Goal: Transaction & Acquisition: Register for event/course

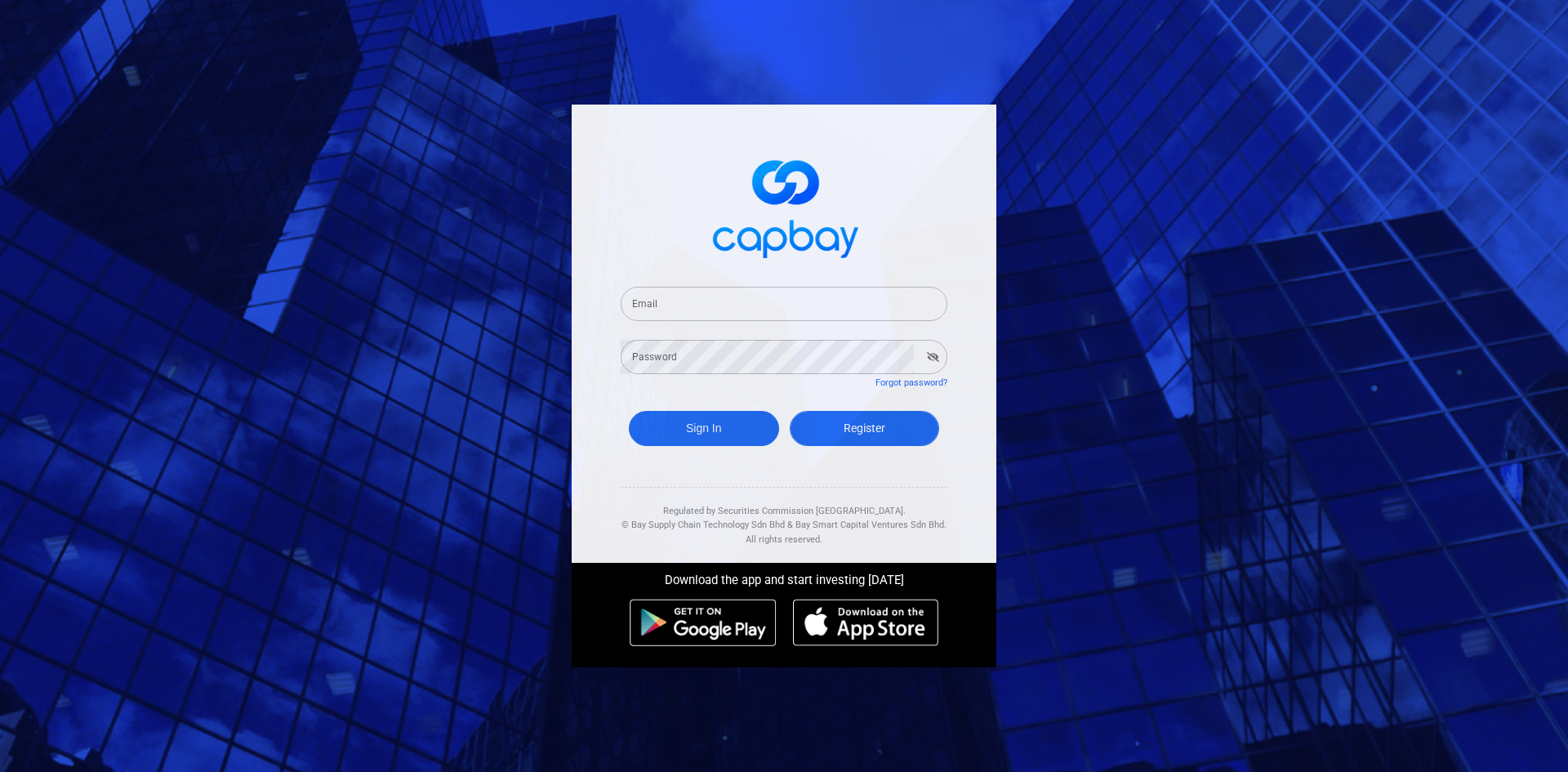
click at [844, 437] on link "Register" at bounding box center [865, 427] width 151 height 35
select select "MY"
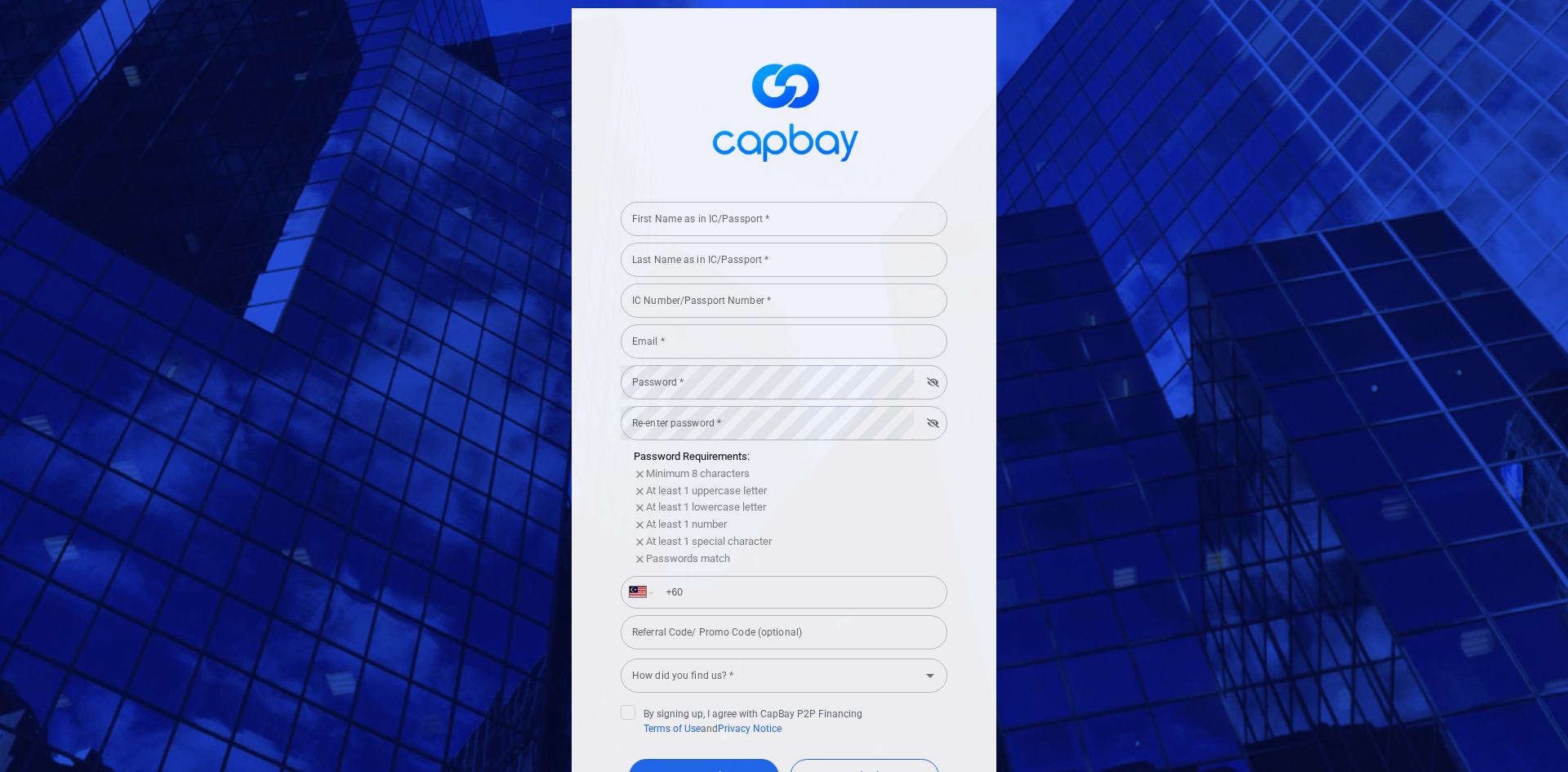
click at [687, 223] on input "First Name as in IC/Passport *" at bounding box center [784, 218] width 327 height 34
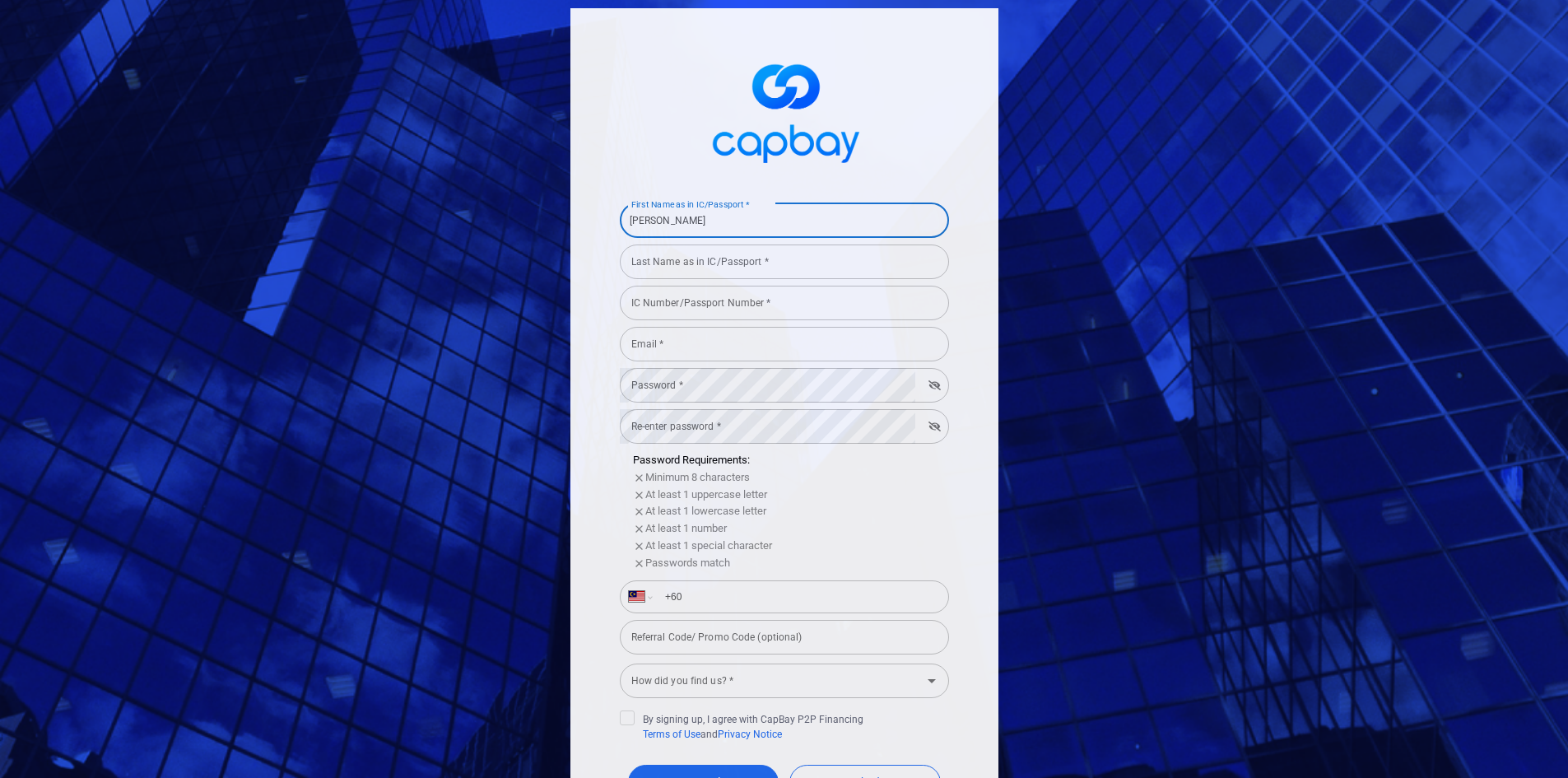
type input "[PERSON_NAME]"
type input "THANG"
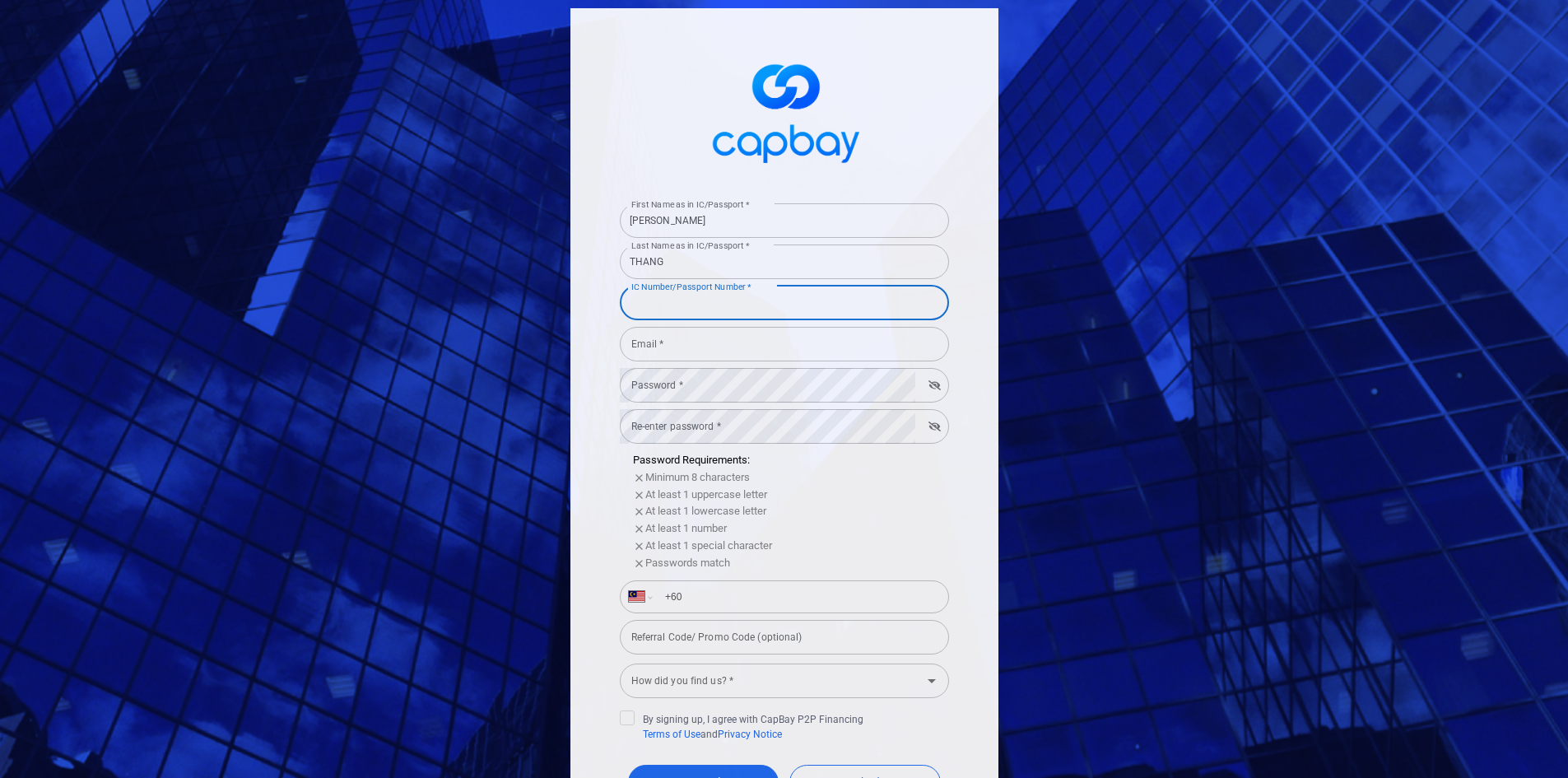
click at [658, 305] on input "IC Number/Passport Number *" at bounding box center [784, 303] width 329 height 34
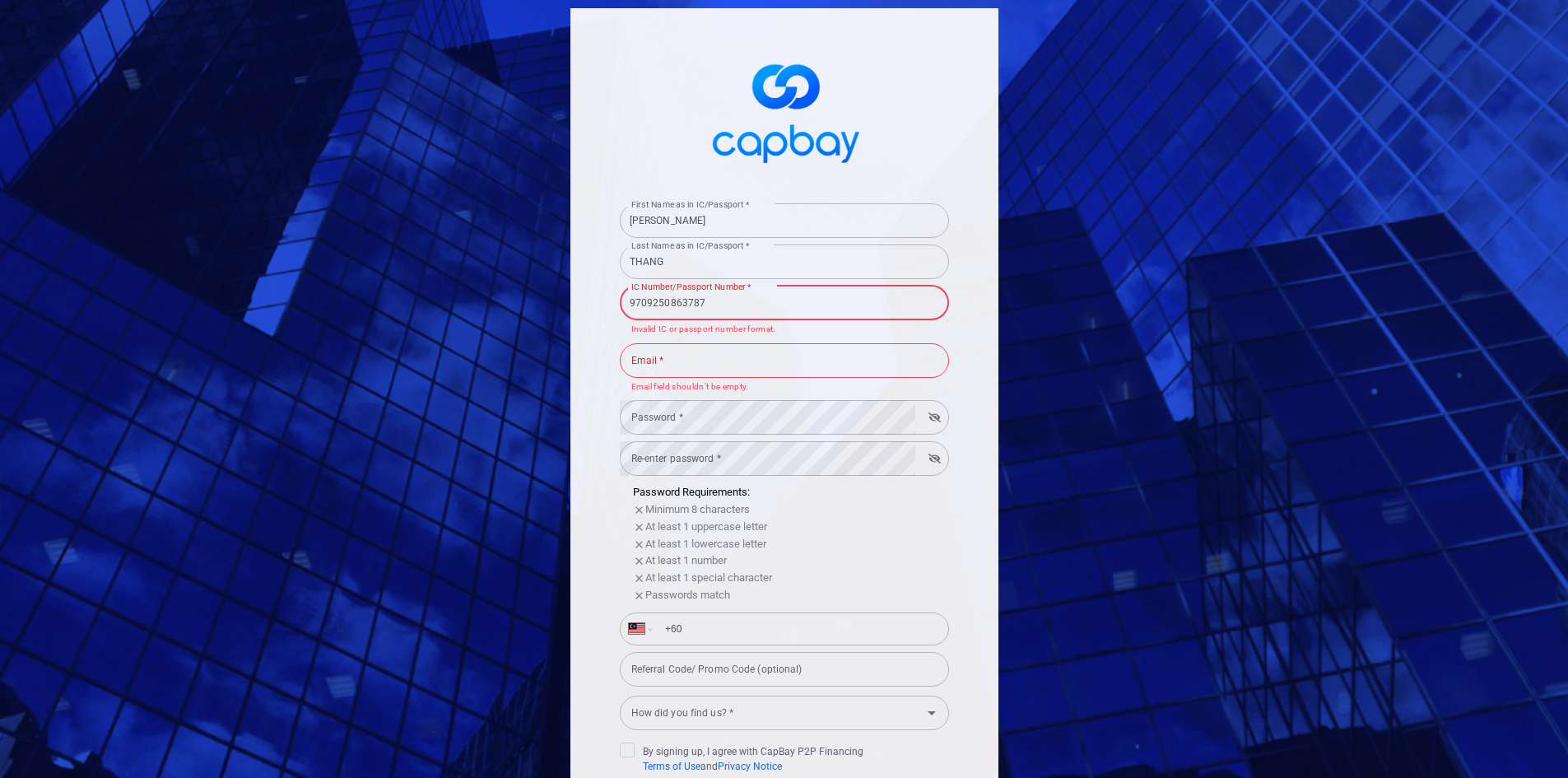
drag, startPoint x: 690, startPoint y: 304, endPoint x: 703, endPoint y: 308, distance: 13.6
click at [696, 305] on input "9709250863787" at bounding box center [784, 303] width 329 height 34
click at [703, 308] on input "9709250863787" at bounding box center [784, 303] width 329 height 34
type input "970925086377"
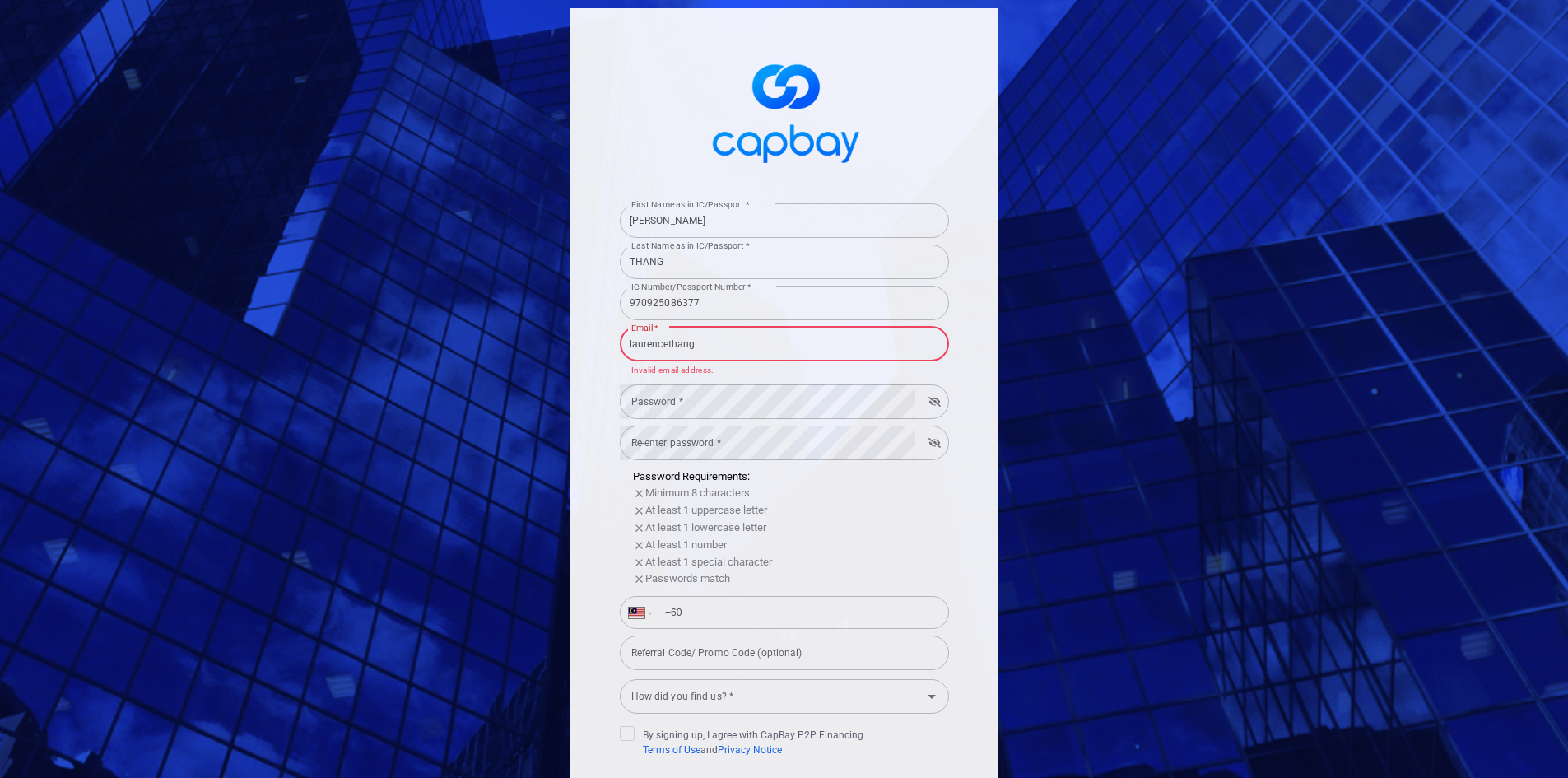
type input "[EMAIL_ADDRESS][DOMAIN_NAME]"
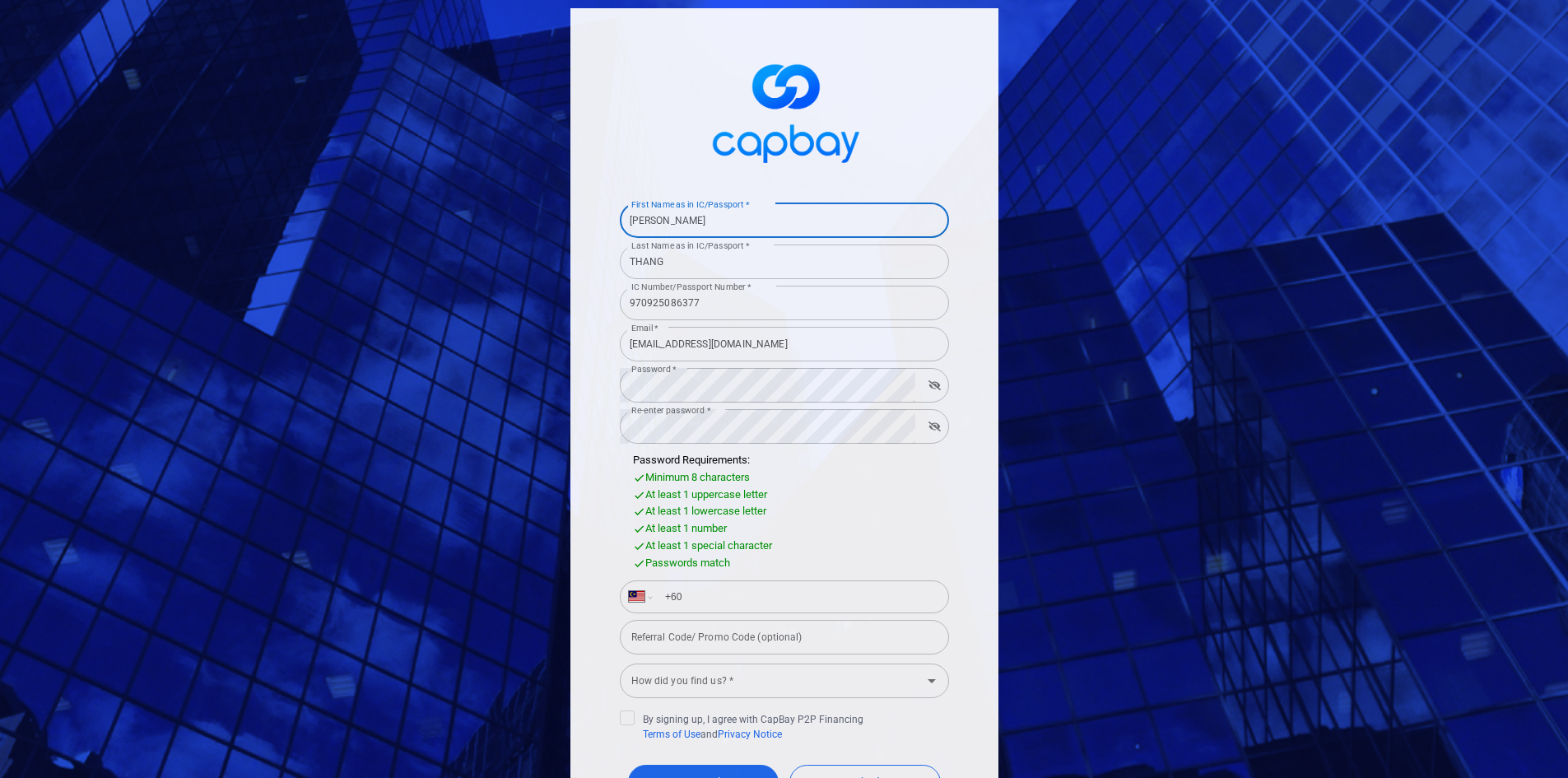
click at [709, 220] on input "[PERSON_NAME]" at bounding box center [784, 220] width 329 height 34
click at [690, 611] on div "International [GEOGRAPHIC_DATA] [GEOGRAPHIC_DATA] [GEOGRAPHIC_DATA] [GEOGRAPHIC…" at bounding box center [784, 596] width 329 height 33
click at [700, 597] on input "+60" at bounding box center [797, 597] width 285 height 27
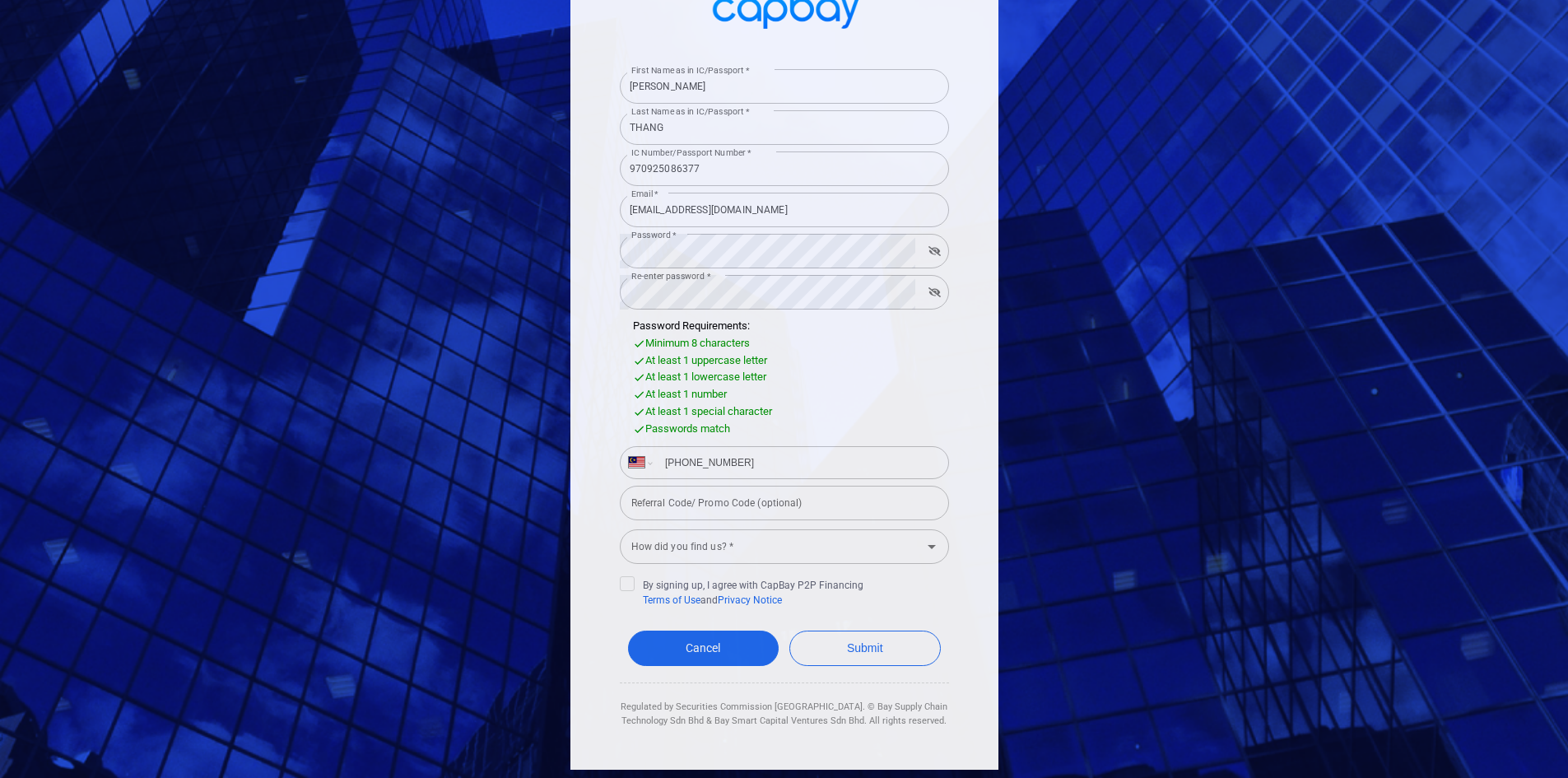
type input "[PHONE_NUMBER]"
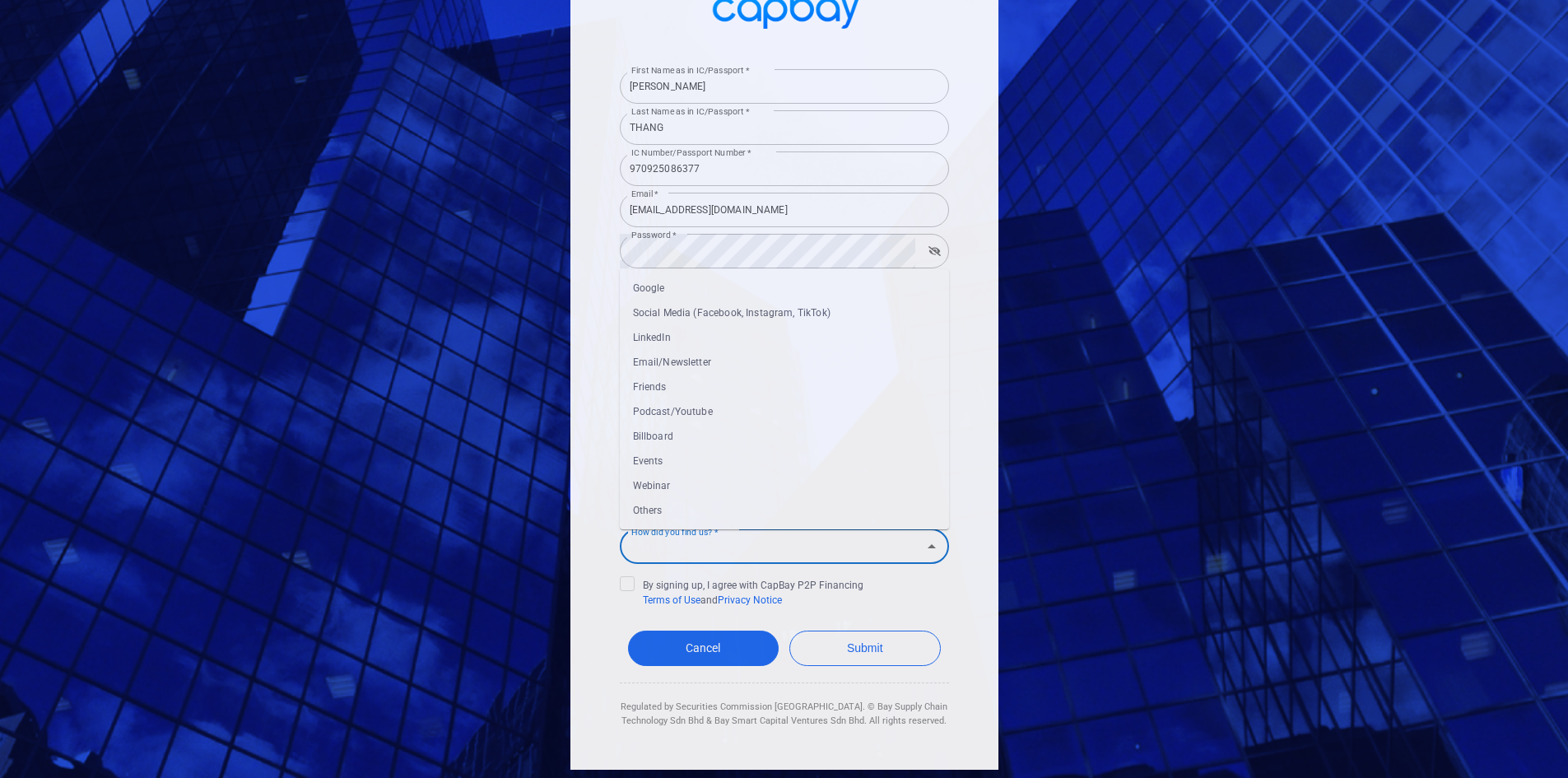
click at [730, 555] on input "How did you find us? *" at bounding box center [771, 546] width 292 height 30
click at [716, 294] on li "Google" at bounding box center [784, 288] width 329 height 25
type input "Google"
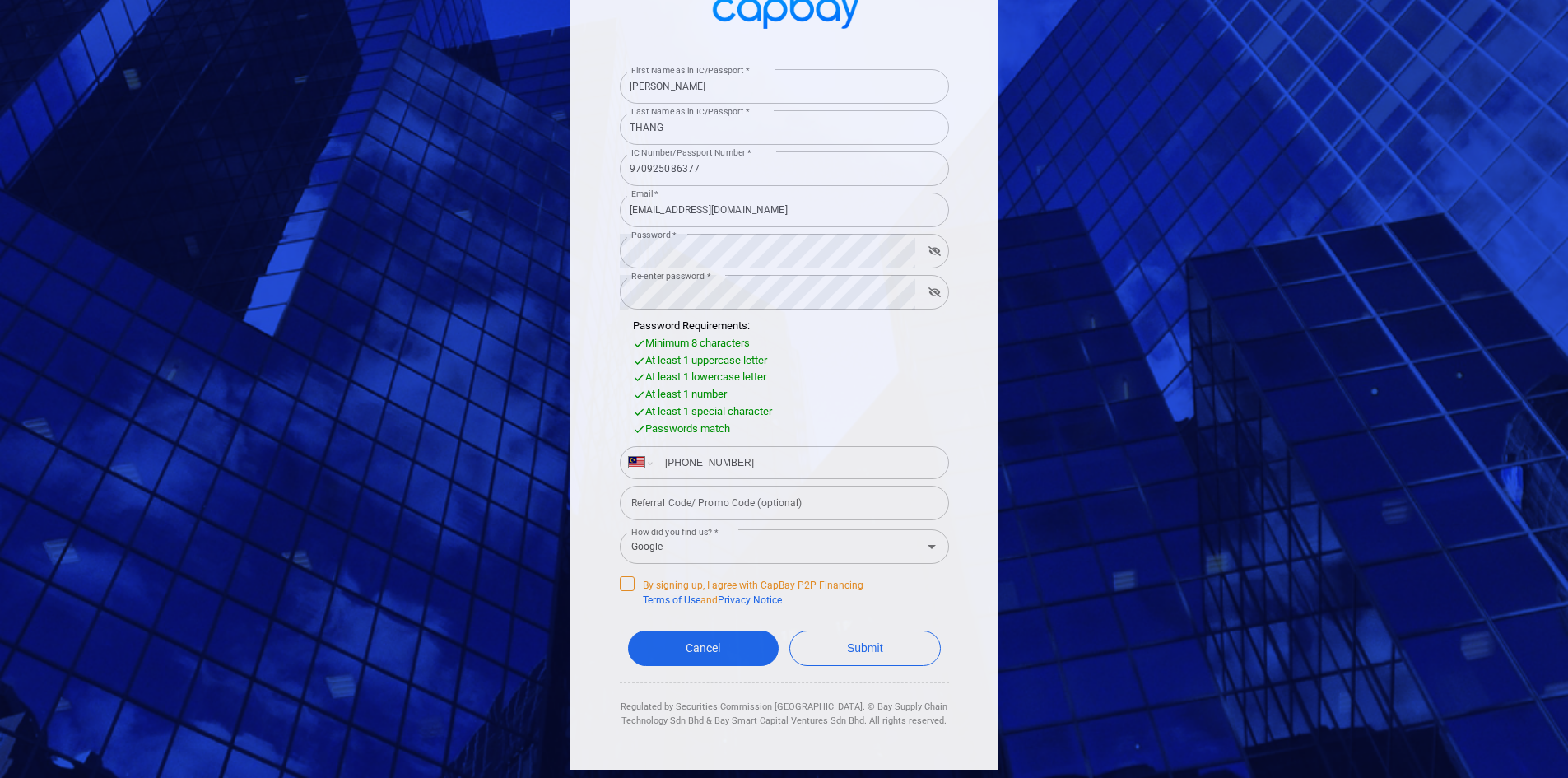
click at [621, 584] on icon at bounding box center [627, 582] width 13 height 13
click at [0, 0] on input "By signing up, I agree with CapBay P2P Financing Terms of Use and Privacy Notice" at bounding box center [0, 0] width 0 height 0
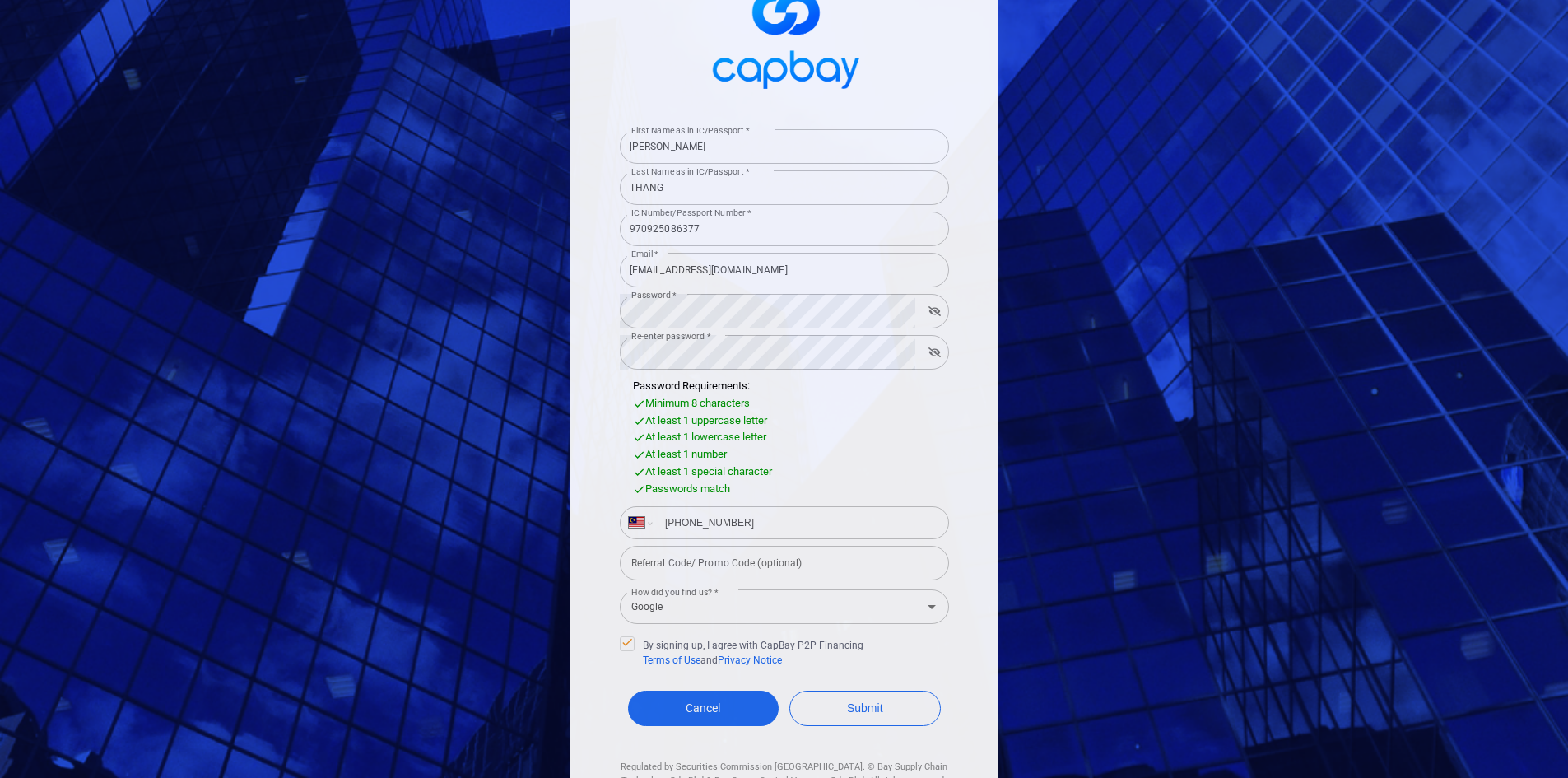
scroll to position [0, 0]
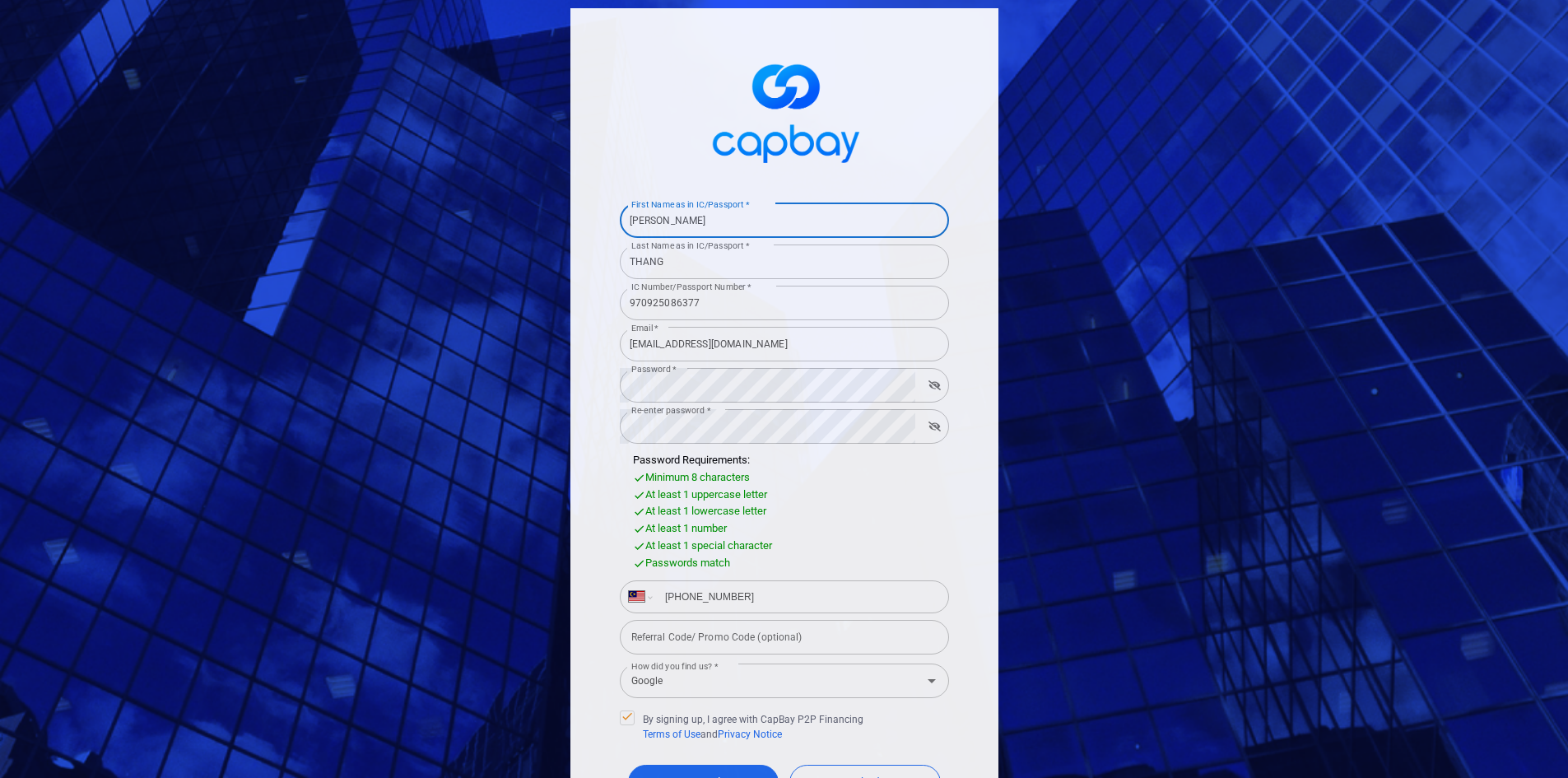
click at [719, 231] on input "[PERSON_NAME]" at bounding box center [784, 220] width 329 height 34
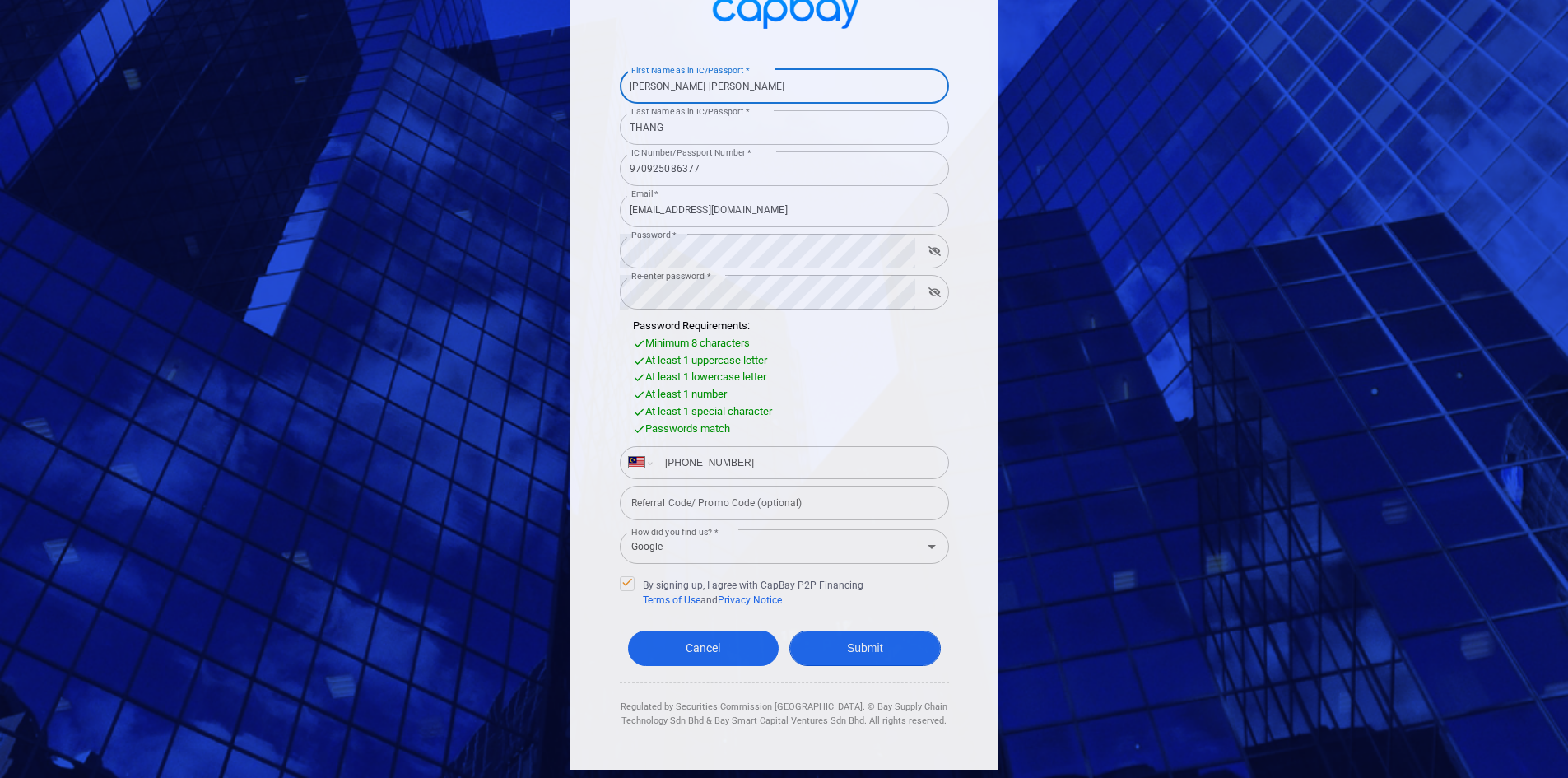
type input "[PERSON_NAME] [PERSON_NAME]"
click at [828, 649] on button "Submit" at bounding box center [866, 647] width 152 height 35
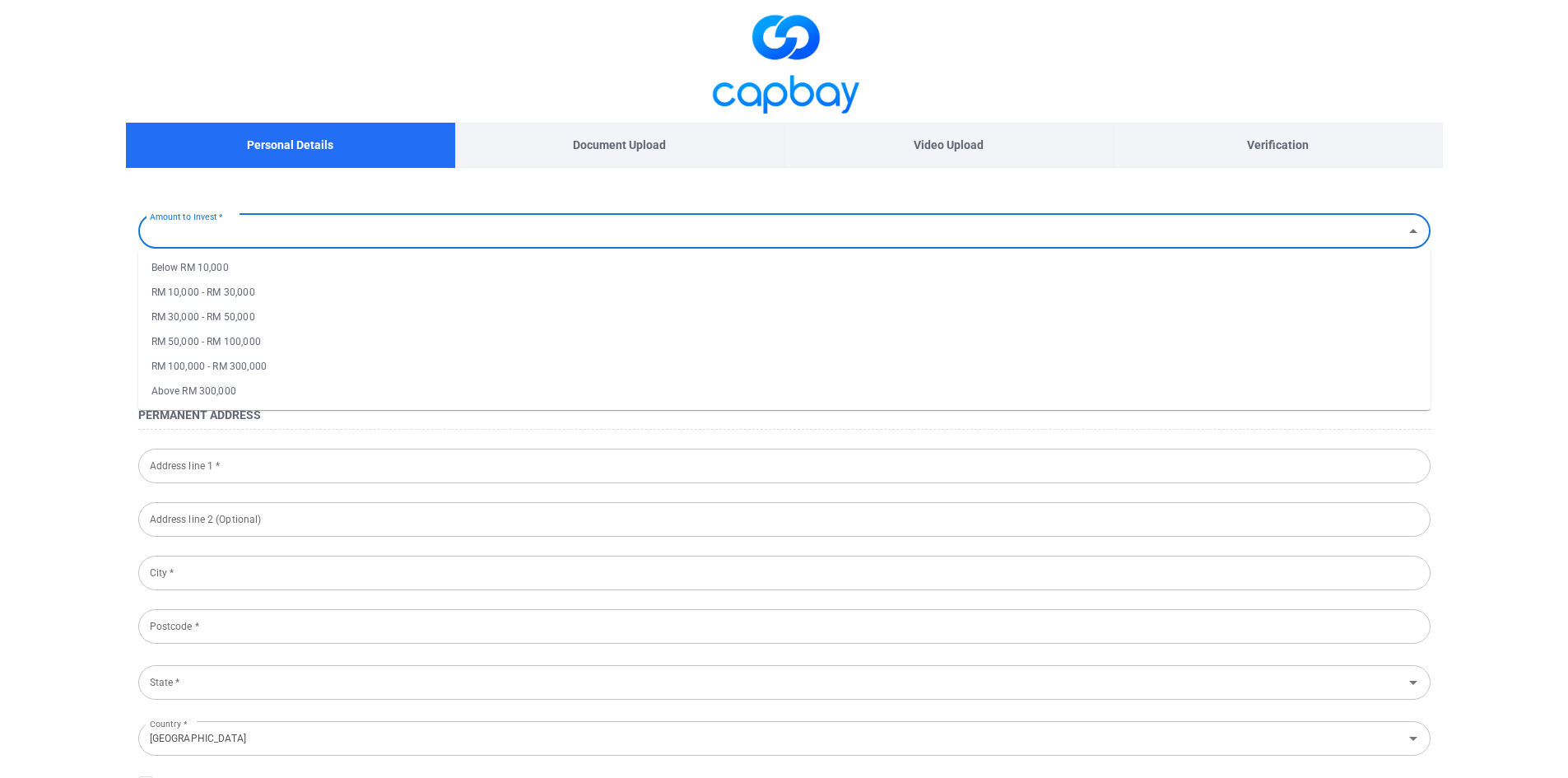
click at [251, 232] on input "Amount to Invest *" at bounding box center [771, 231] width 1256 height 30
click at [228, 269] on li "Below RM 10,000" at bounding box center [785, 268] width 1293 height 25
type input "Below RM 10,000"
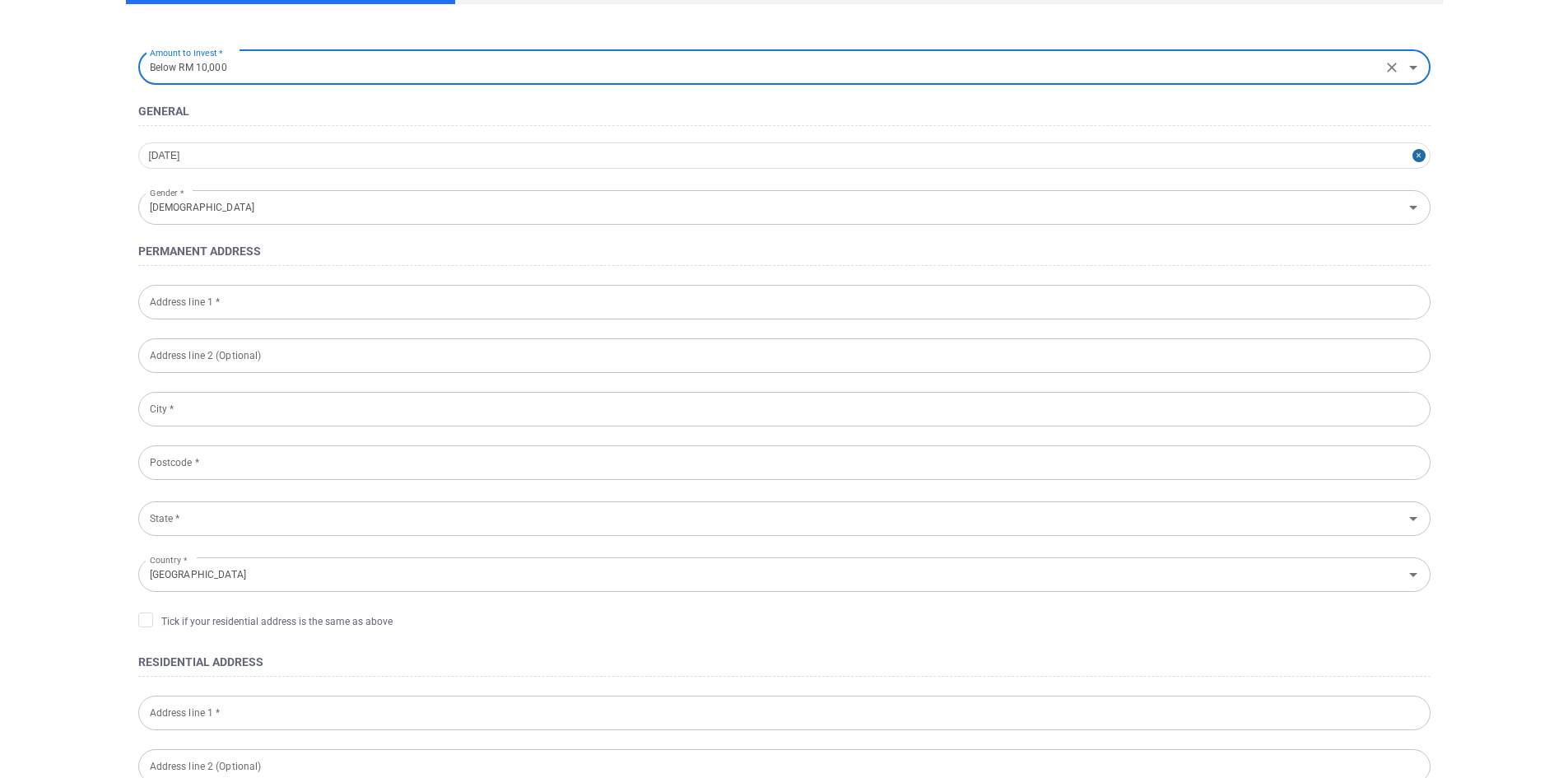
scroll to position [164, 0]
click at [242, 294] on input "Address line 1 *" at bounding box center [785, 301] width 1293 height 34
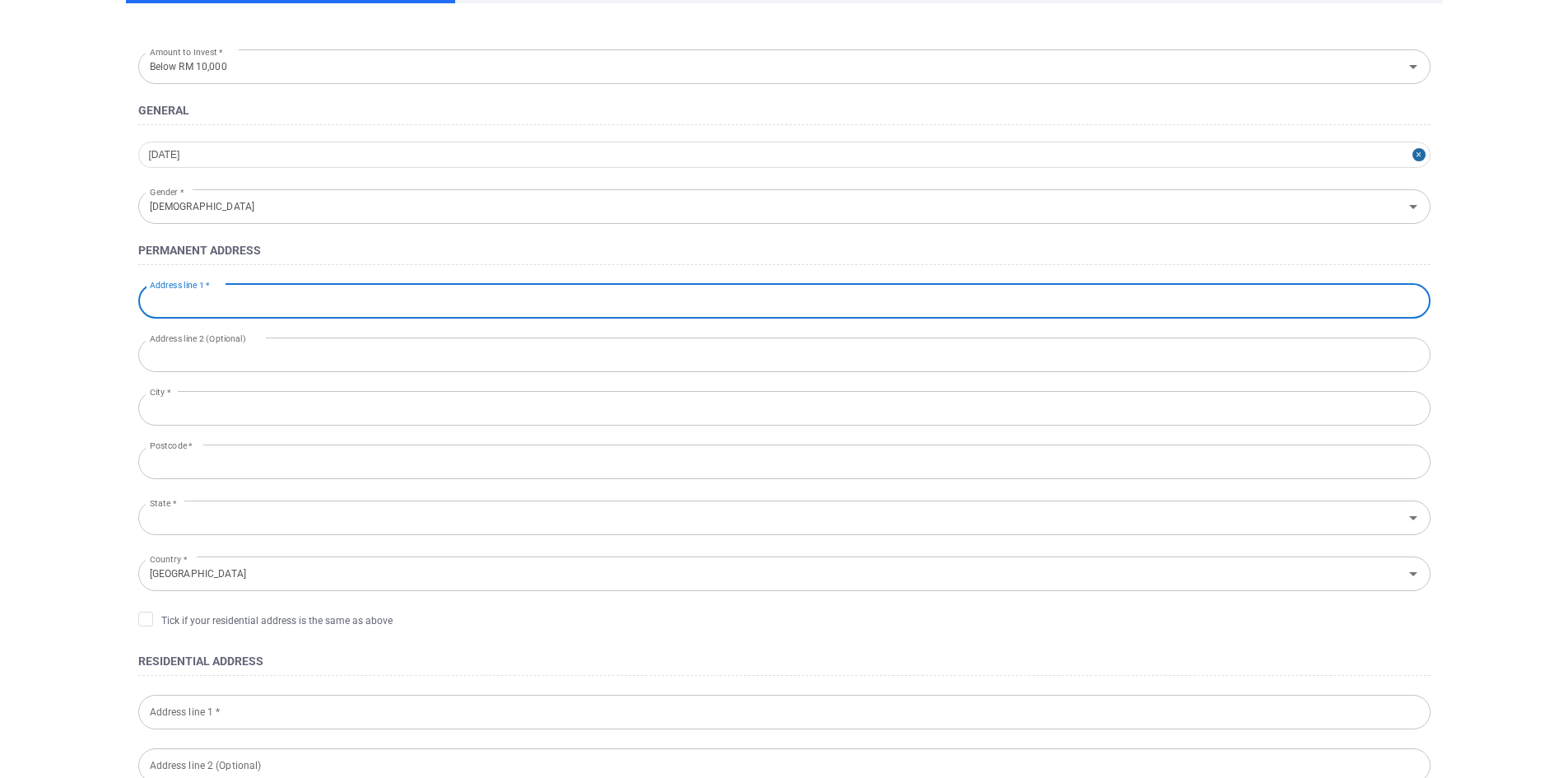
type input "2C-9-11, LINTANG SG ARA 14, IMPERIAL RESIDENCES , [GEOGRAPHIC_DATA], [GEOGRAPHI…"
type input "2C-9-11, Imperial Residences"
type input "Bayan Lepas"
type input "11900"
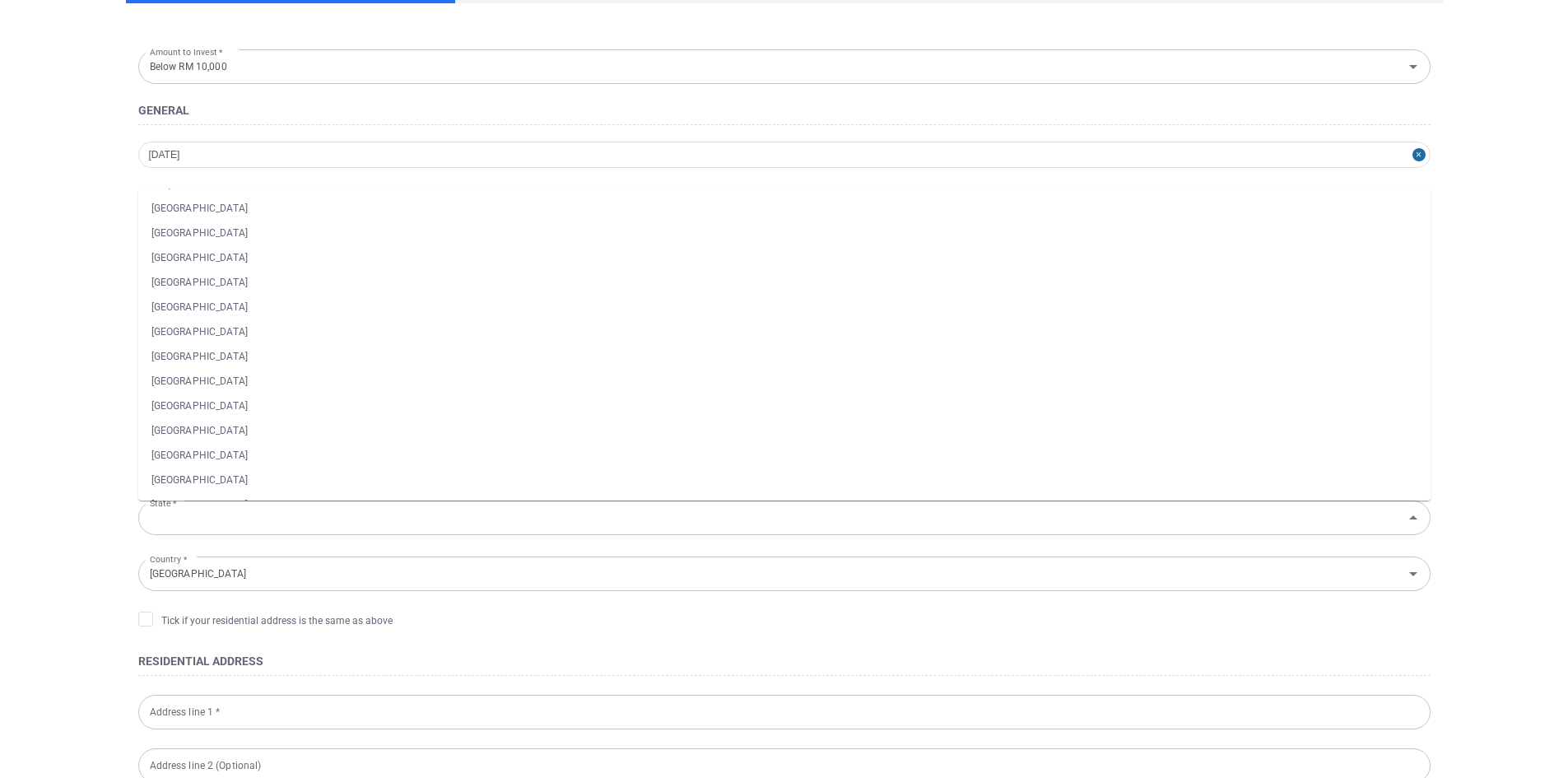
click at [17, 258] on main "Personal Details Document Upload Video Upload Verification Amount to Invest * B…" at bounding box center [784, 601] width 1568 height 1529
click at [194, 355] on li "[GEOGRAPHIC_DATA]" at bounding box center [785, 357] width 1293 height 25
type input "[GEOGRAPHIC_DATA]"
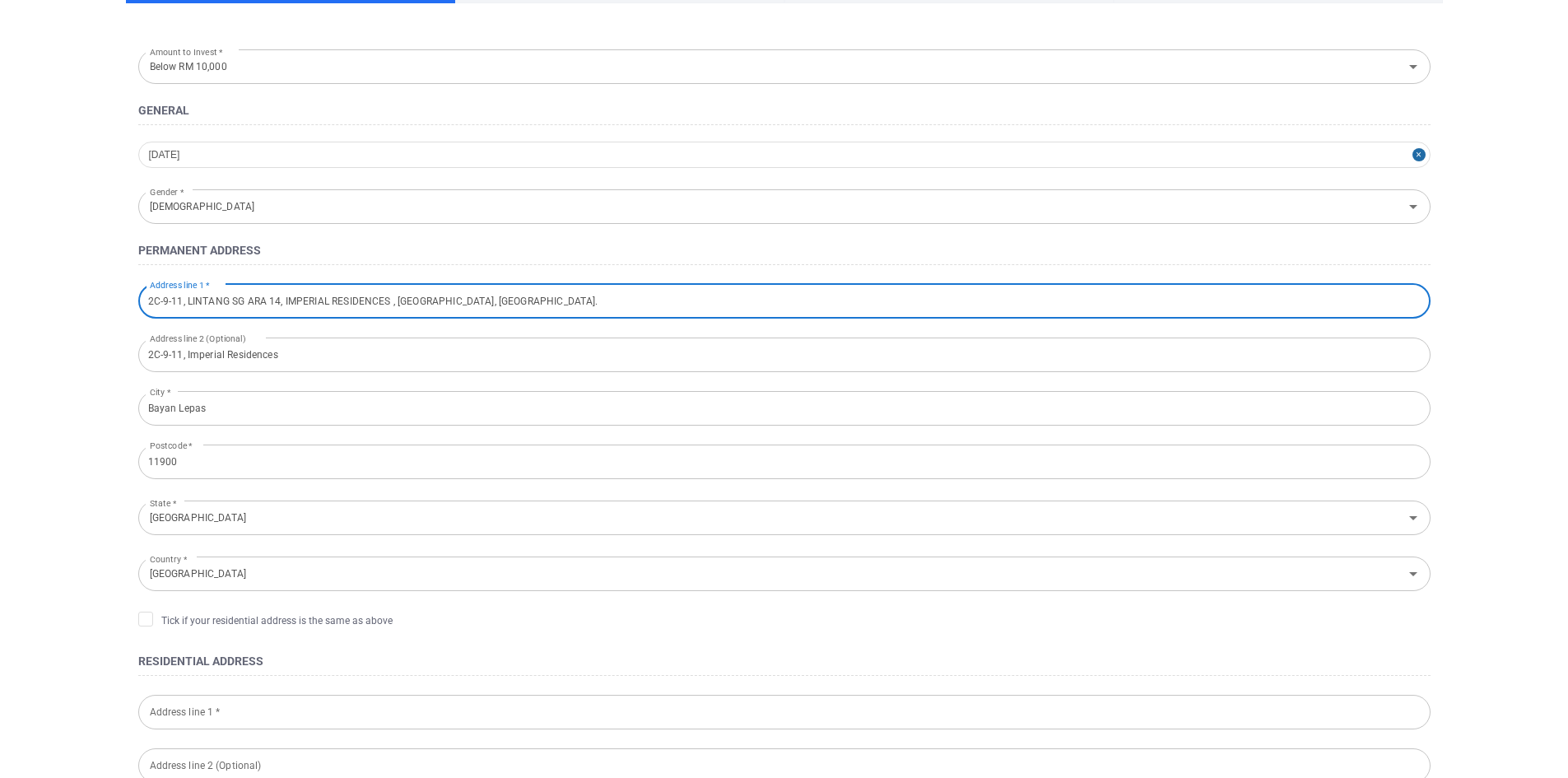
click at [190, 305] on input "2C-9-11, LINTANG SG ARA 14, IMPERIAL RESIDENCES , [GEOGRAPHIC_DATA], [GEOGRAPHI…" at bounding box center [785, 301] width 1293 height 34
drag, startPoint x: 189, startPoint y: 305, endPoint x: 125, endPoint y: 309, distance: 64.1
click at [126, 309] on form "Amount to Invest * Below RM 10,000 Amount to Invest * General [DATE] Gender * […" at bounding box center [785, 672] width 1317 height 1255
type input "LINTANG SG ARA [STREET_ADDRESS]."
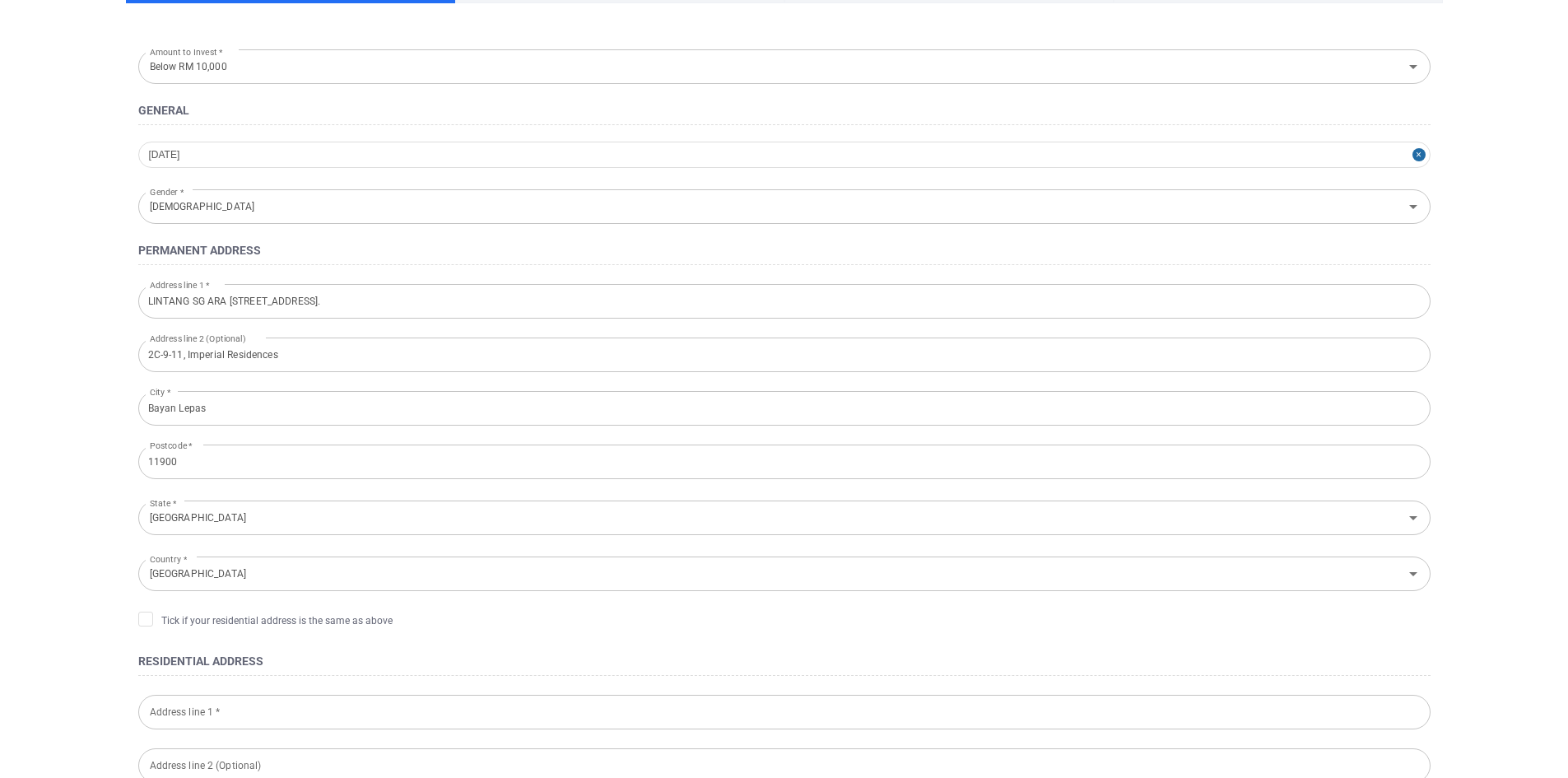
click at [126, 309] on form "Amount to Invest * Below RM 10,000 Amount to Invest * General [DATE] Gender * […" at bounding box center [785, 672] width 1317 height 1255
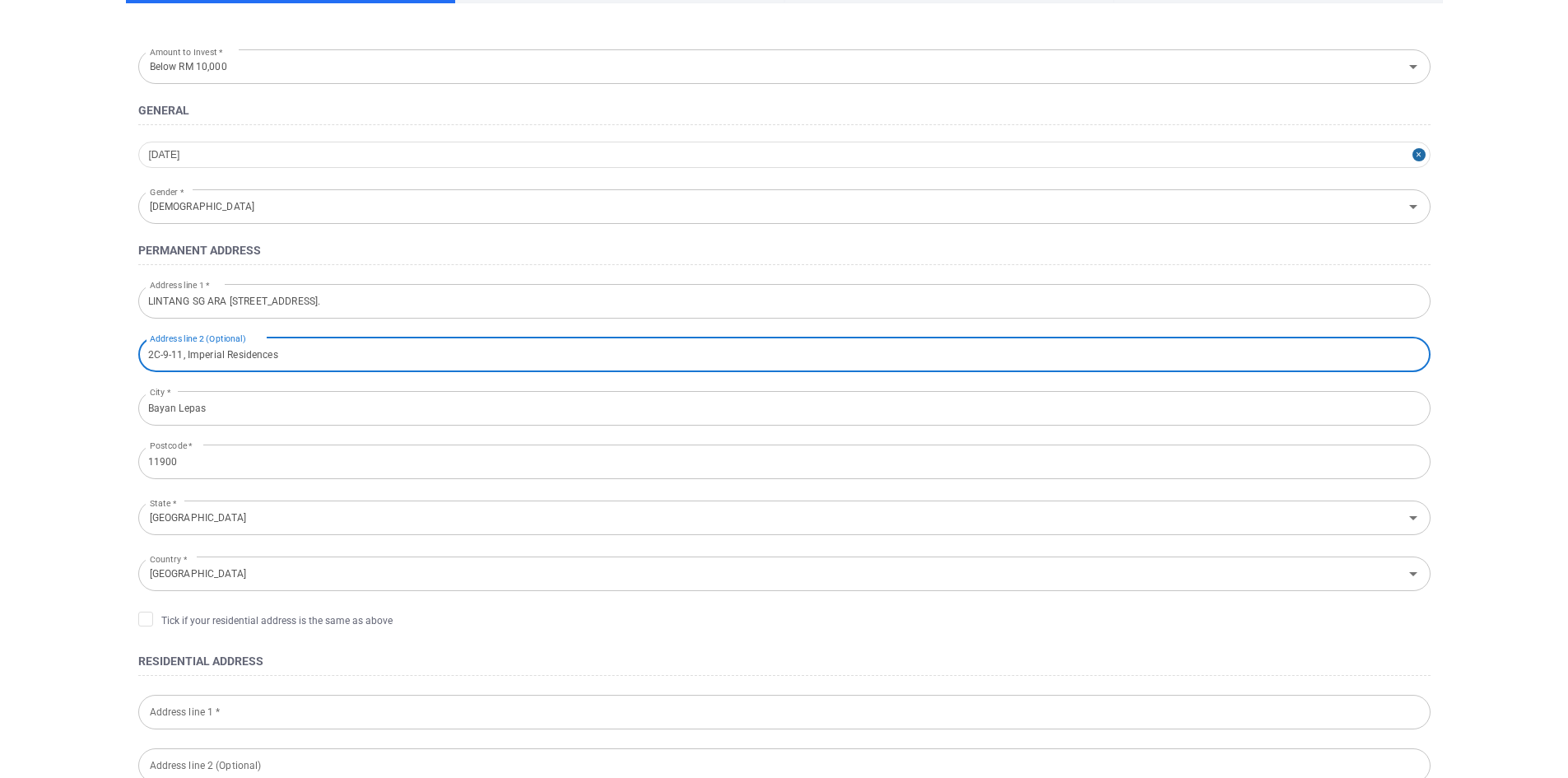
drag, startPoint x: 179, startPoint y: 357, endPoint x: 193, endPoint y: 357, distance: 14.0
click at [179, 357] on input "2C-9-11, Imperial Residences" at bounding box center [785, 355] width 1293 height 34
drag, startPoint x: 304, startPoint y: 360, endPoint x: 68, endPoint y: 371, distance: 236.3
click at [68, 371] on main "Personal Details Document Upload Video Upload Verification Amount to Invest * B…" at bounding box center [784, 601] width 1568 height 1529
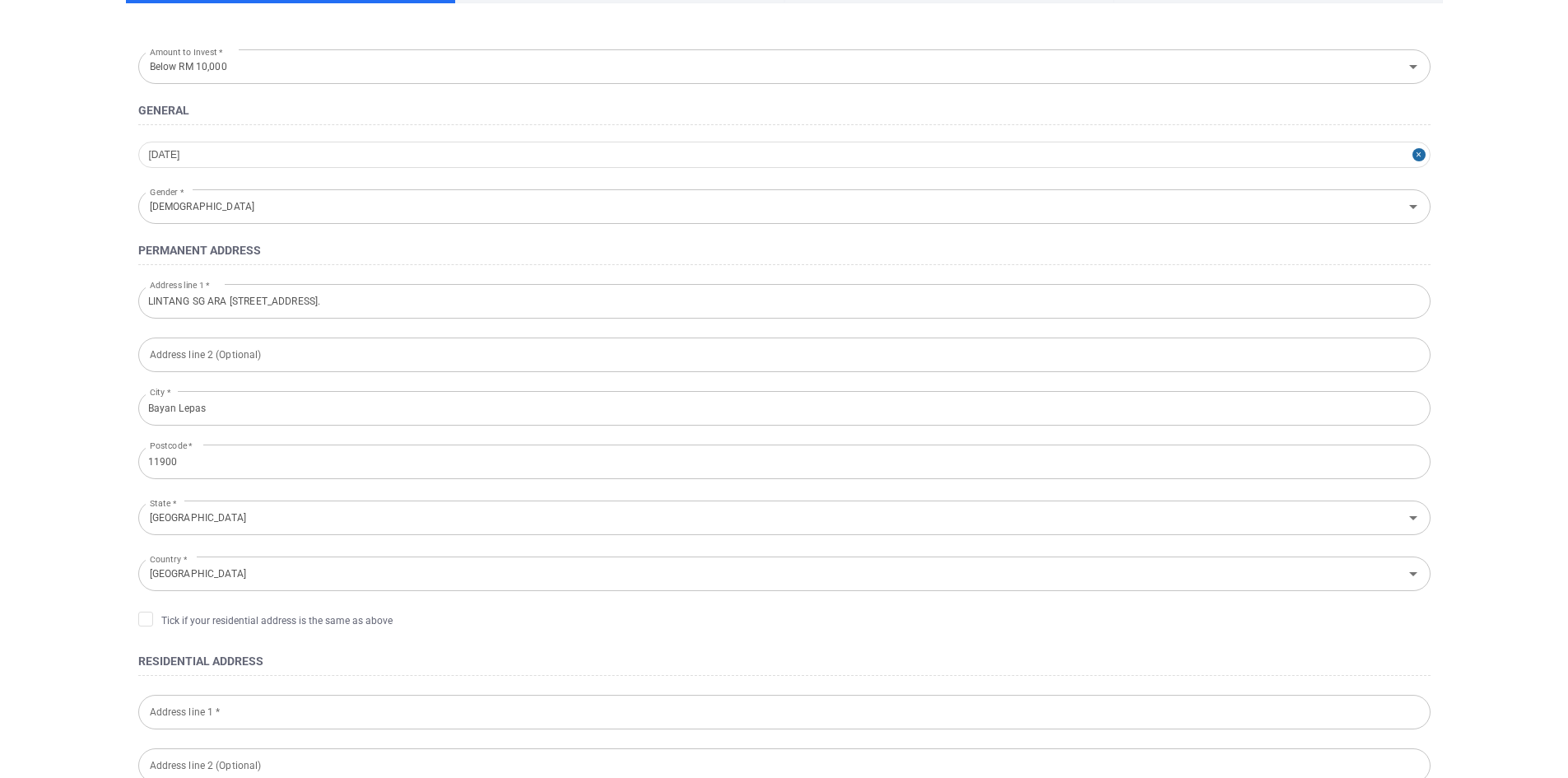
click at [68, 371] on main "Personal Details Document Upload Video Upload Verification Amount to Invest * B…" at bounding box center [784, 601] width 1568 height 1529
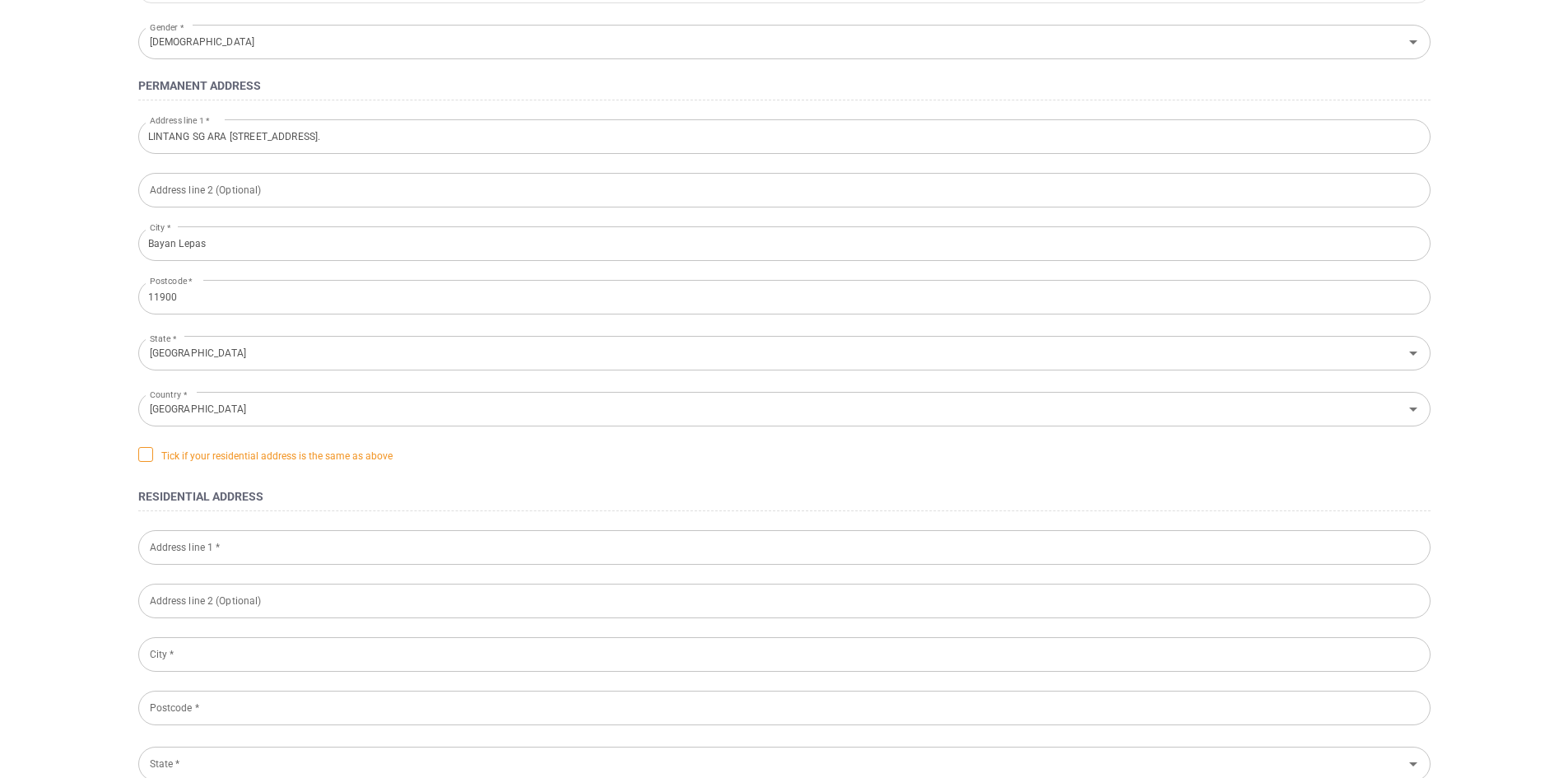
click at [143, 459] on icon at bounding box center [146, 454] width 13 height 13
click at [0, 0] on input "Tick if your residential address is the same as above" at bounding box center [0, 0] width 0 height 0
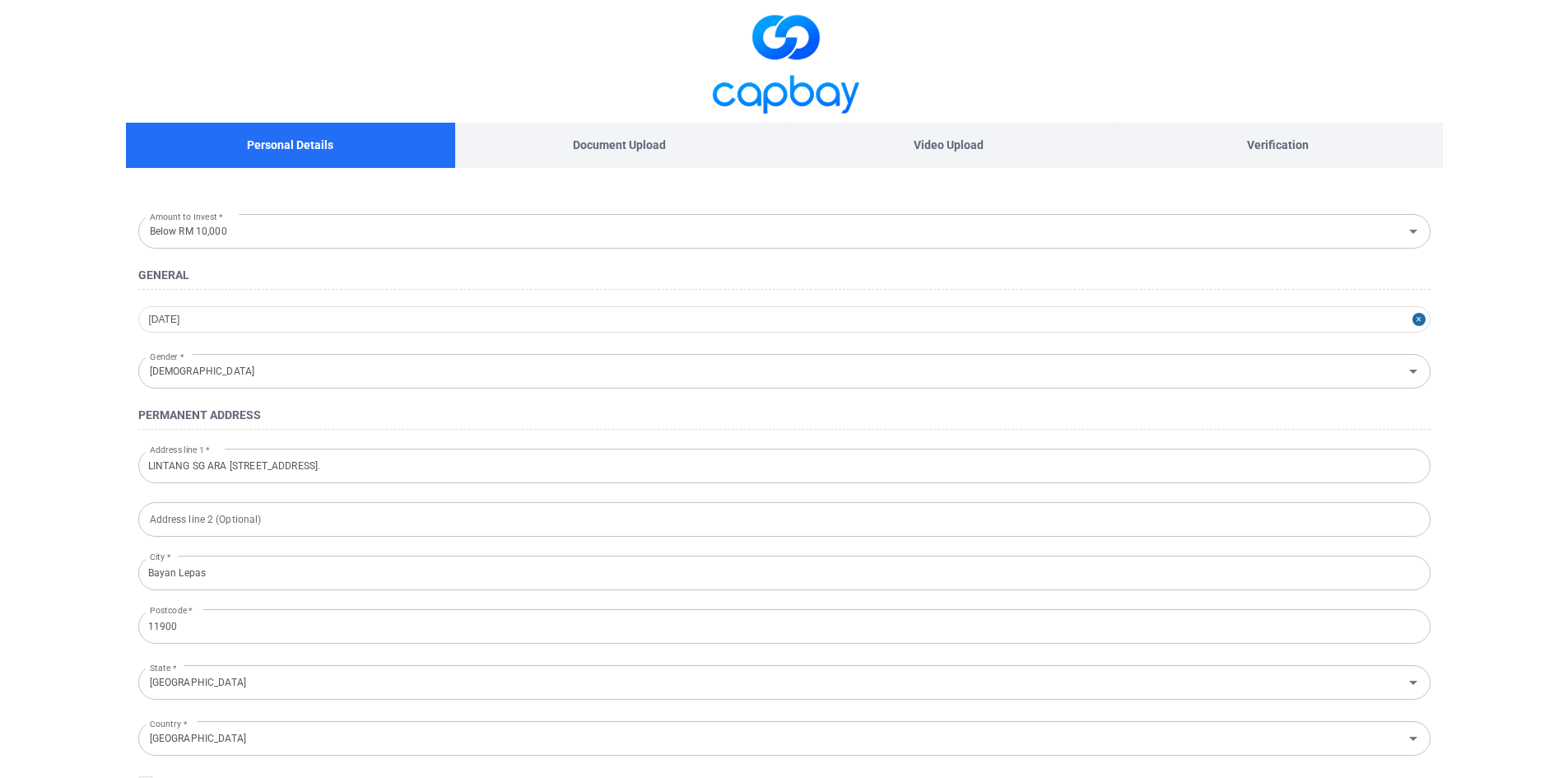
scroll to position [401, 0]
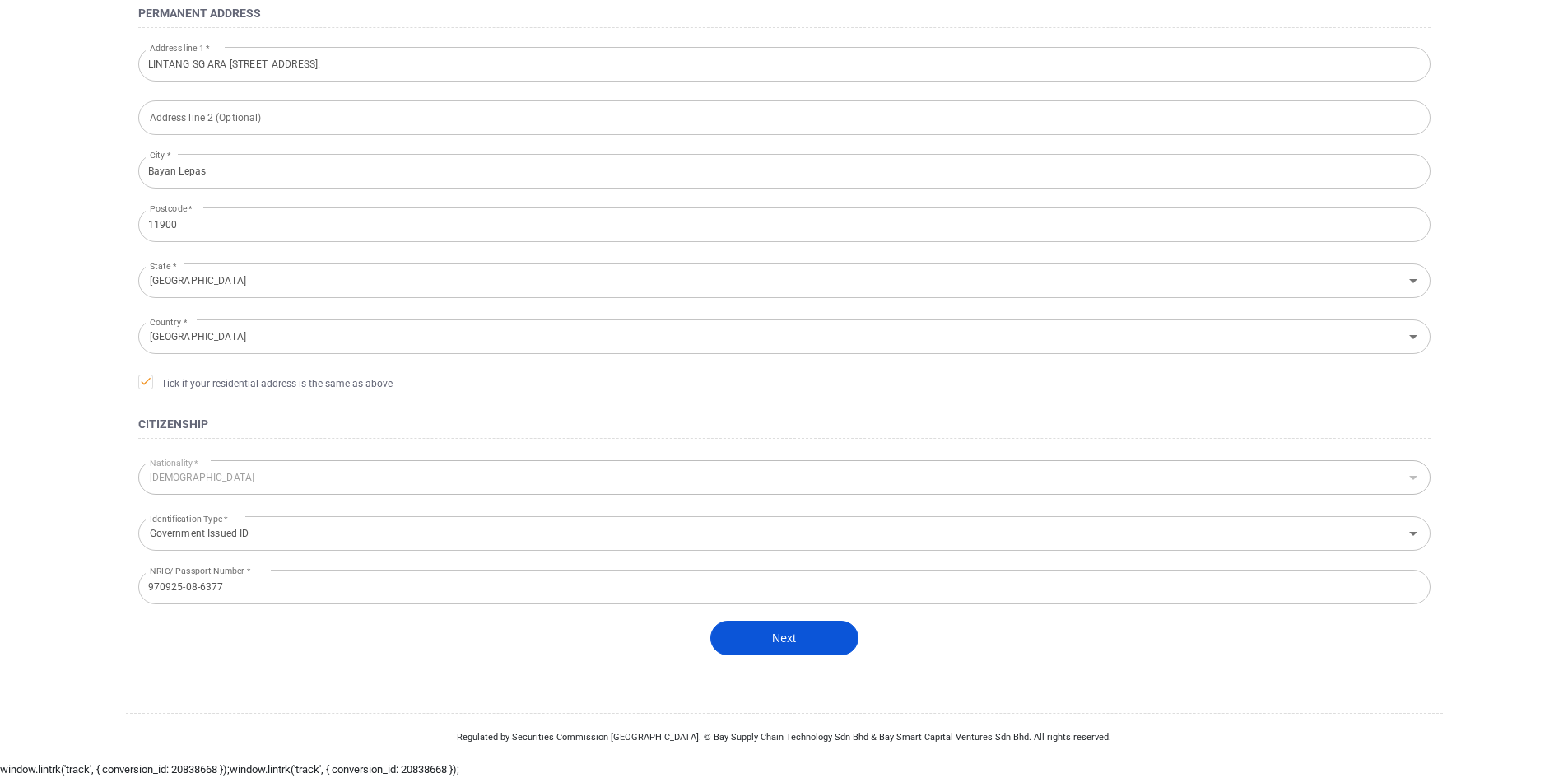
click at [729, 642] on button "Next" at bounding box center [784, 638] width 148 height 34
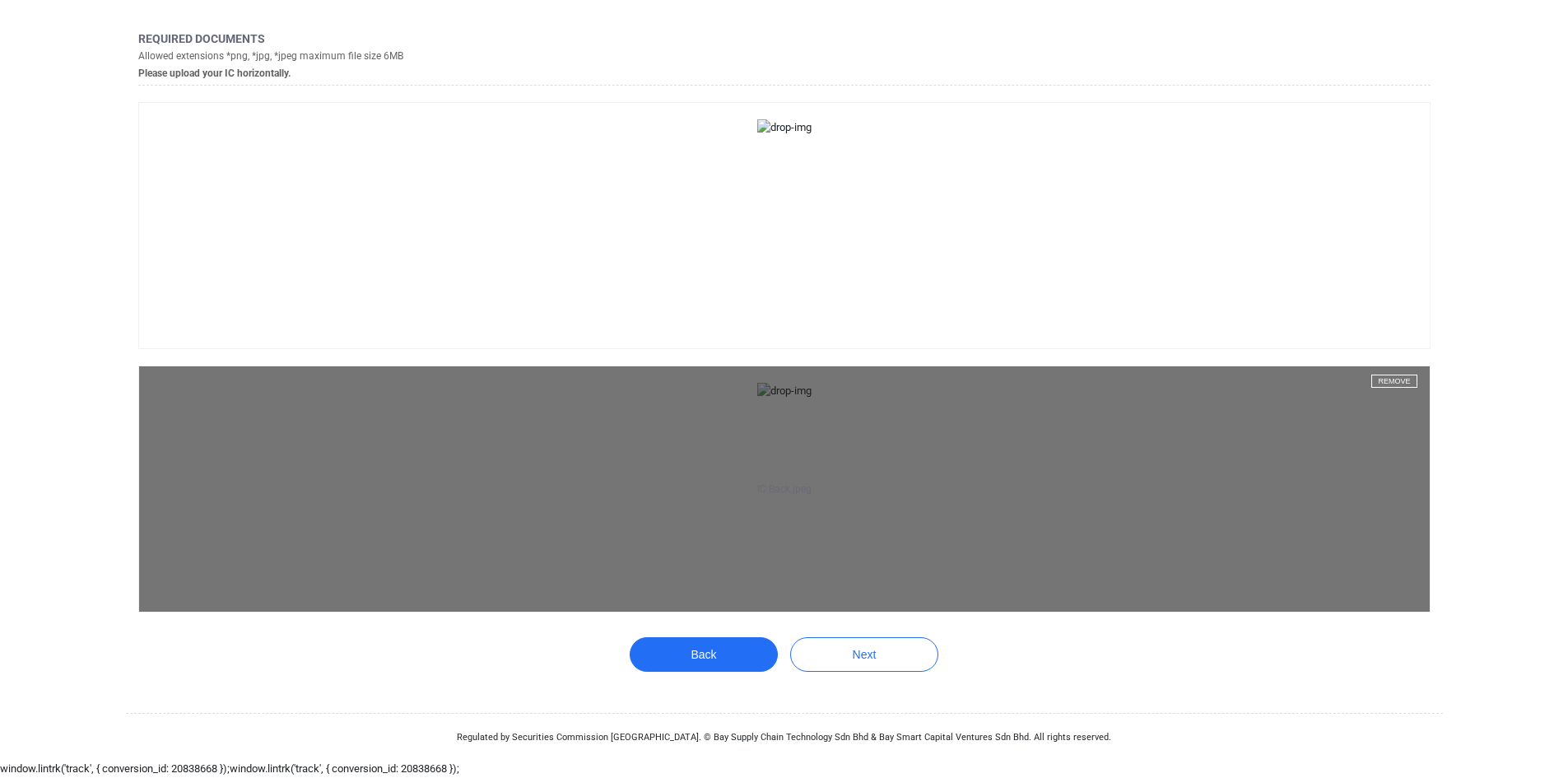
scroll to position [1455, 0]
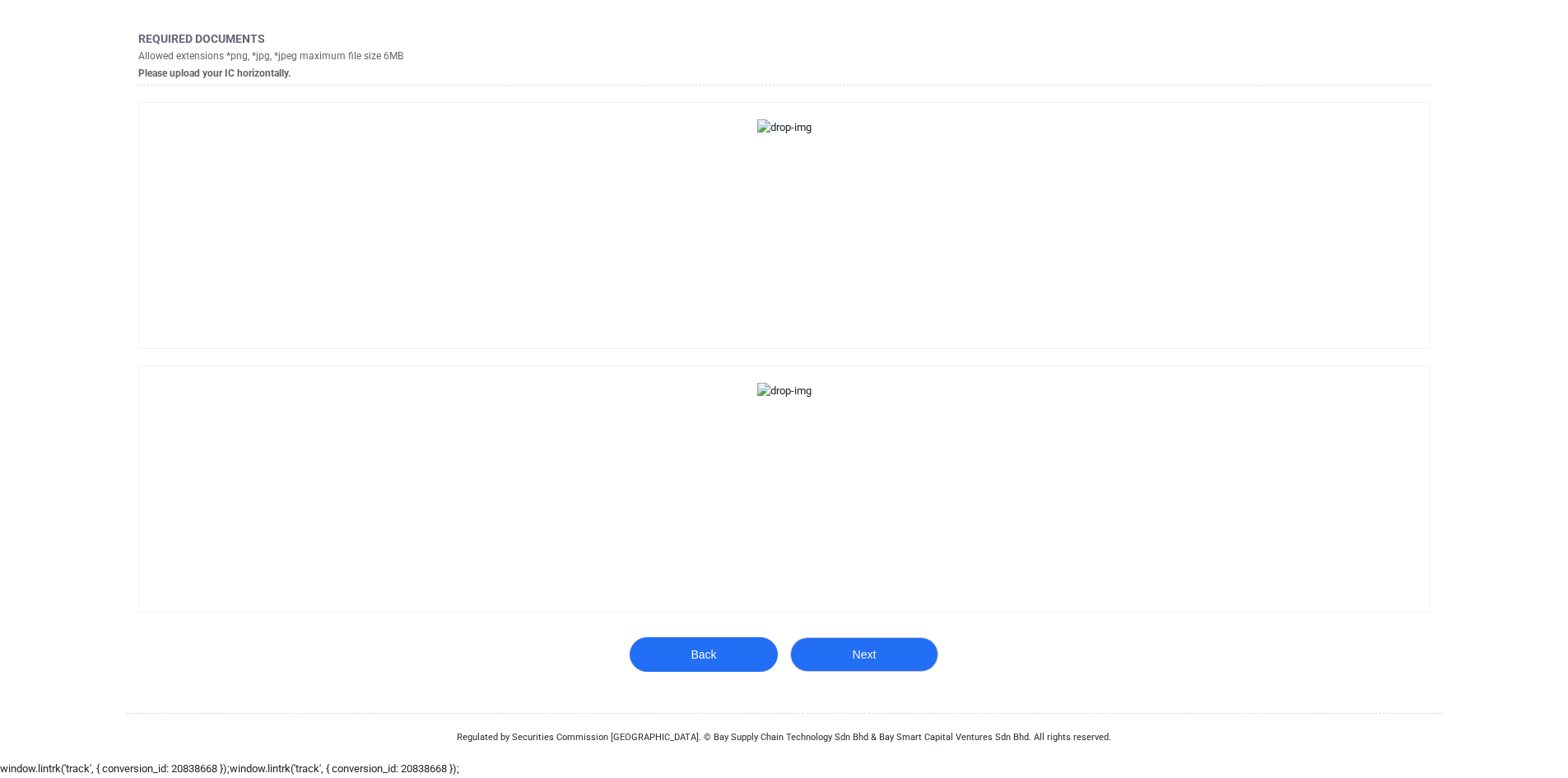
click at [856, 648] on button "Next" at bounding box center [865, 654] width 148 height 34
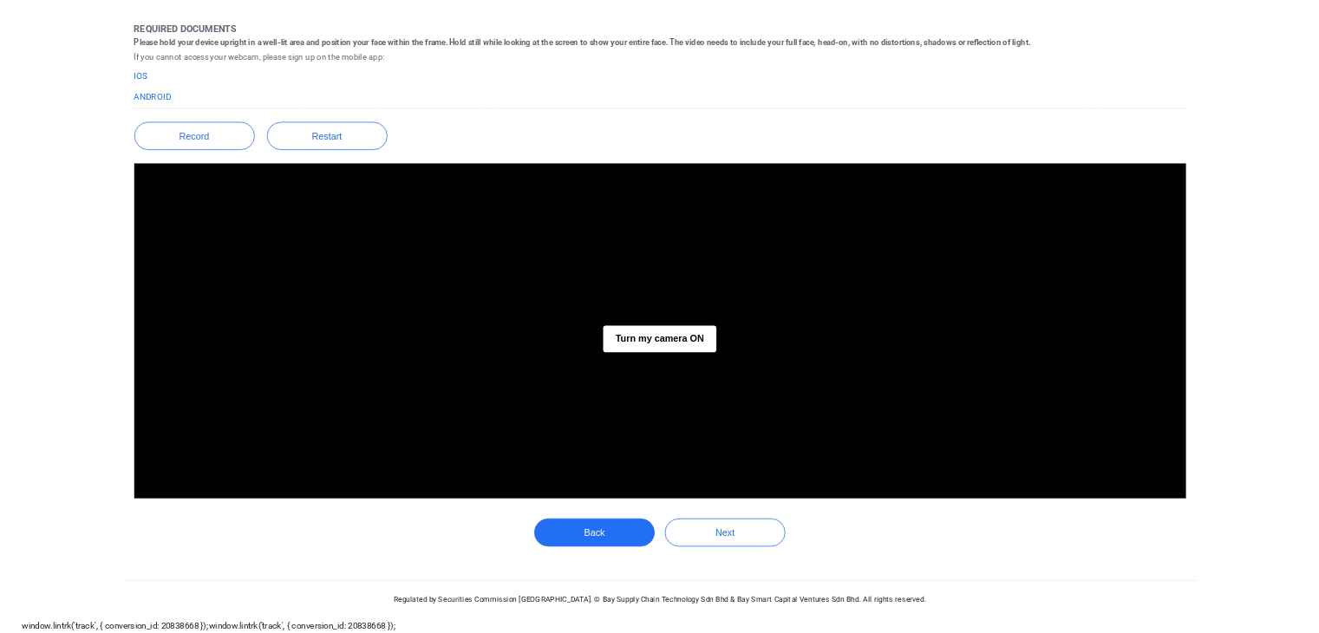
scroll to position [191, 0]
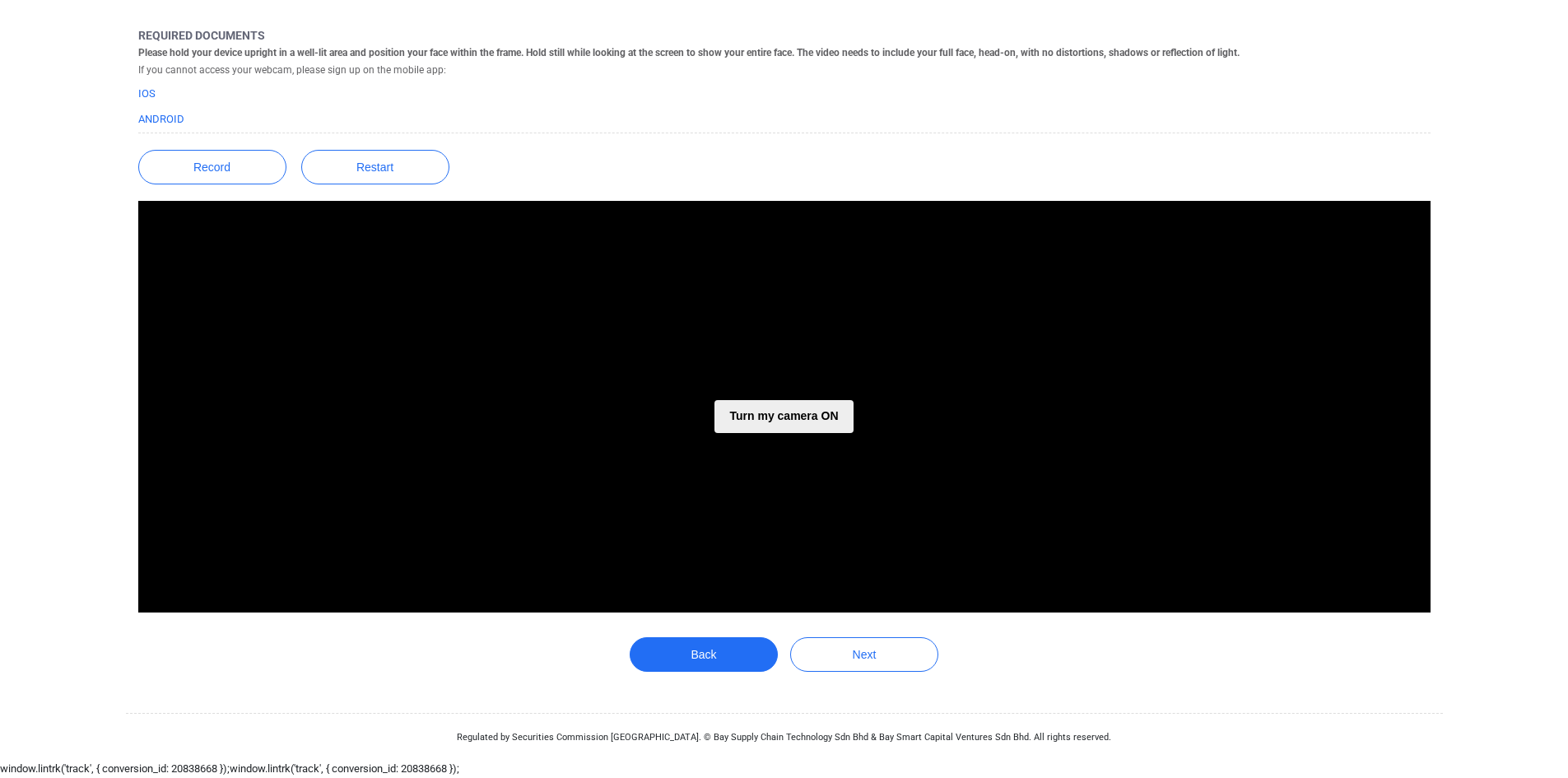
click at [772, 416] on button "Turn my camera ON" at bounding box center [784, 416] width 139 height 33
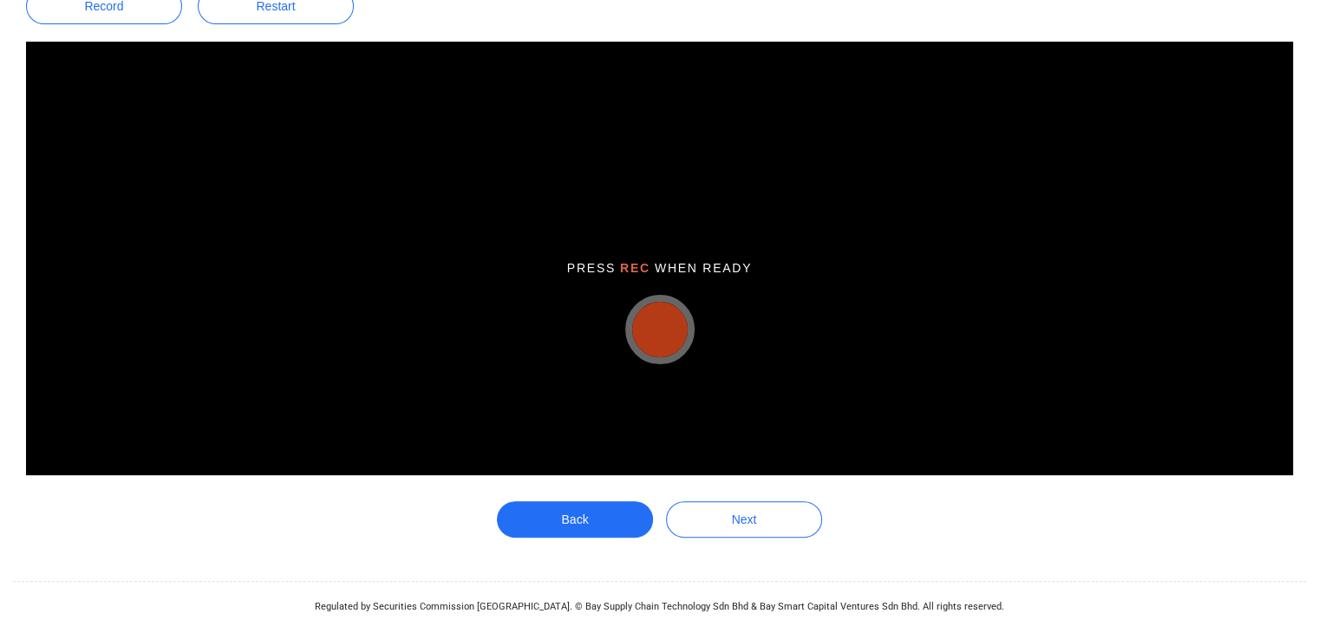
scroll to position [364, 0]
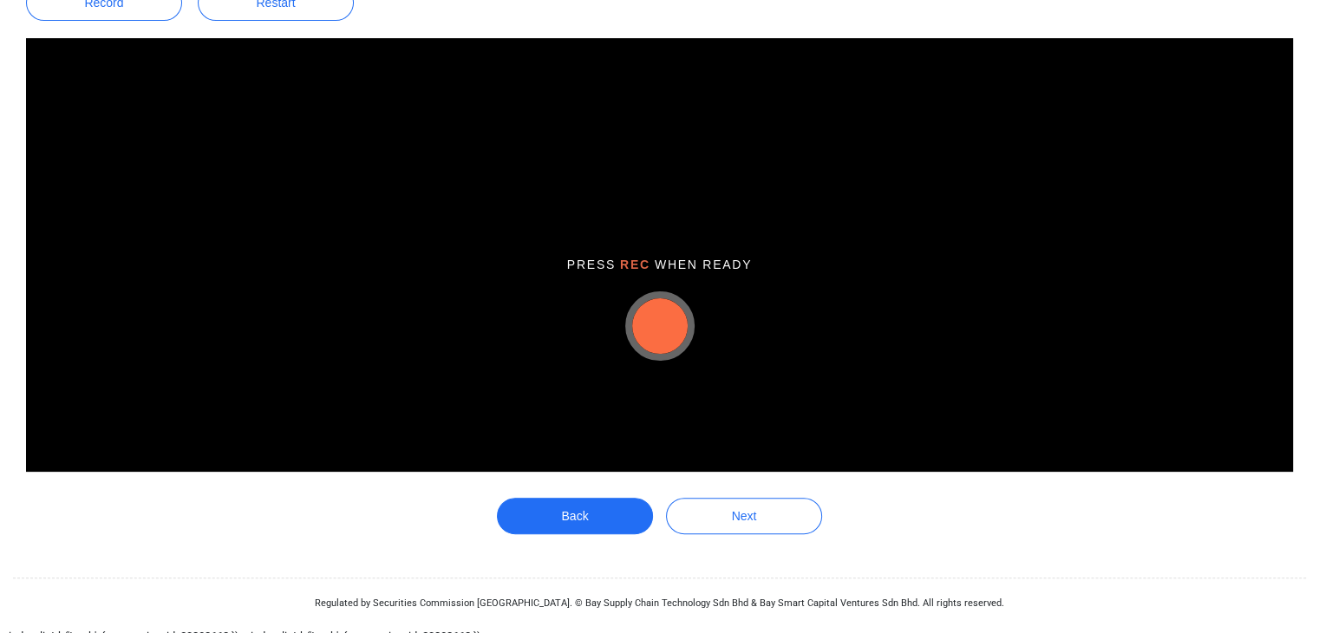
click at [680, 315] on button "button" at bounding box center [660, 326] width 56 height 56
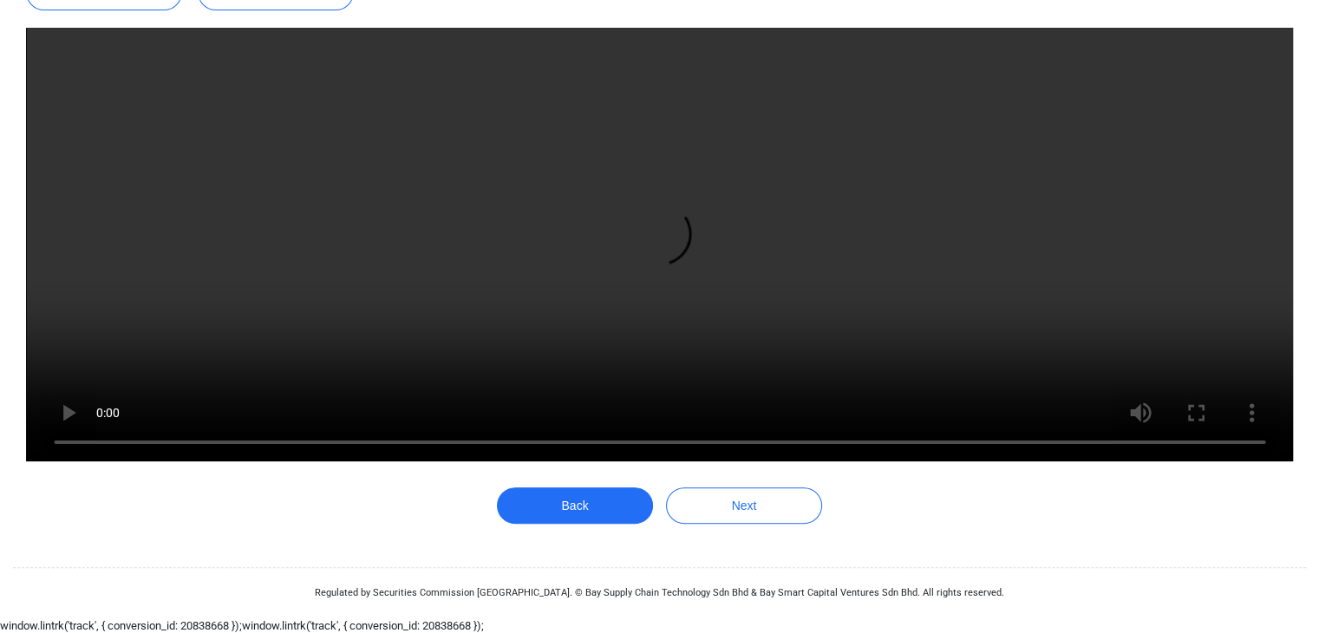
scroll to position [377, 0]
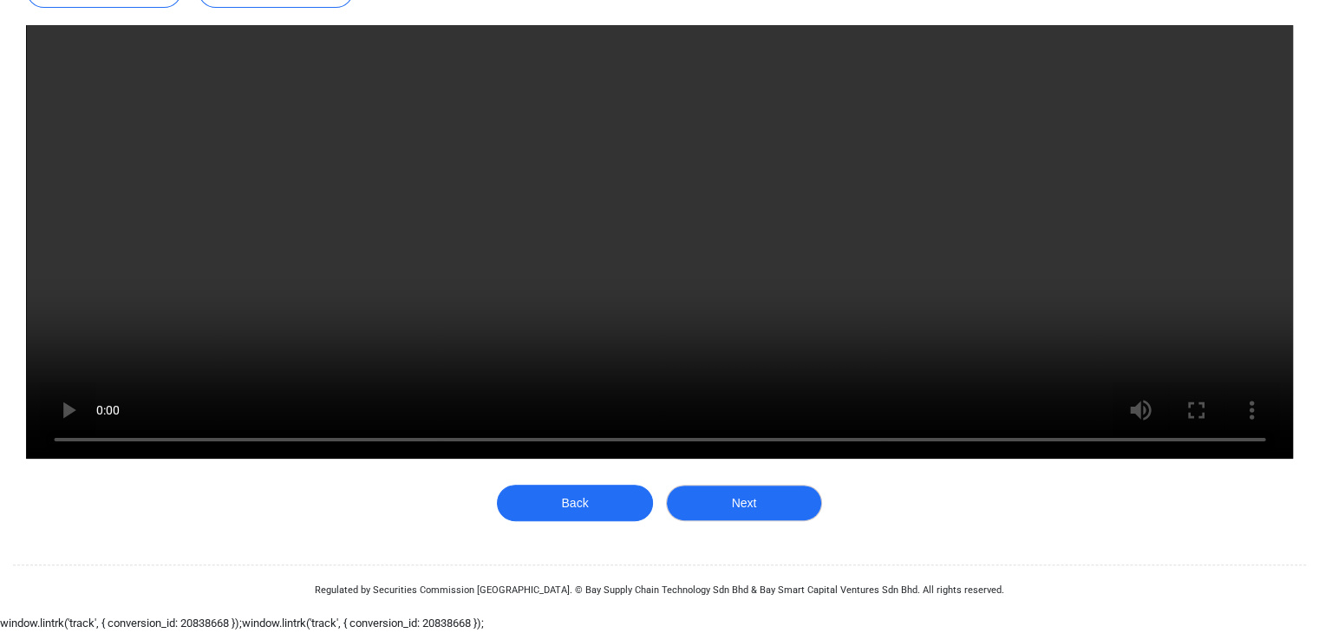
click at [761, 504] on button "Next" at bounding box center [744, 503] width 156 height 36
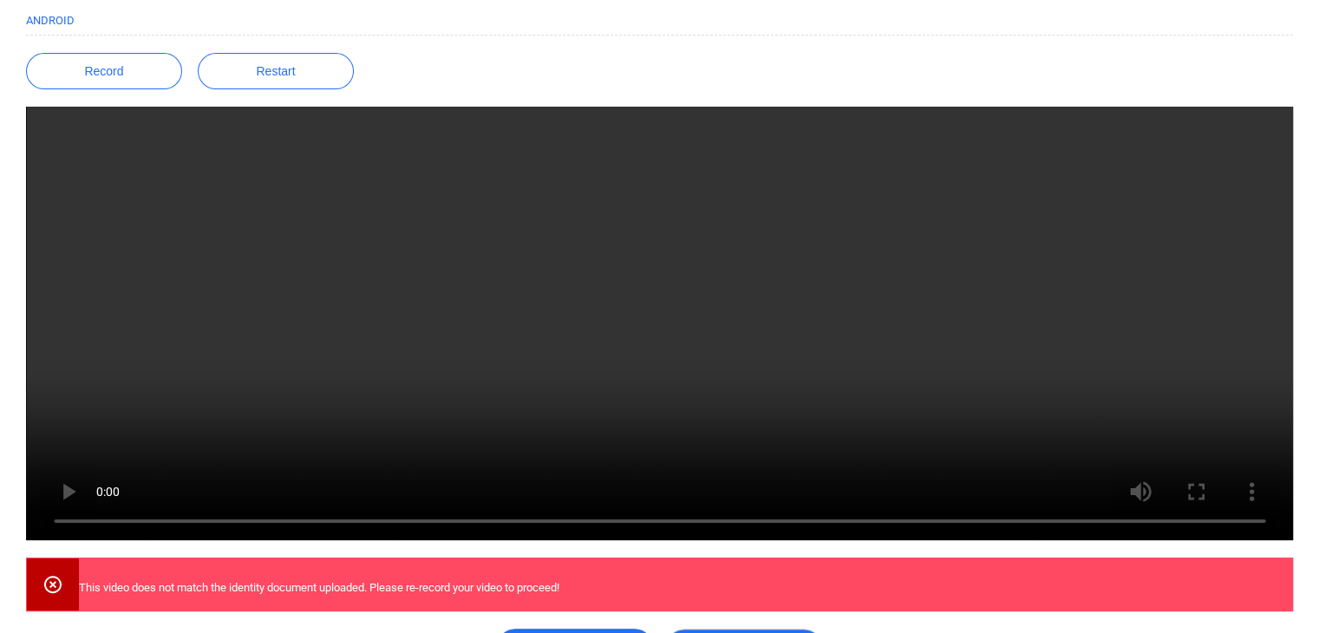
scroll to position [265, 0]
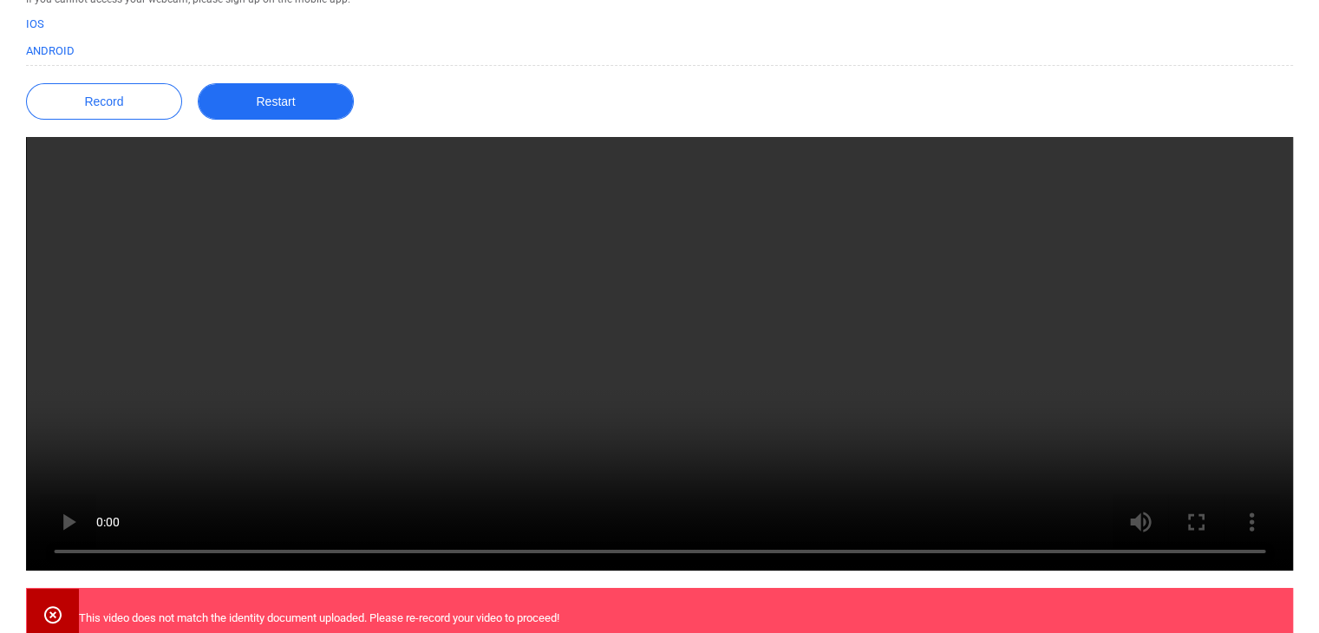
click at [252, 92] on button "Restart" at bounding box center [276, 101] width 156 height 36
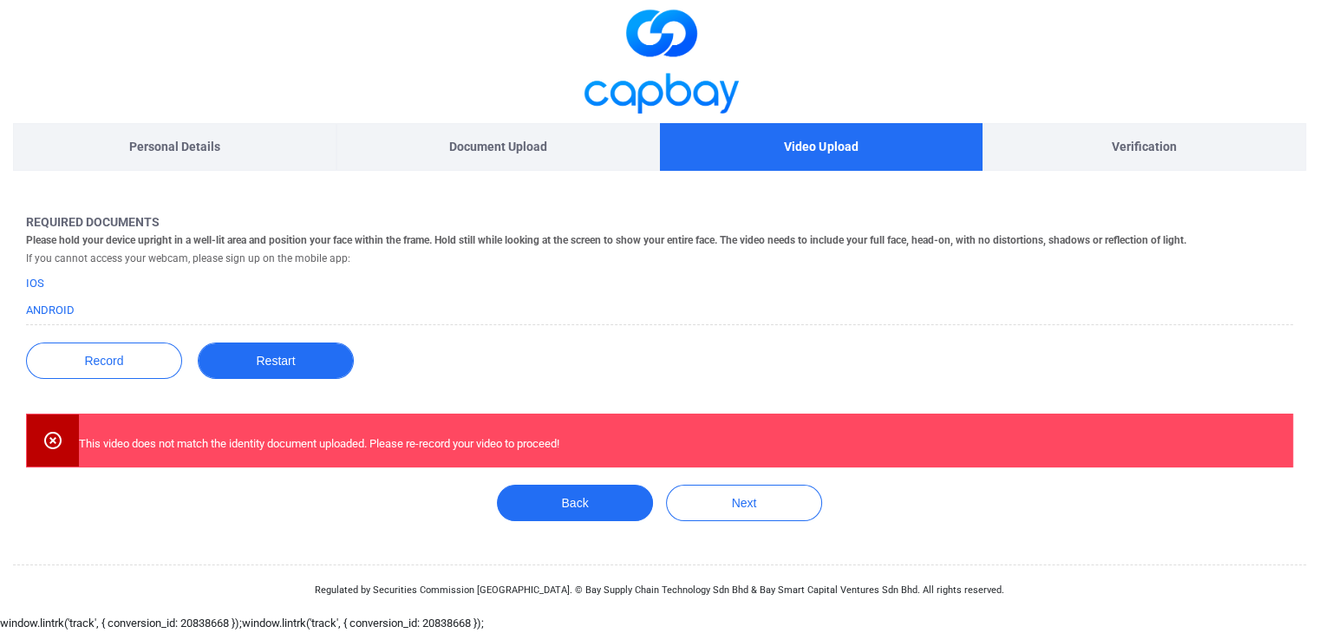
scroll to position [5, 0]
click at [274, 363] on button "Restart" at bounding box center [276, 361] width 156 height 36
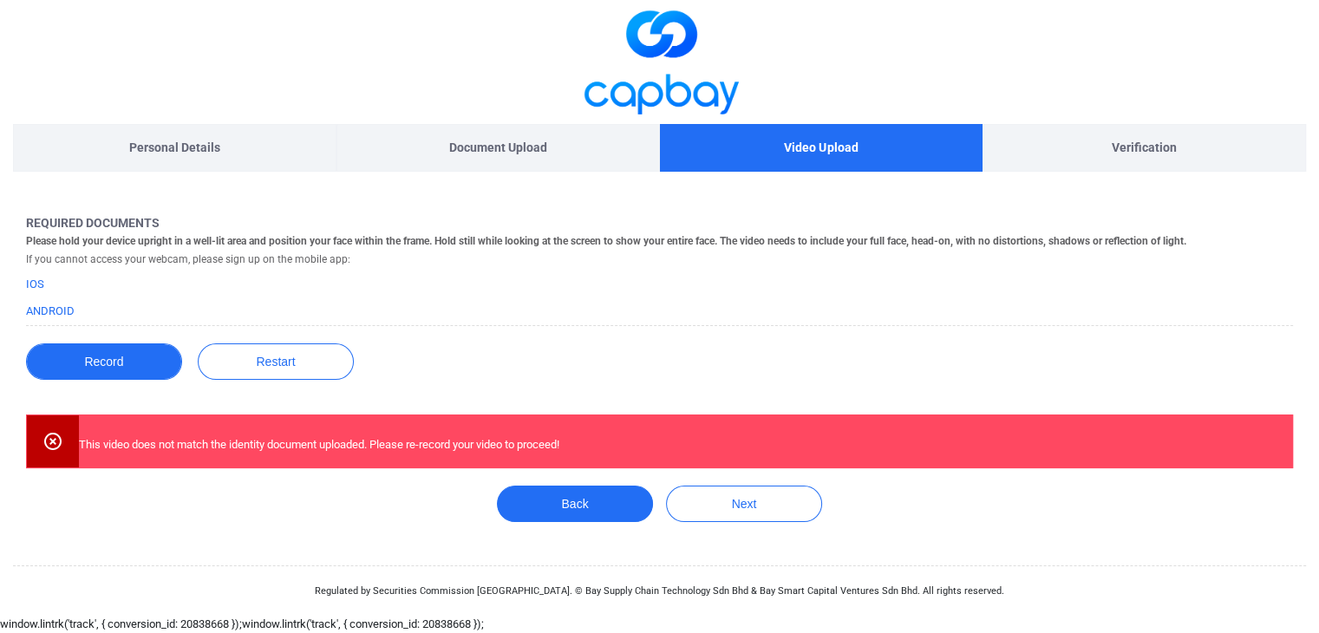
click at [82, 362] on button "Record" at bounding box center [104, 361] width 156 height 36
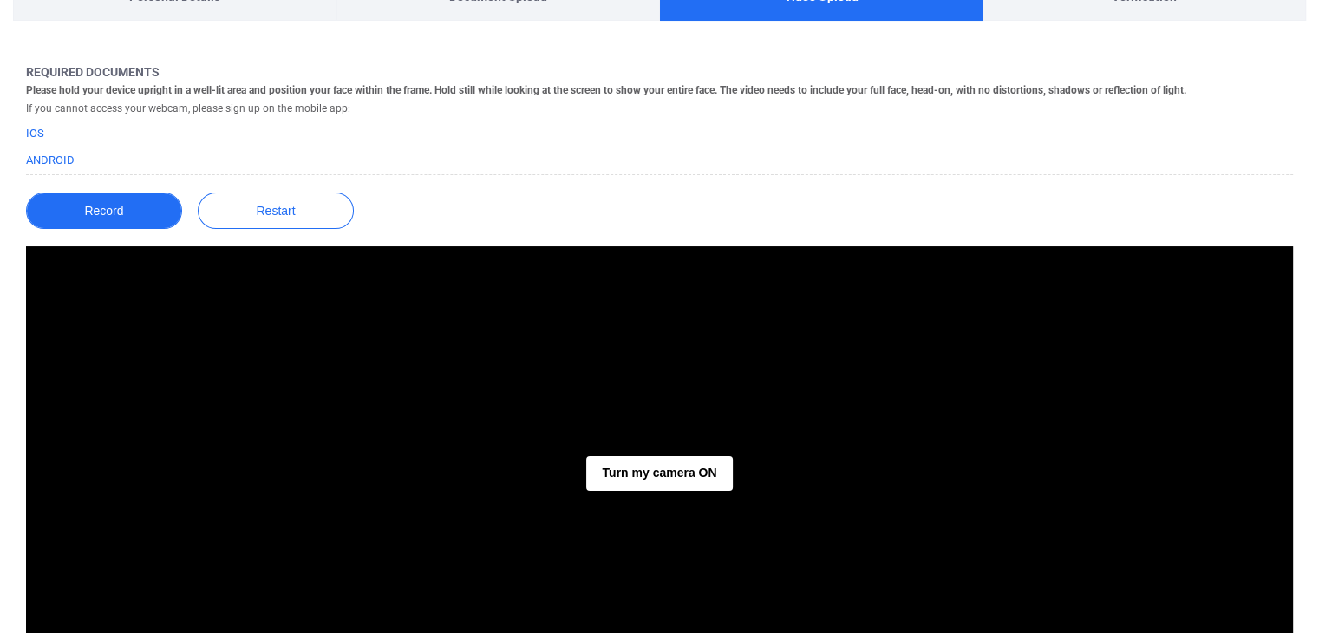
scroll to position [265, 0]
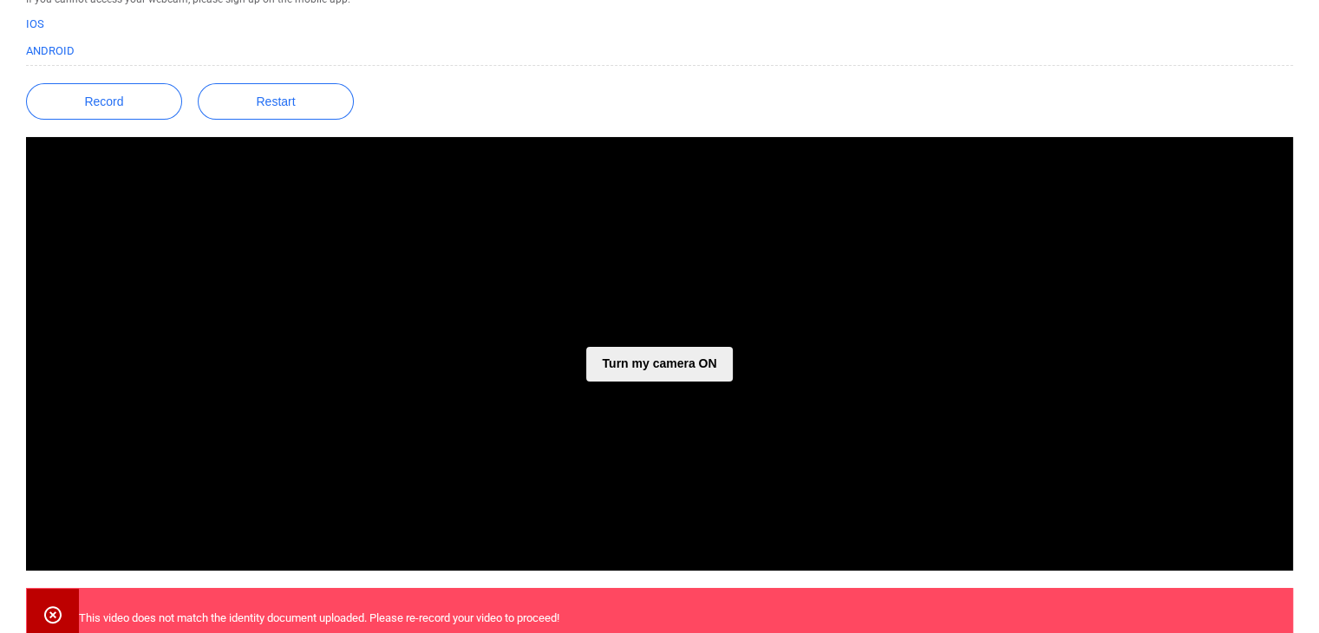
click at [611, 356] on button "Turn my camera ON" at bounding box center [659, 364] width 146 height 35
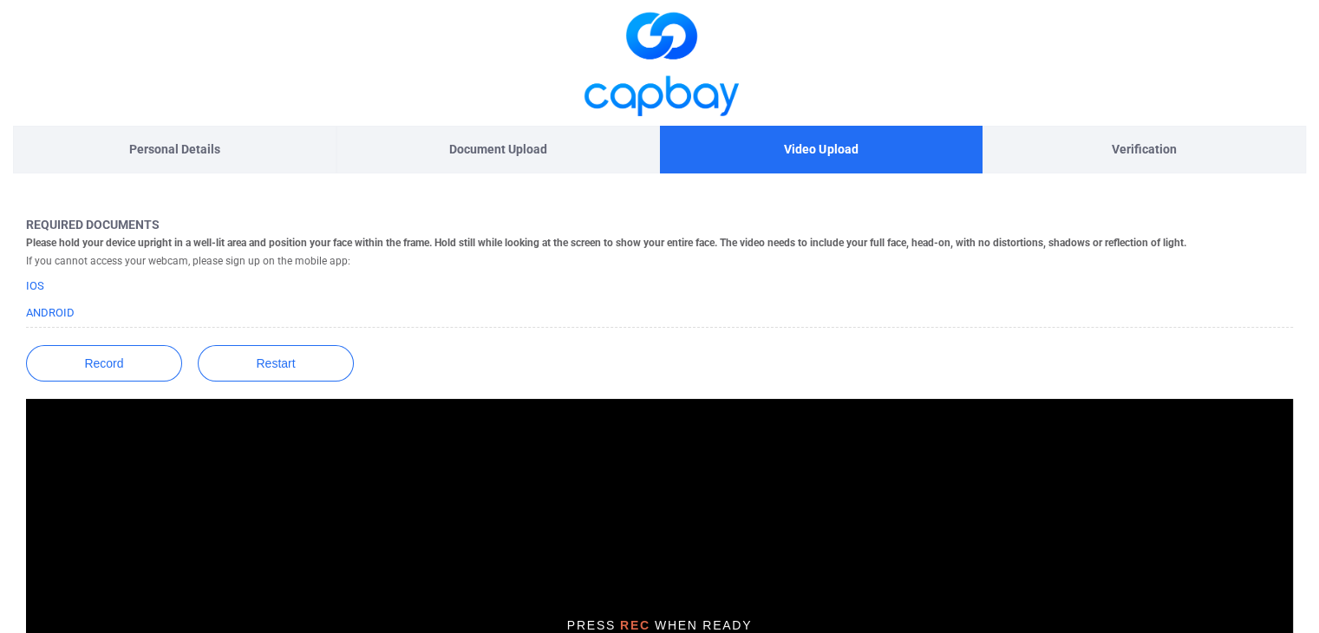
scroll to position [0, 0]
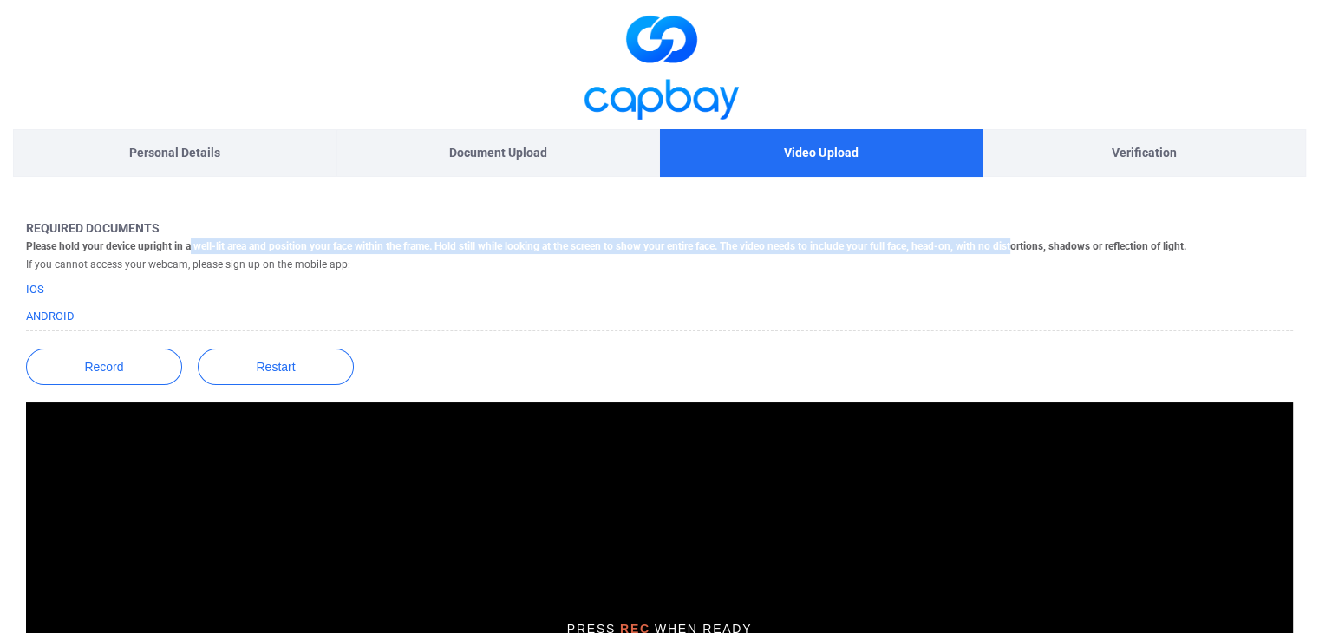
drag, startPoint x: 193, startPoint y: 246, endPoint x: 1023, endPoint y: 240, distance: 830.8
click at [1023, 240] on h5 "Please hold your device upright in a well-lit area and position your face withi…" at bounding box center [606, 246] width 1160 height 16
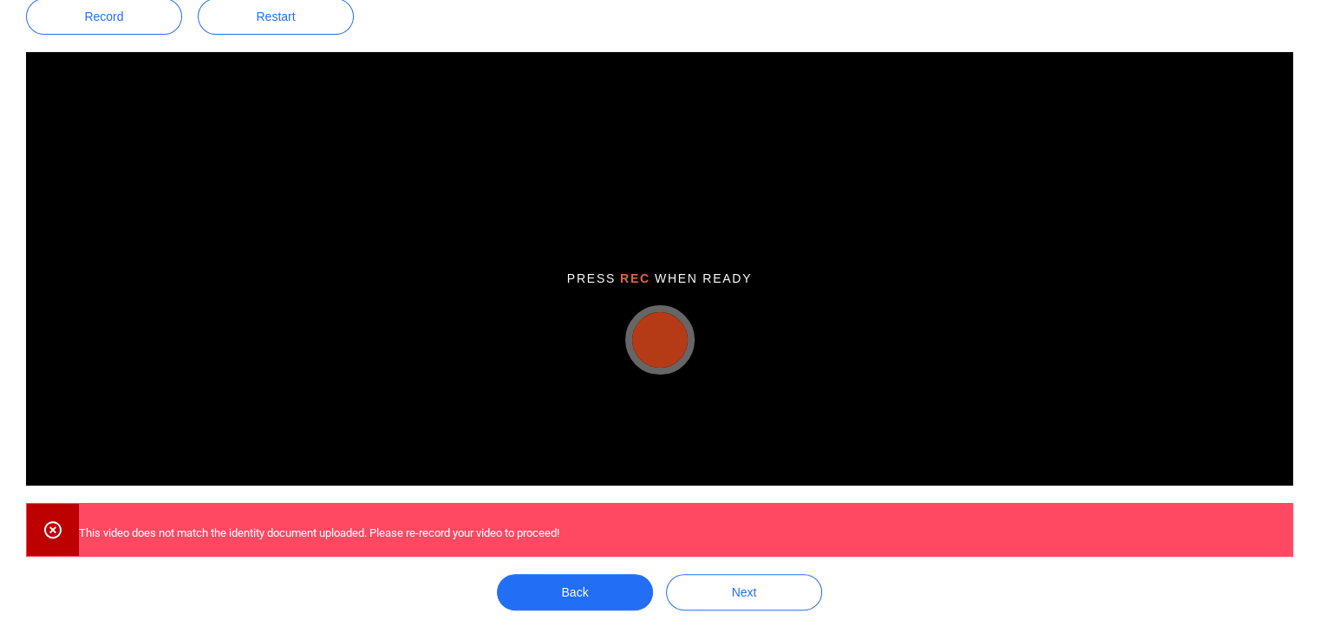
scroll to position [434, 0]
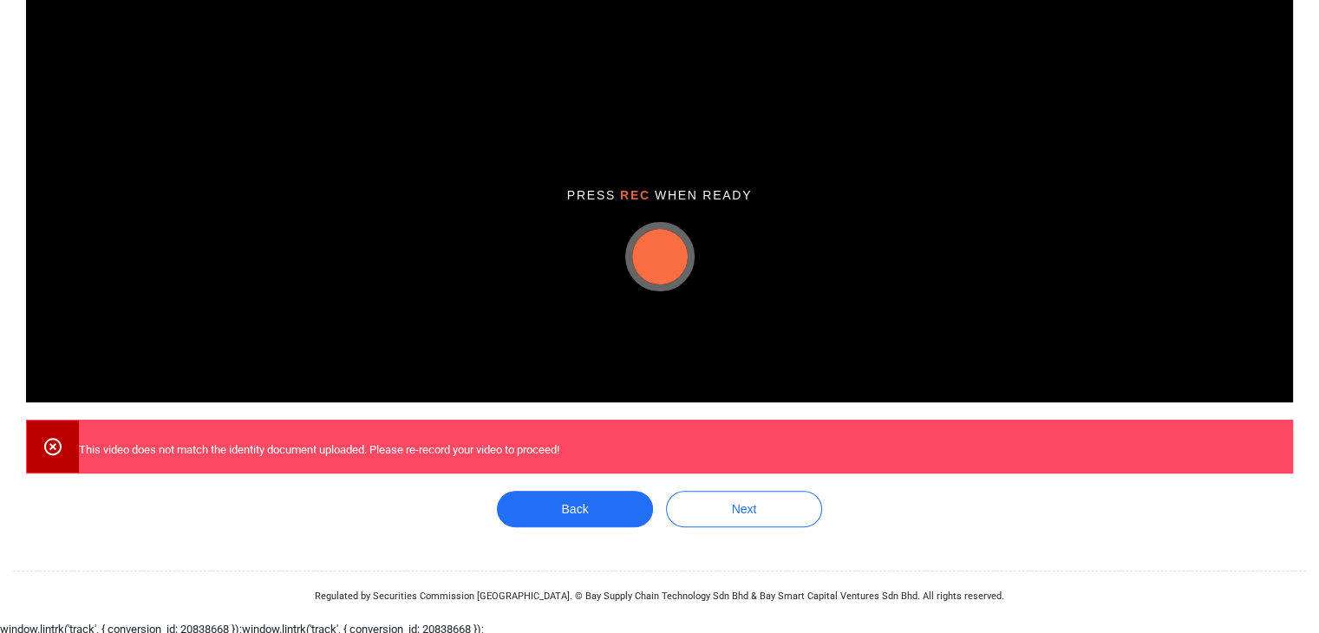
click at [655, 271] on button "button" at bounding box center [660, 257] width 56 height 56
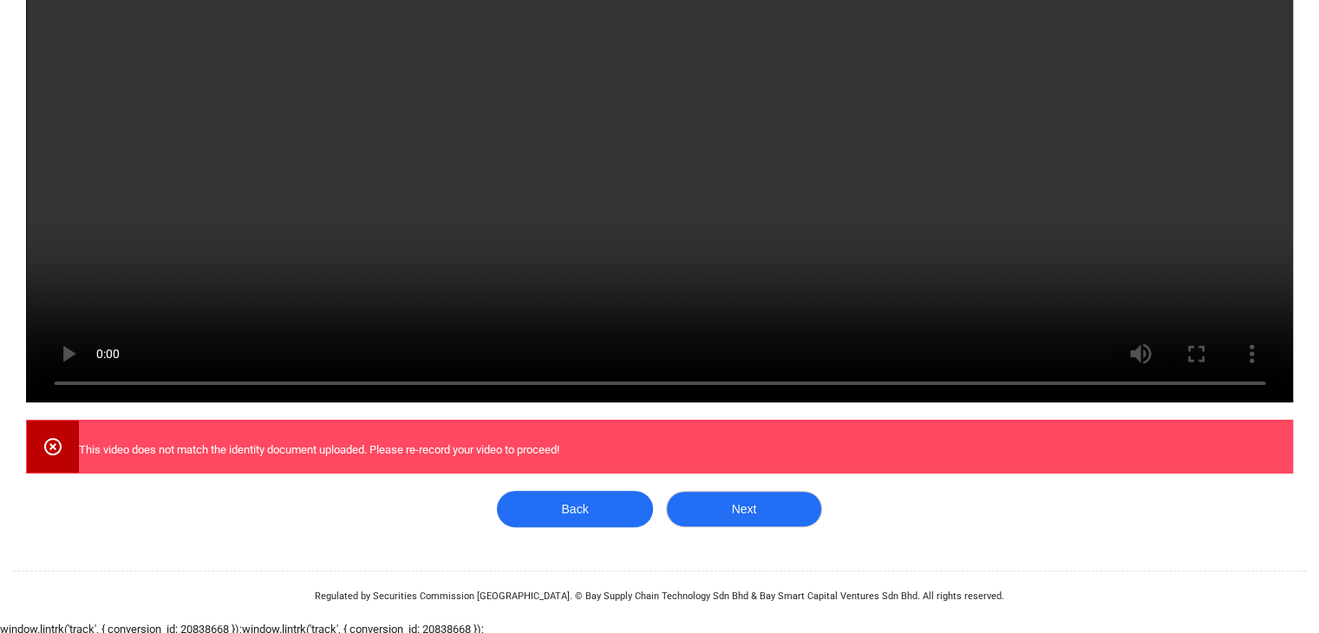
click at [754, 522] on button "Next" at bounding box center [744, 509] width 156 height 36
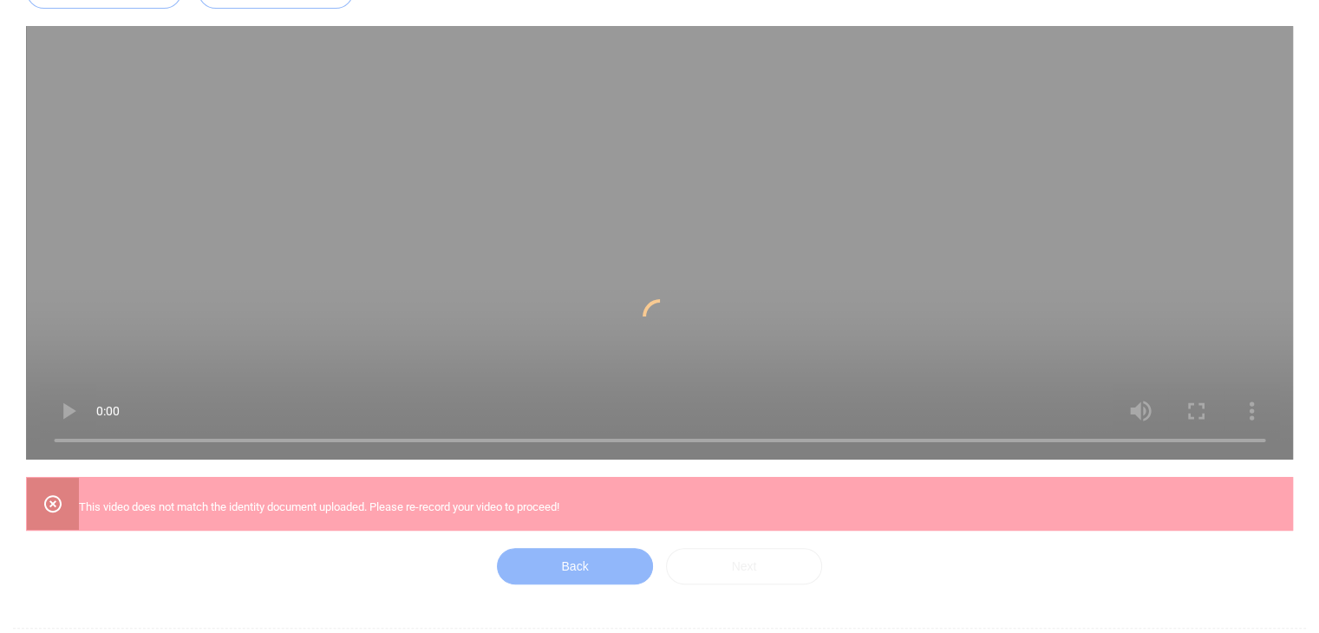
scroll to position [347, 0]
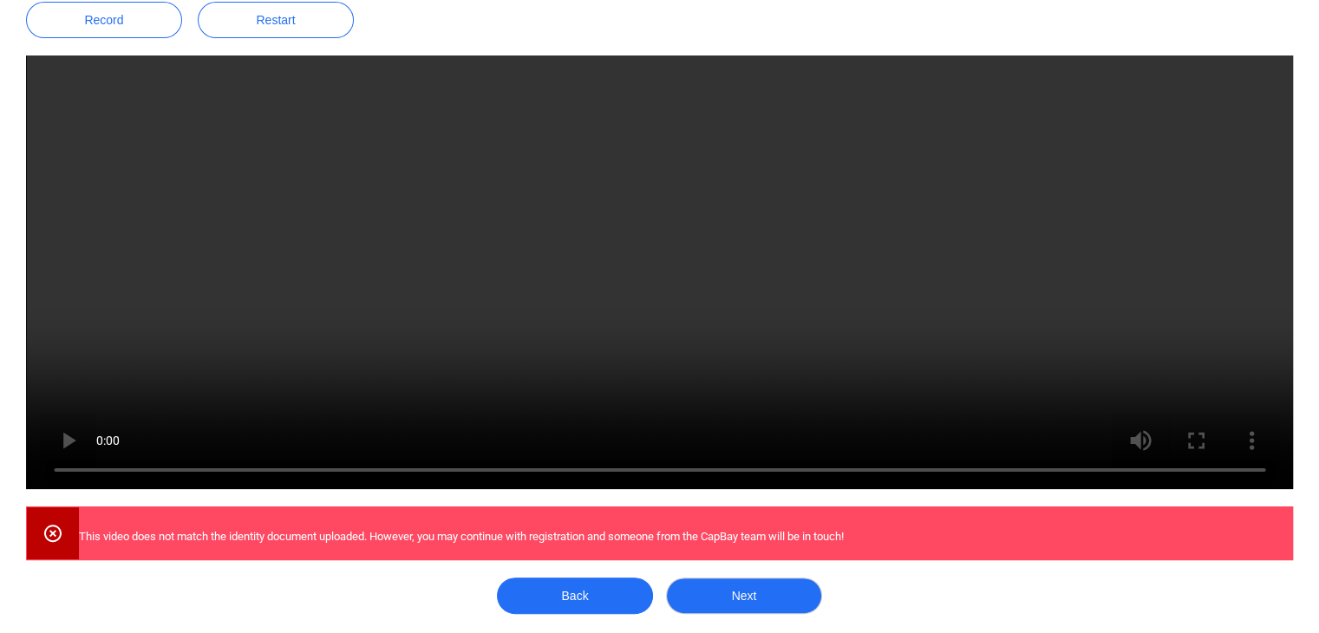
click at [742, 587] on button "Next" at bounding box center [744, 596] width 156 height 36
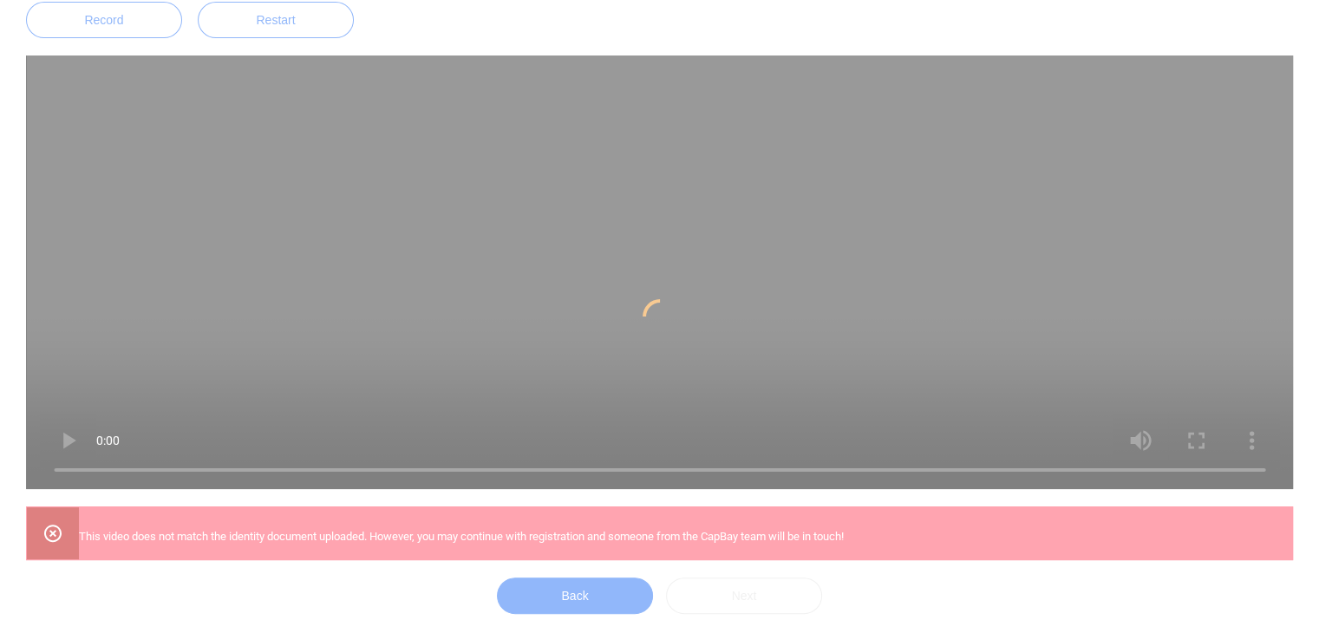
scroll to position [0, 0]
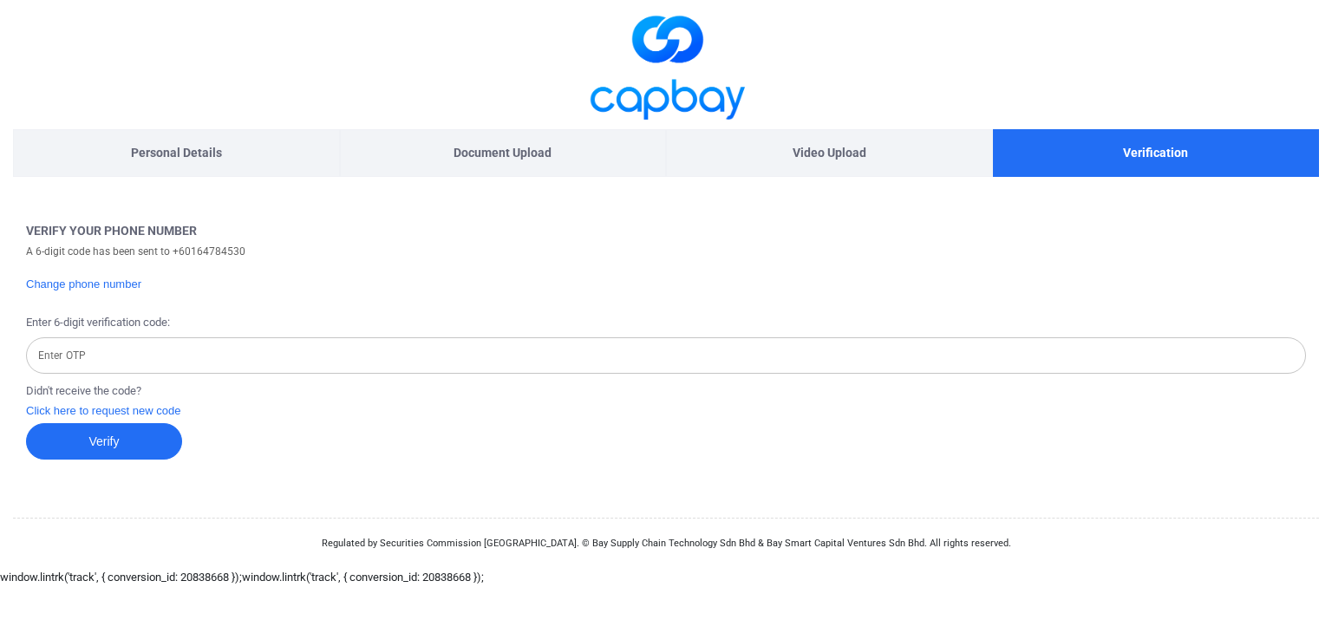
click at [193, 351] on input "Enter OTP" at bounding box center [666, 355] width 1280 height 36
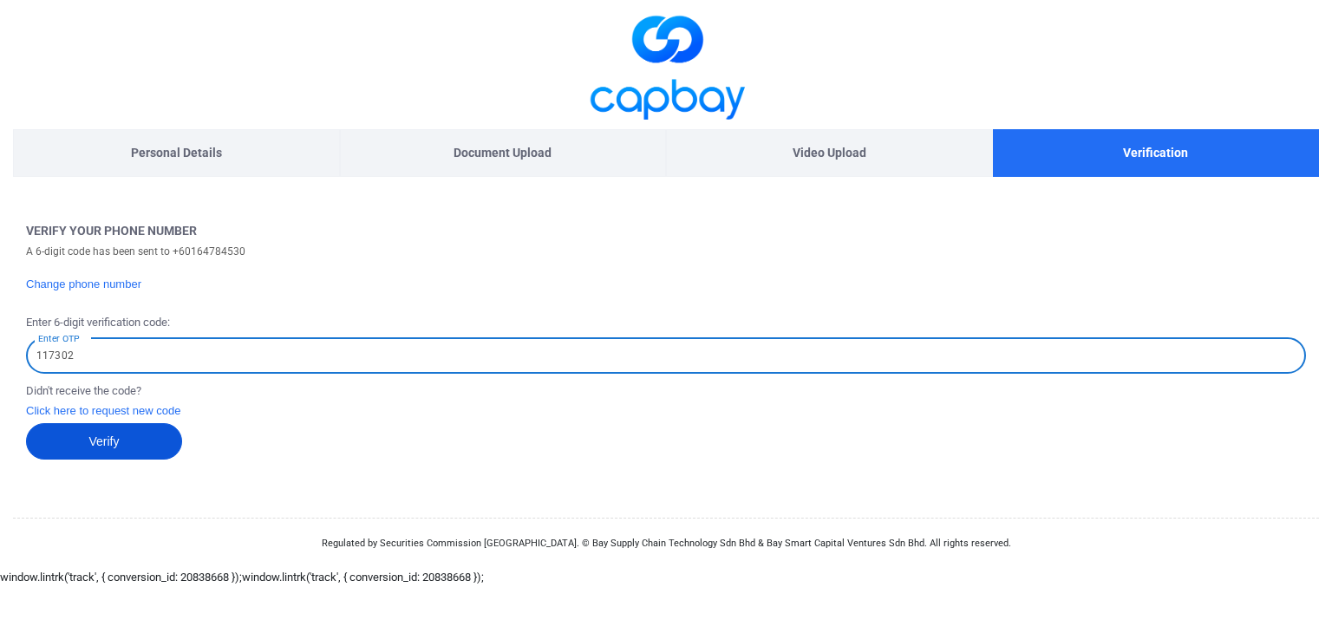
type input "117302"
click at [157, 447] on button "Verify" at bounding box center [104, 441] width 156 height 36
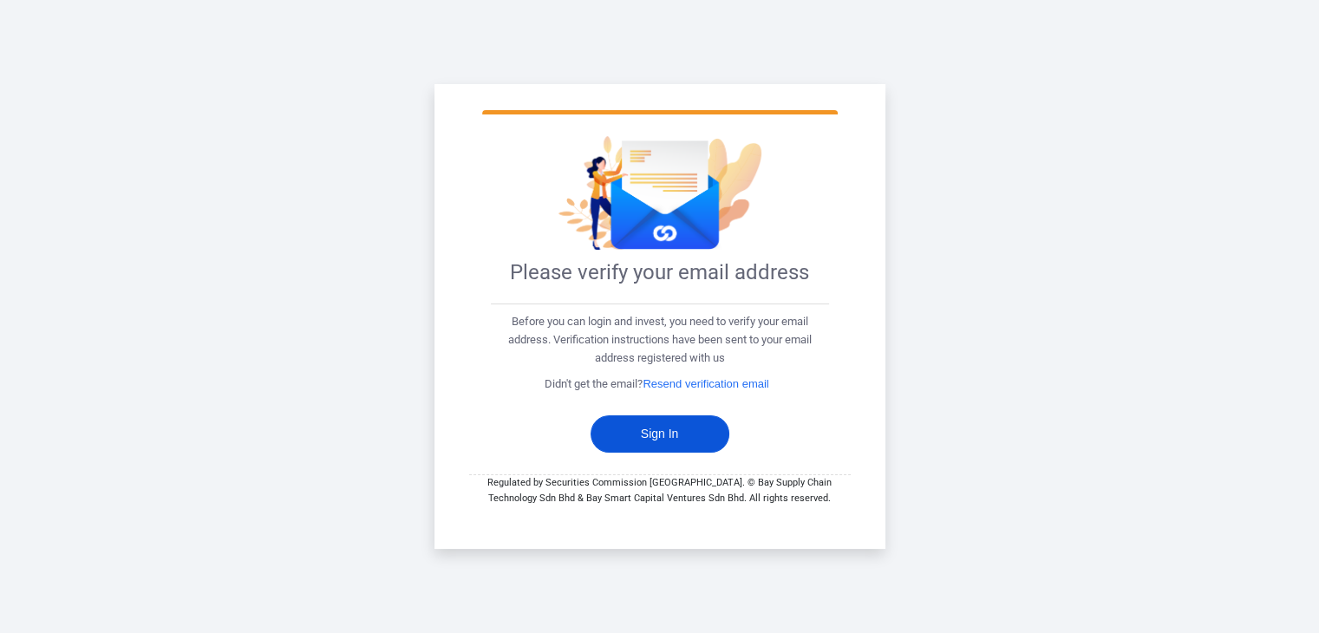
click at [683, 433] on button "Sign In" at bounding box center [660, 433] width 139 height 37
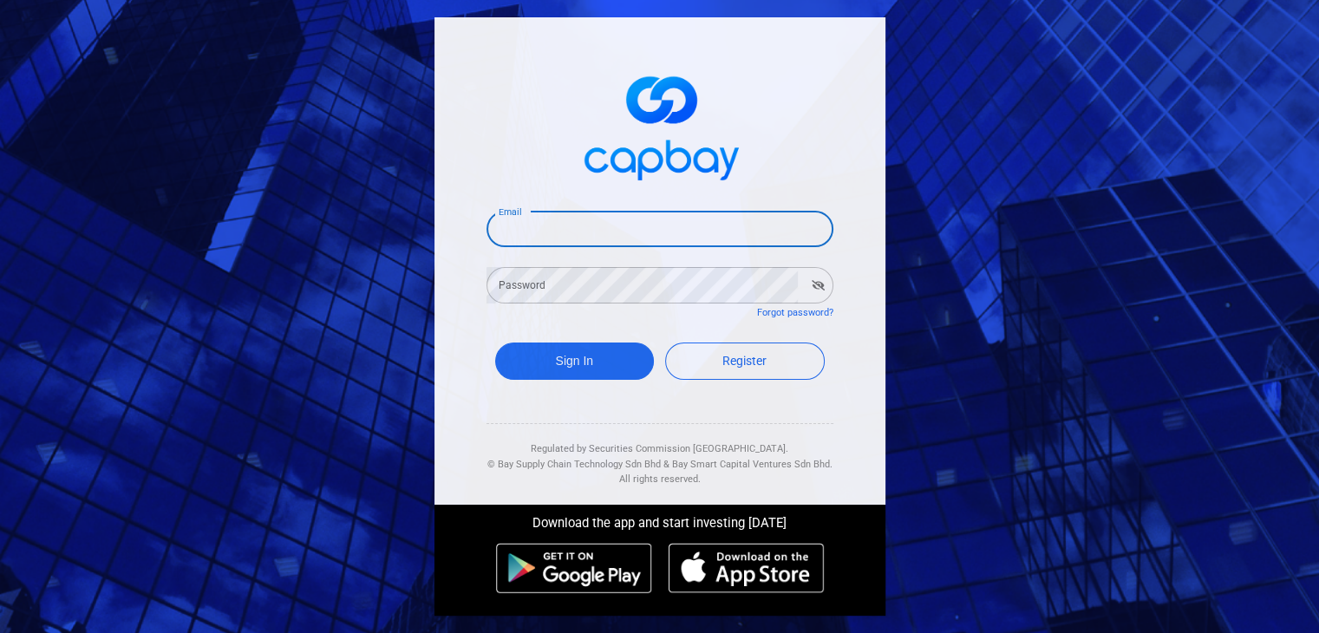
click at [576, 223] on input "Email" at bounding box center [660, 229] width 347 height 36
type input "[EMAIL_ADDRESS][DOMAIN_NAME]"
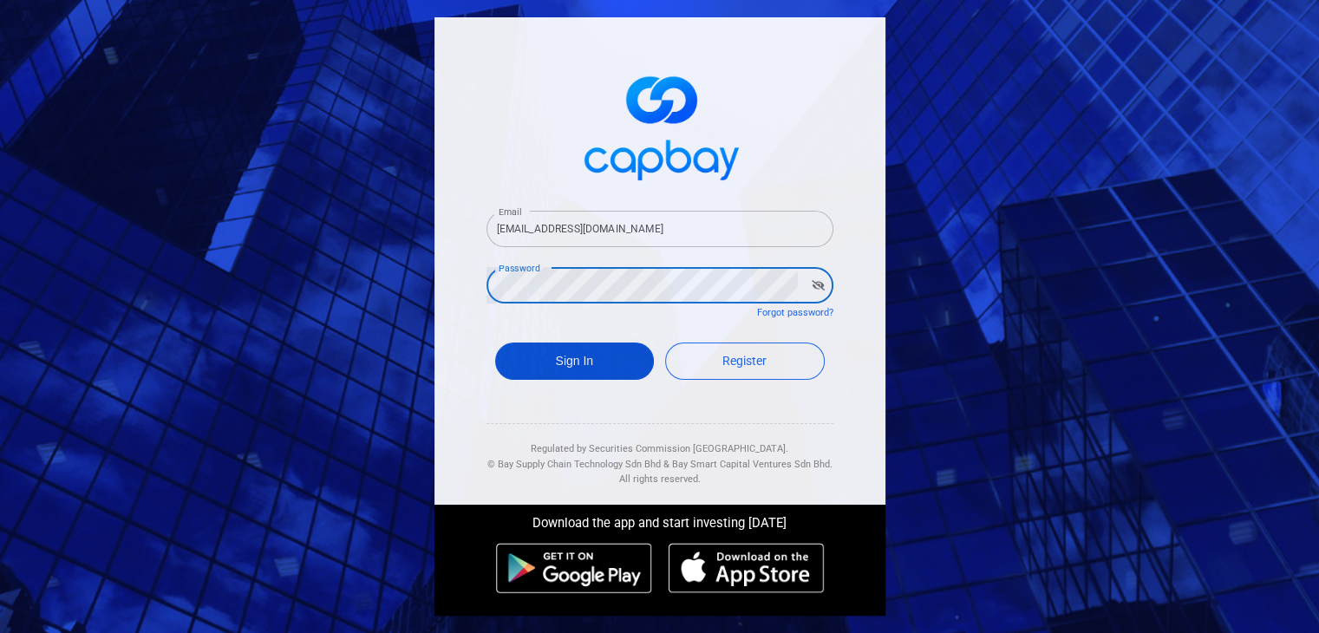
click at [586, 351] on button "Sign In" at bounding box center [575, 361] width 160 height 37
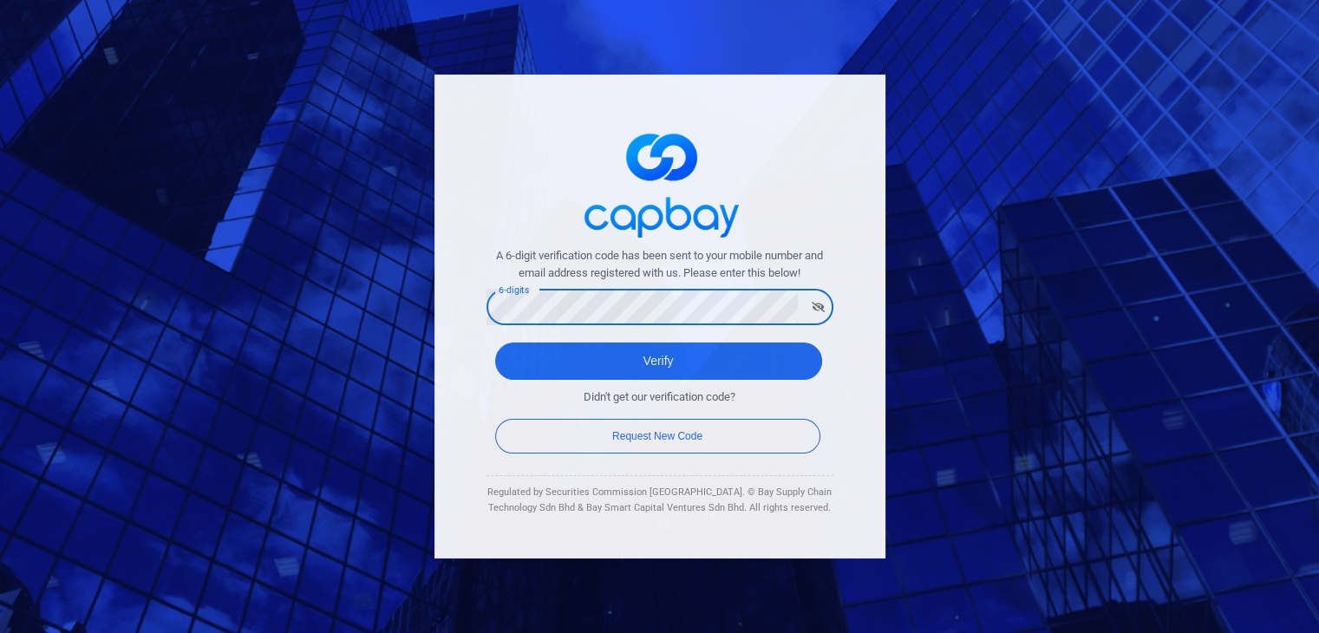
click at [495, 343] on button "Verify" at bounding box center [658, 361] width 327 height 37
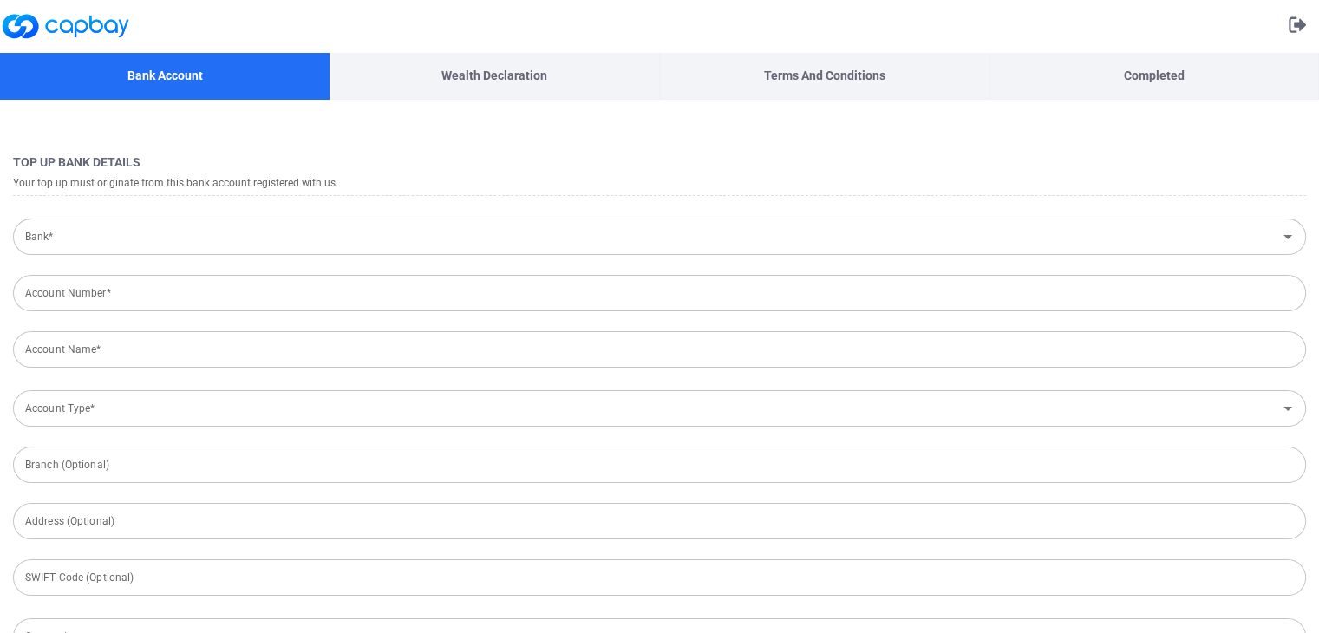
type input "[GEOGRAPHIC_DATA]"
click at [432, 245] on input "Bank*" at bounding box center [645, 237] width 1254 height 32
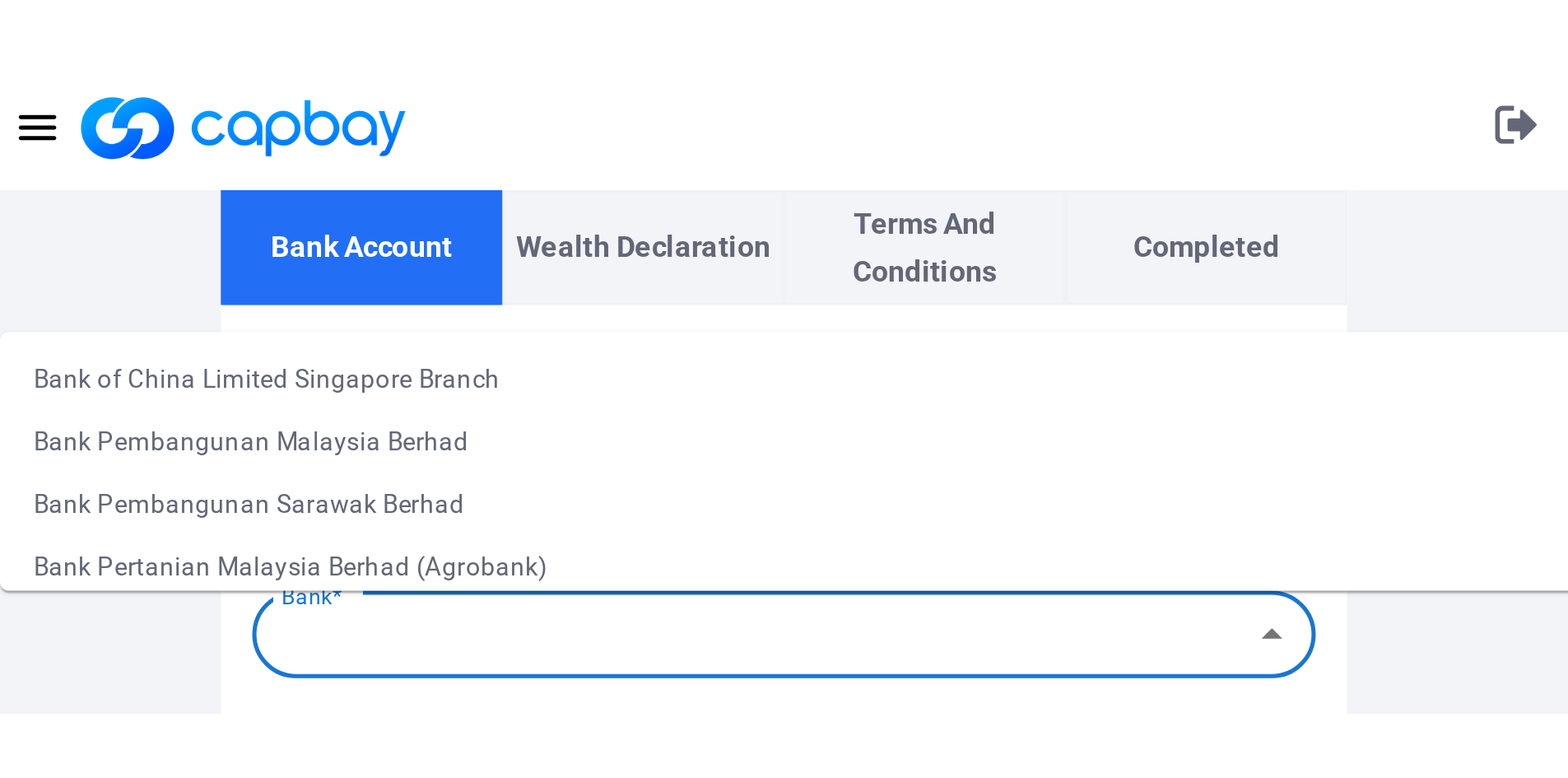
scroll to position [493, 0]
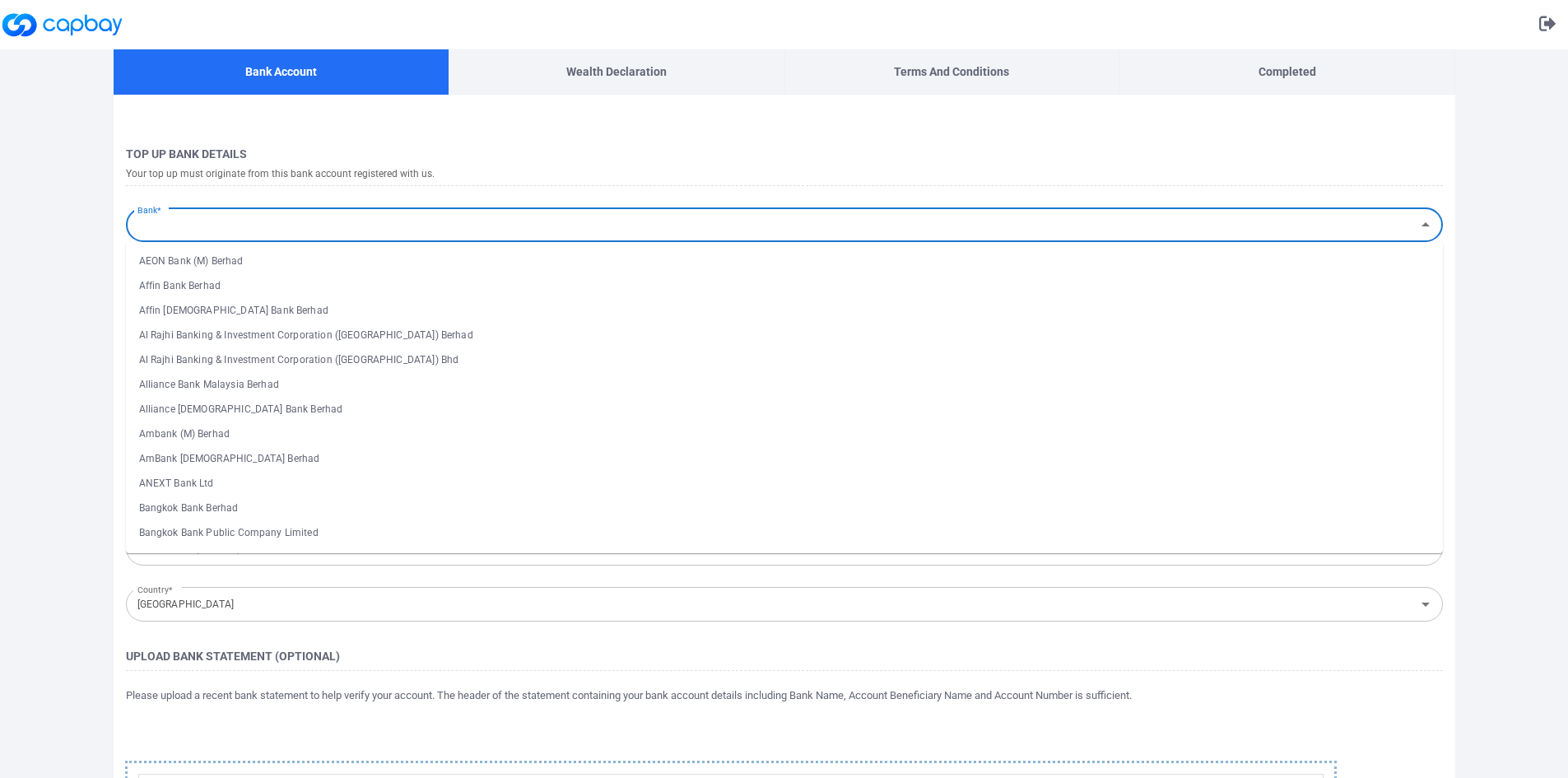
click at [256, 217] on input "Bank*" at bounding box center [771, 225] width 1280 height 30
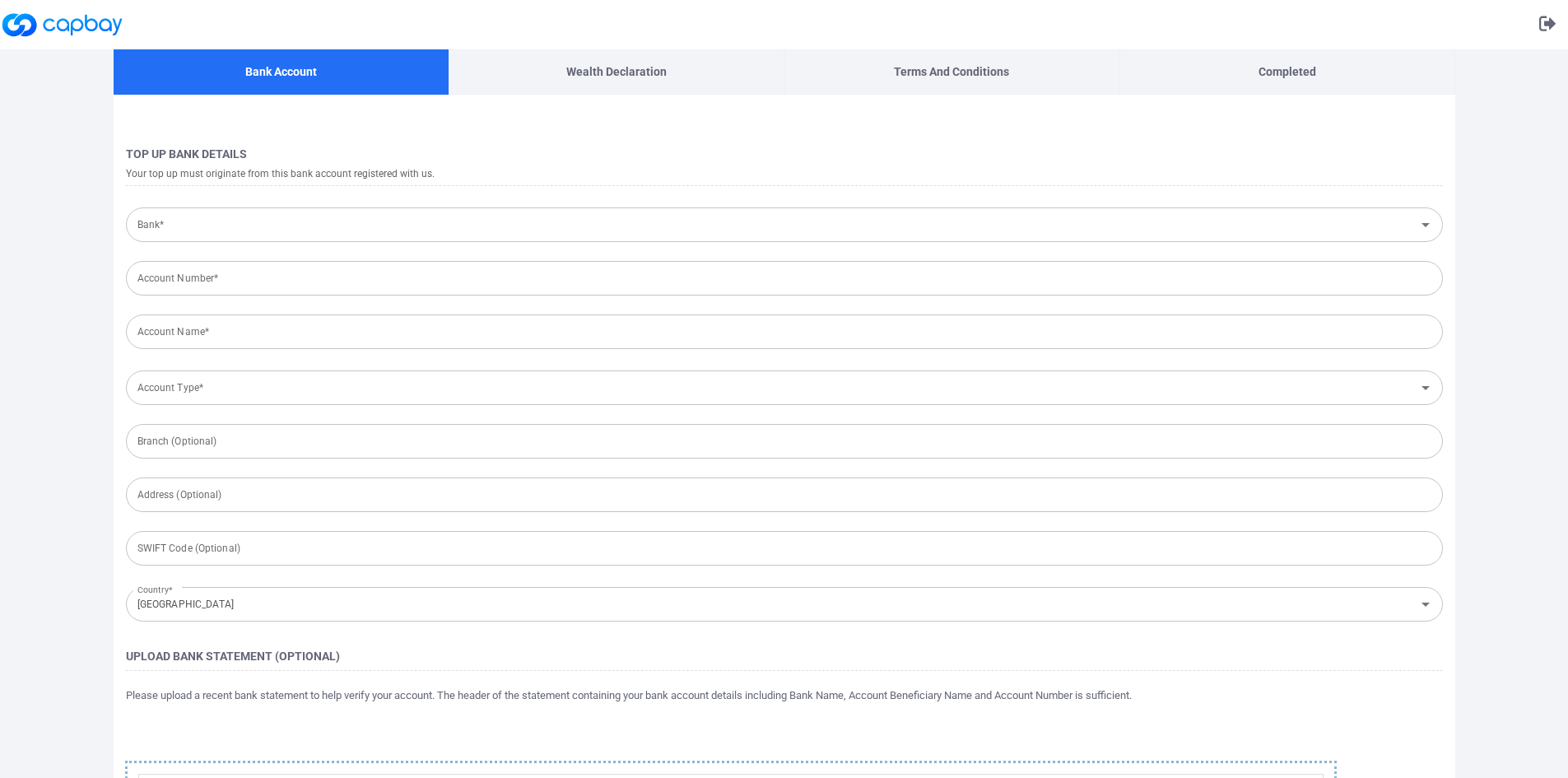
click at [190, 239] on input "Bank*" at bounding box center [771, 225] width 1280 height 30
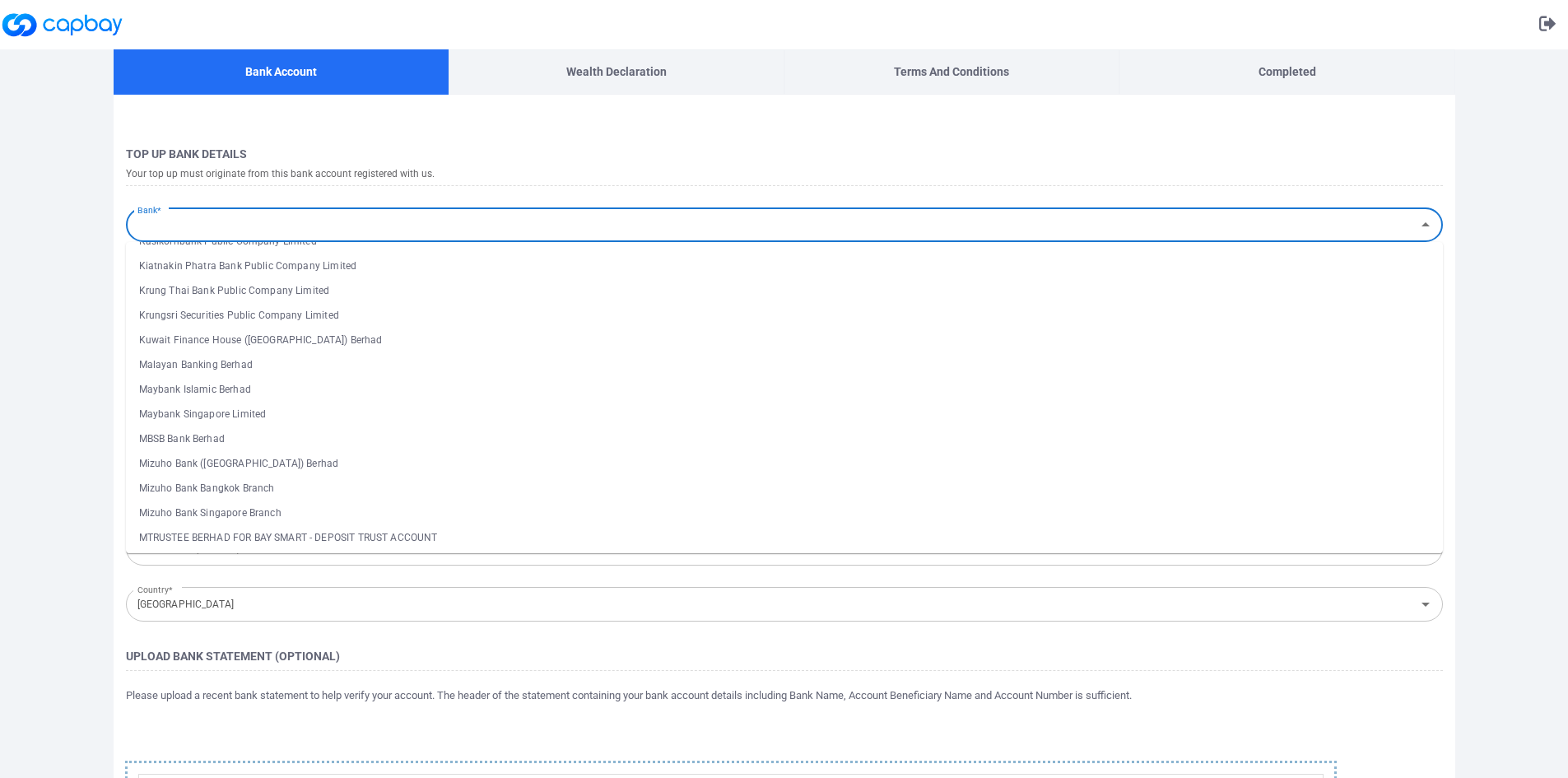
scroll to position [1399, 0]
click at [215, 391] on li "Maybank Islamic Berhad" at bounding box center [785, 393] width 1317 height 25
type input "Maybank Islamic Berhad"
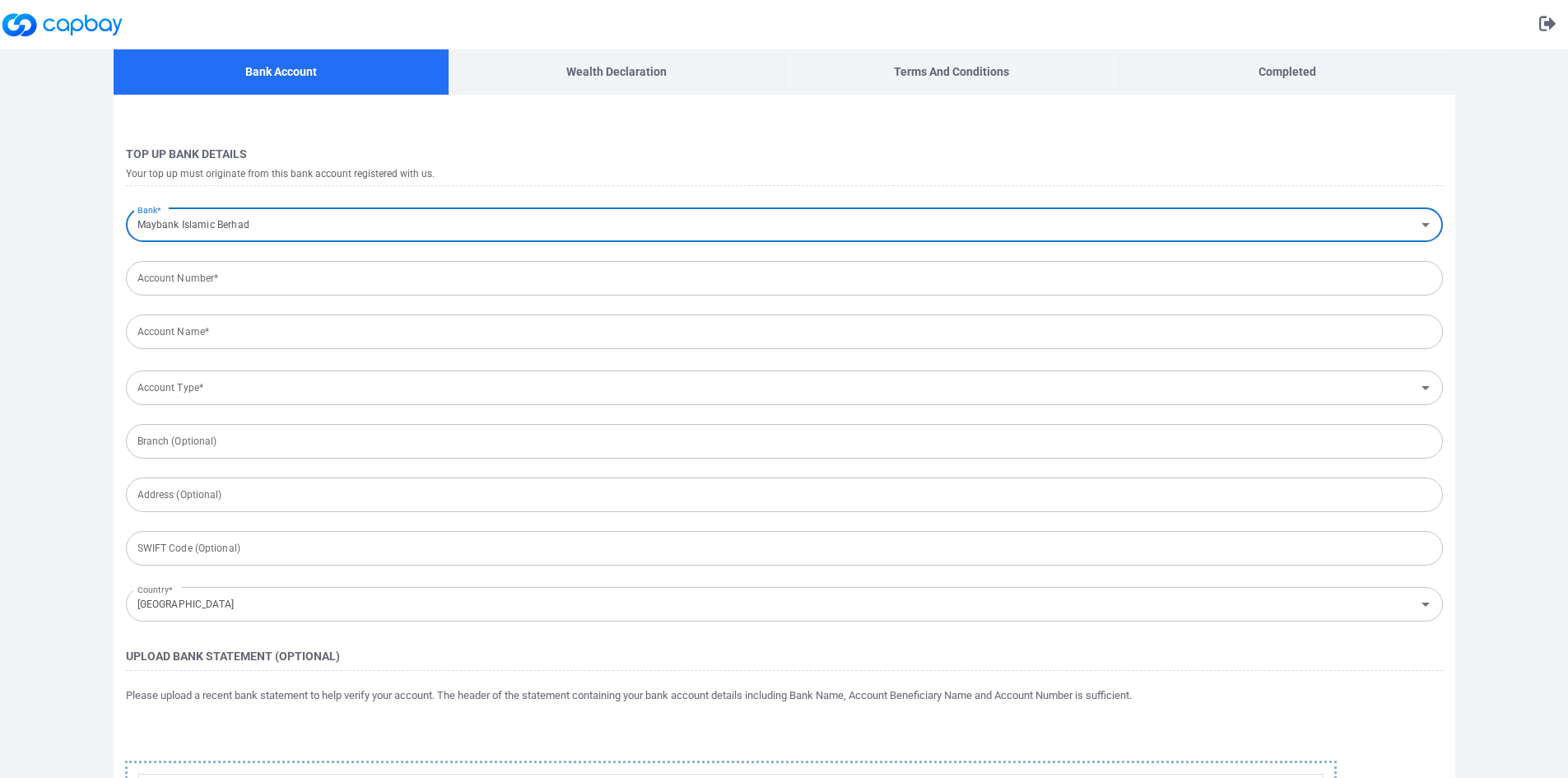
click at [212, 285] on input "Account Number*" at bounding box center [785, 278] width 1317 height 34
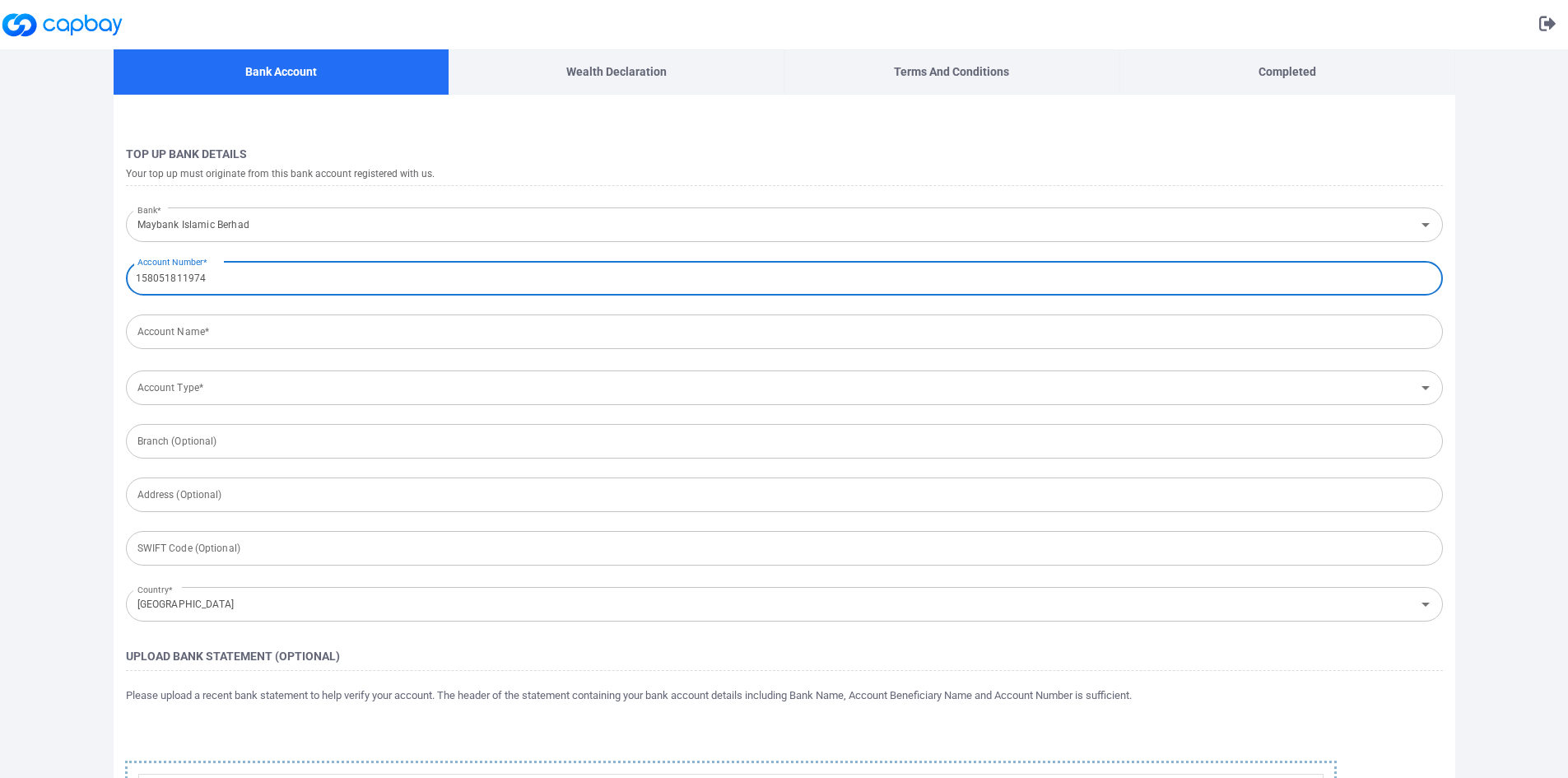
type input "158051811974"
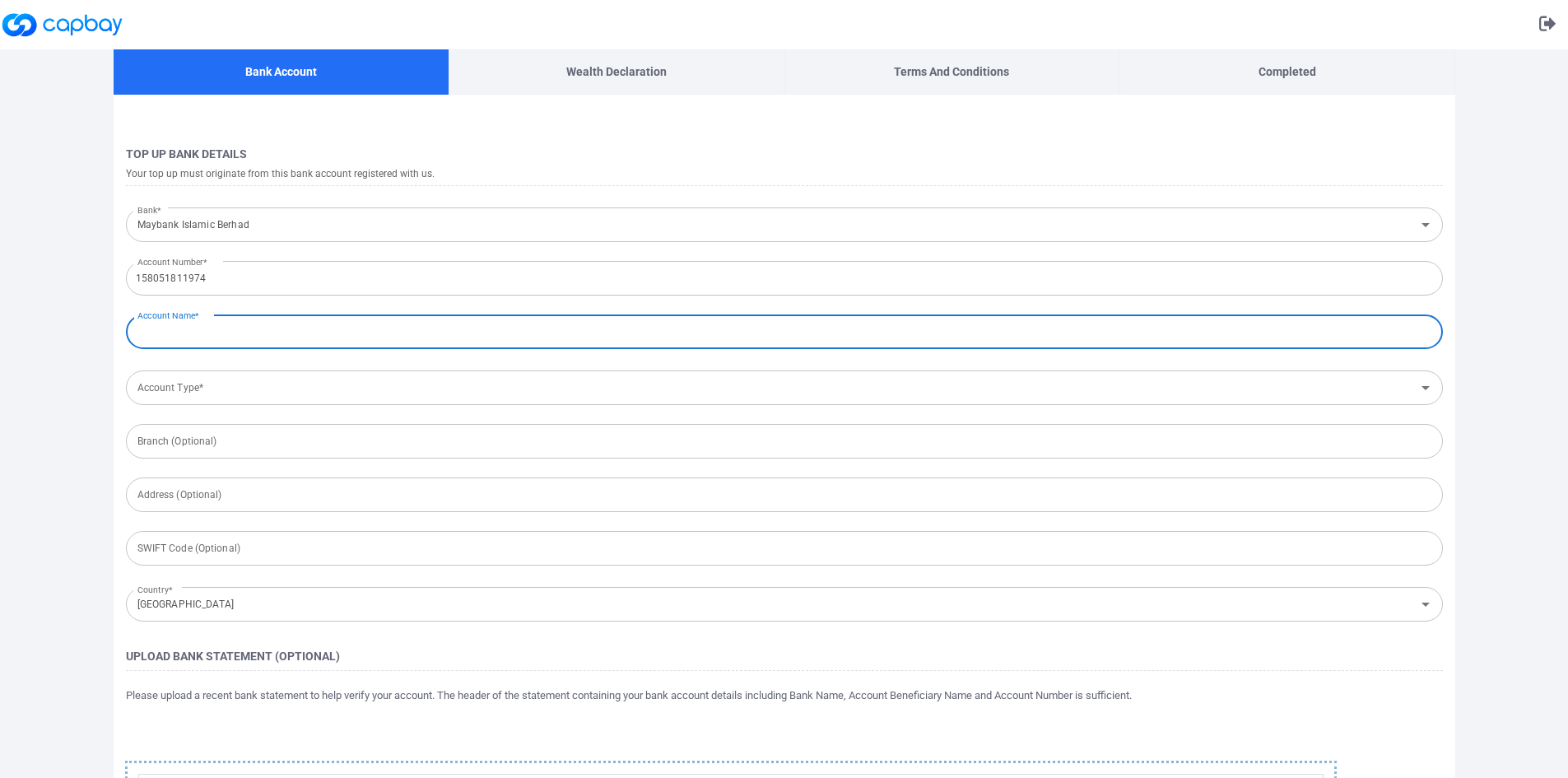
click at [203, 327] on input "Account Name*" at bounding box center [785, 331] width 1317 height 34
type input "[PERSON_NAME] [PERSON_NAME]"
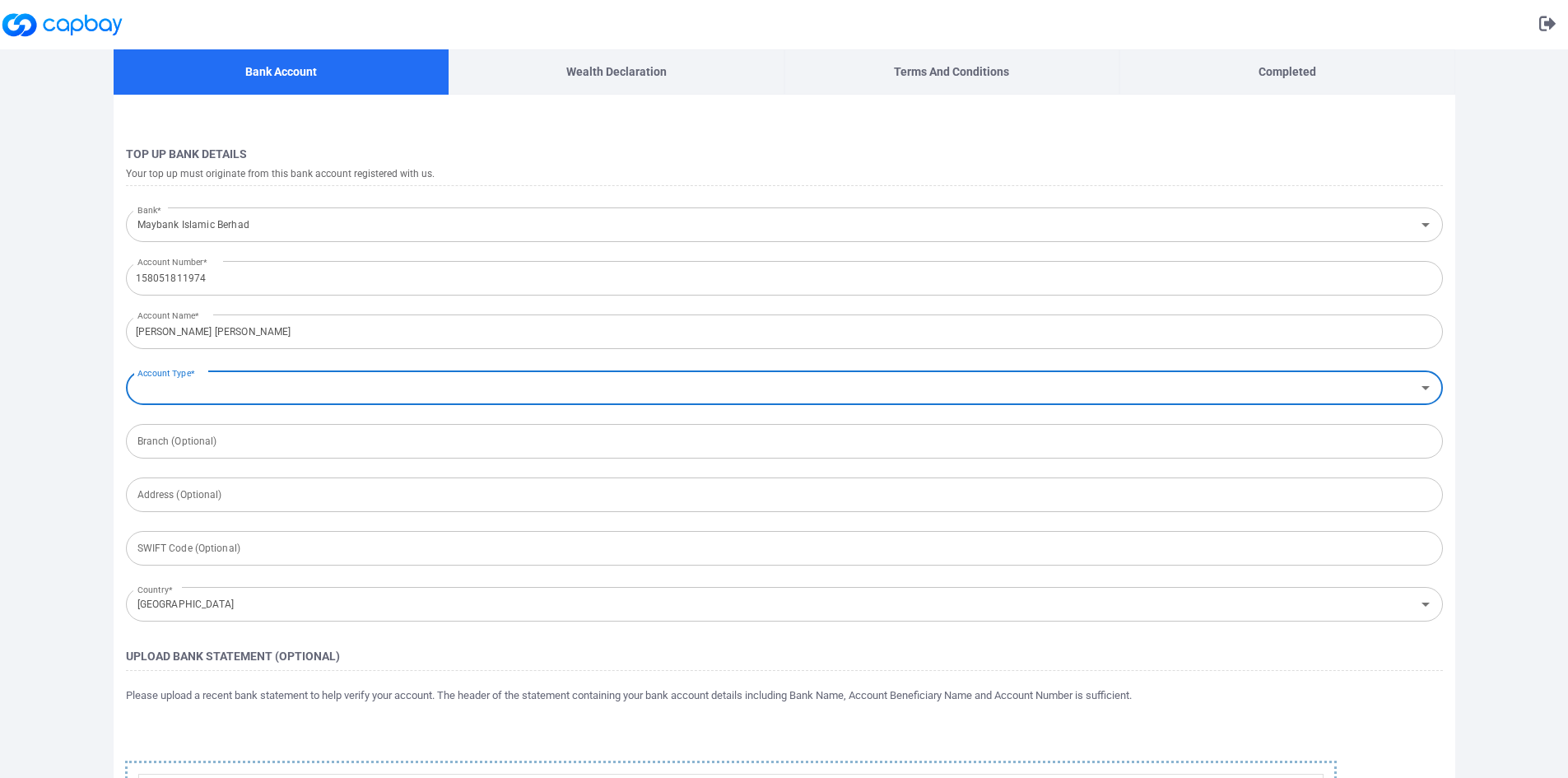
click at [204, 398] on input "Account Type*" at bounding box center [771, 388] width 1280 height 30
click at [185, 447] on li "Savings Account" at bounding box center [785, 449] width 1317 height 25
type input "Savings Account"
click at [185, 447] on input "text" at bounding box center [785, 441] width 1317 height 34
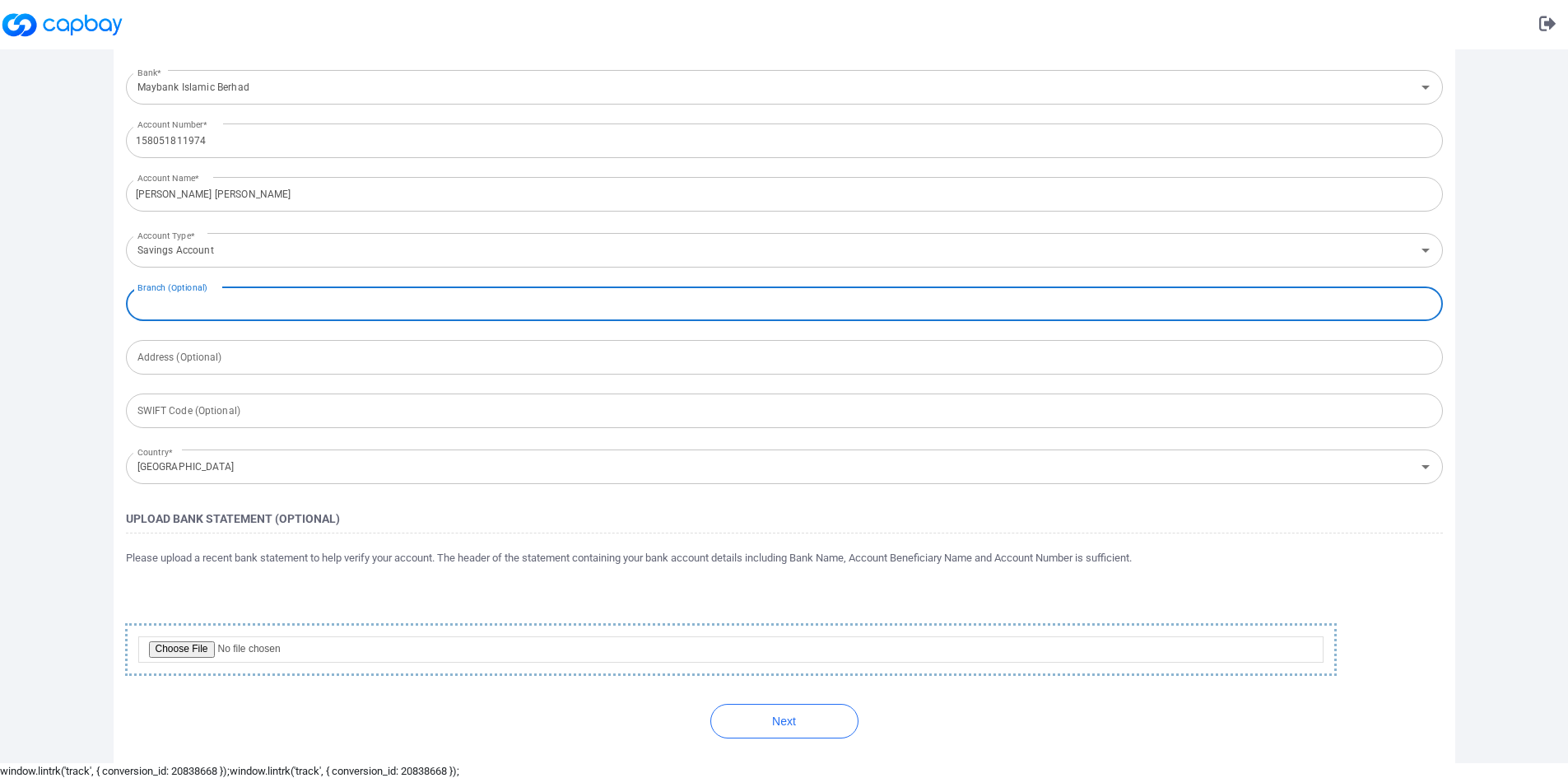
scroll to position [139, 0]
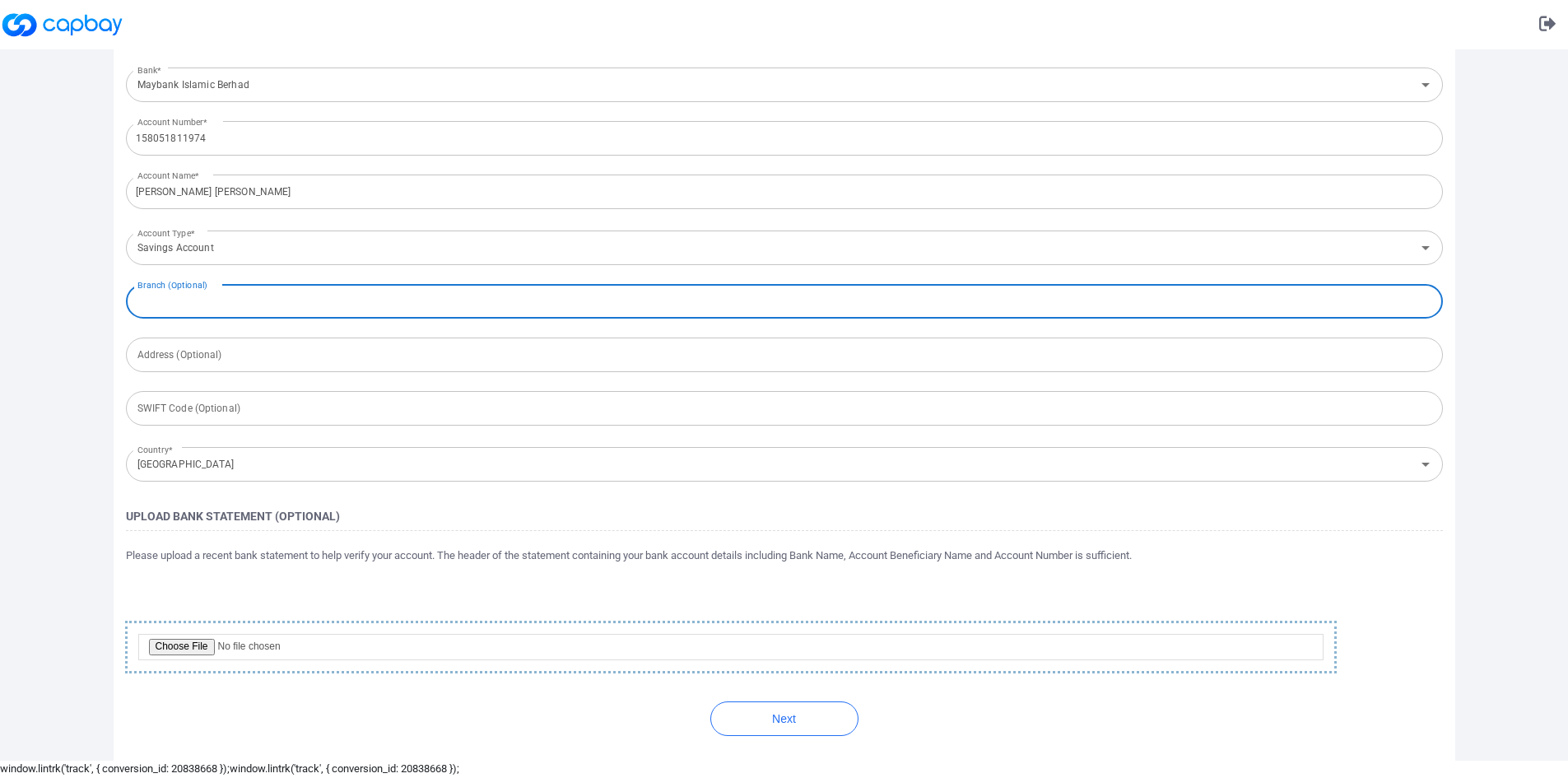
click at [159, 546] on form "Top Up Bank Details Your top up must originate from this bank account registere…" at bounding box center [785, 379] width 1342 height 765
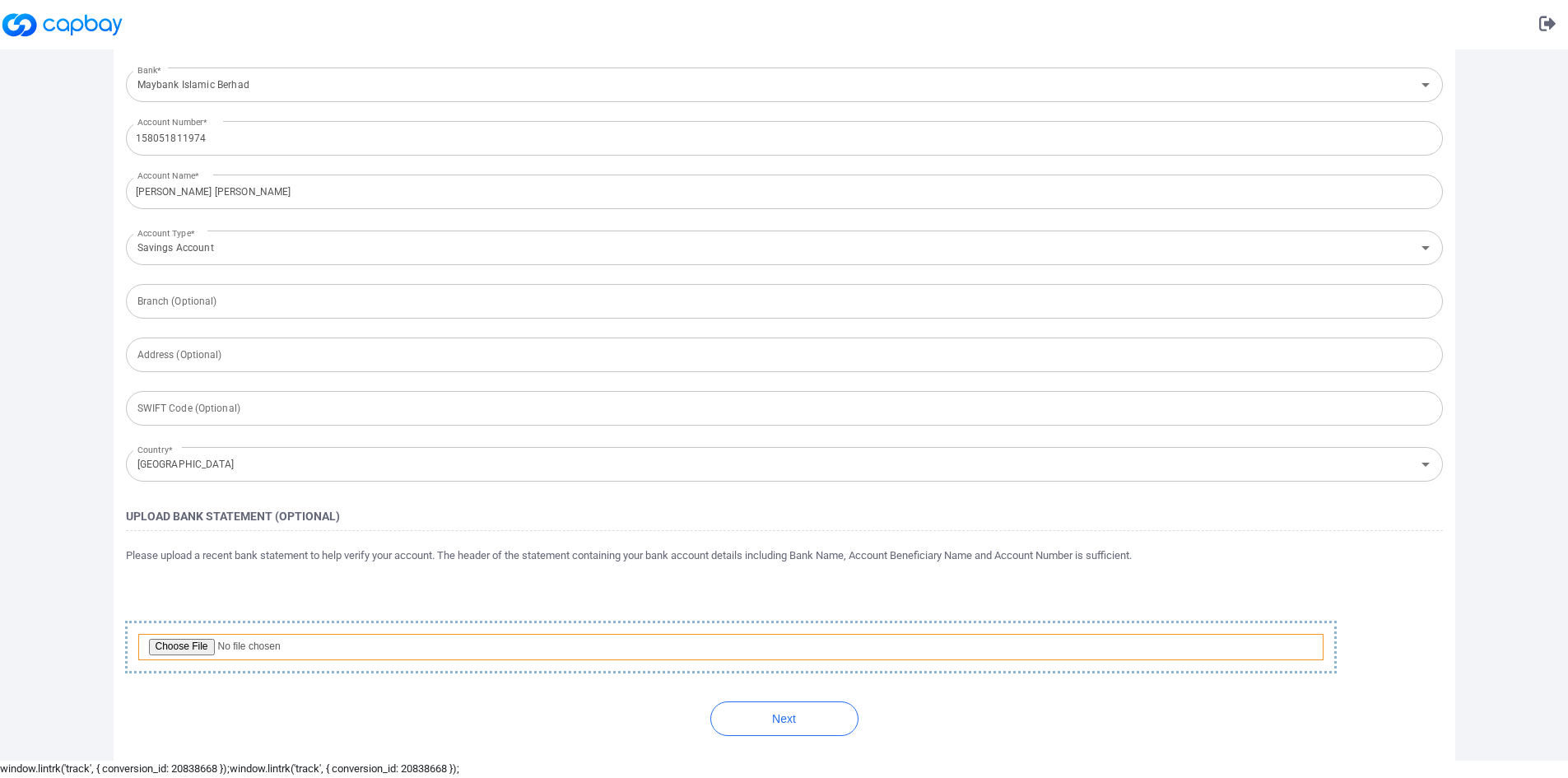
click at [196, 645] on input "file" at bounding box center [731, 647] width 1185 height 27
type input "C:\fakepath\WhatsApp Image [DATE] 23.14.55.jpeg"
click at [794, 719] on button "Next" at bounding box center [784, 718] width 148 height 34
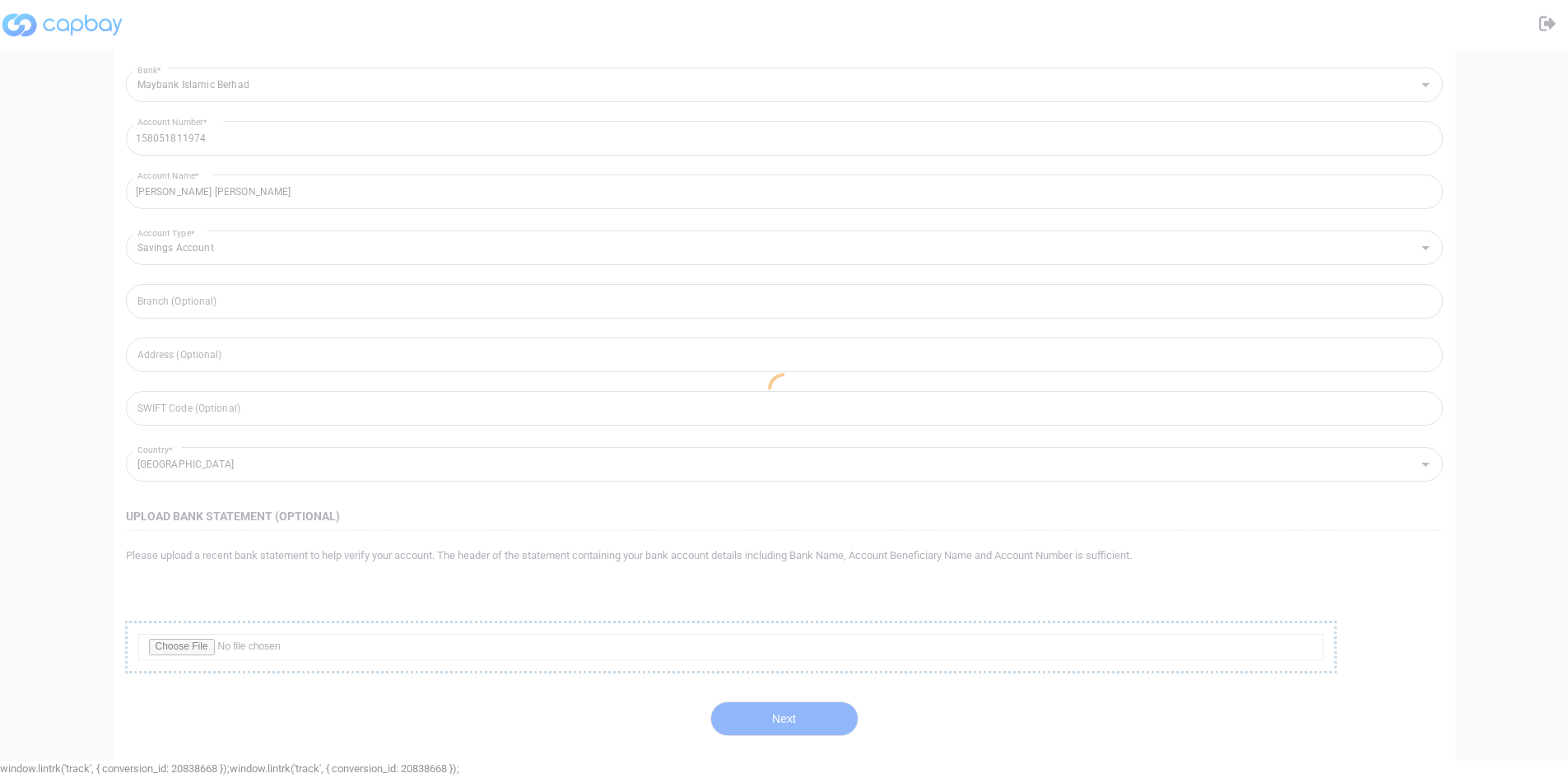
click at [794, 719] on div at bounding box center [784, 389] width 1568 height 778
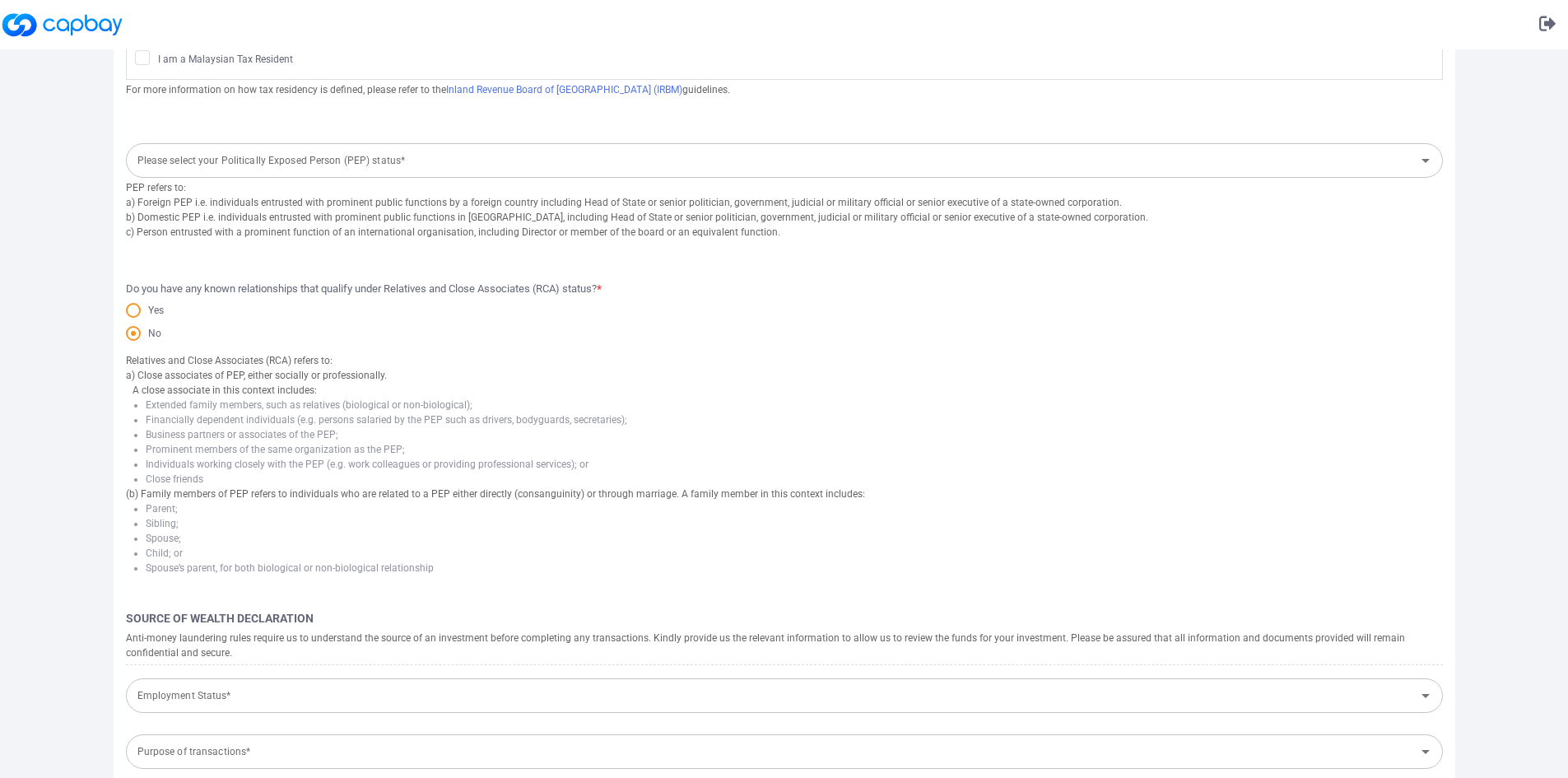
scroll to position [0, 0]
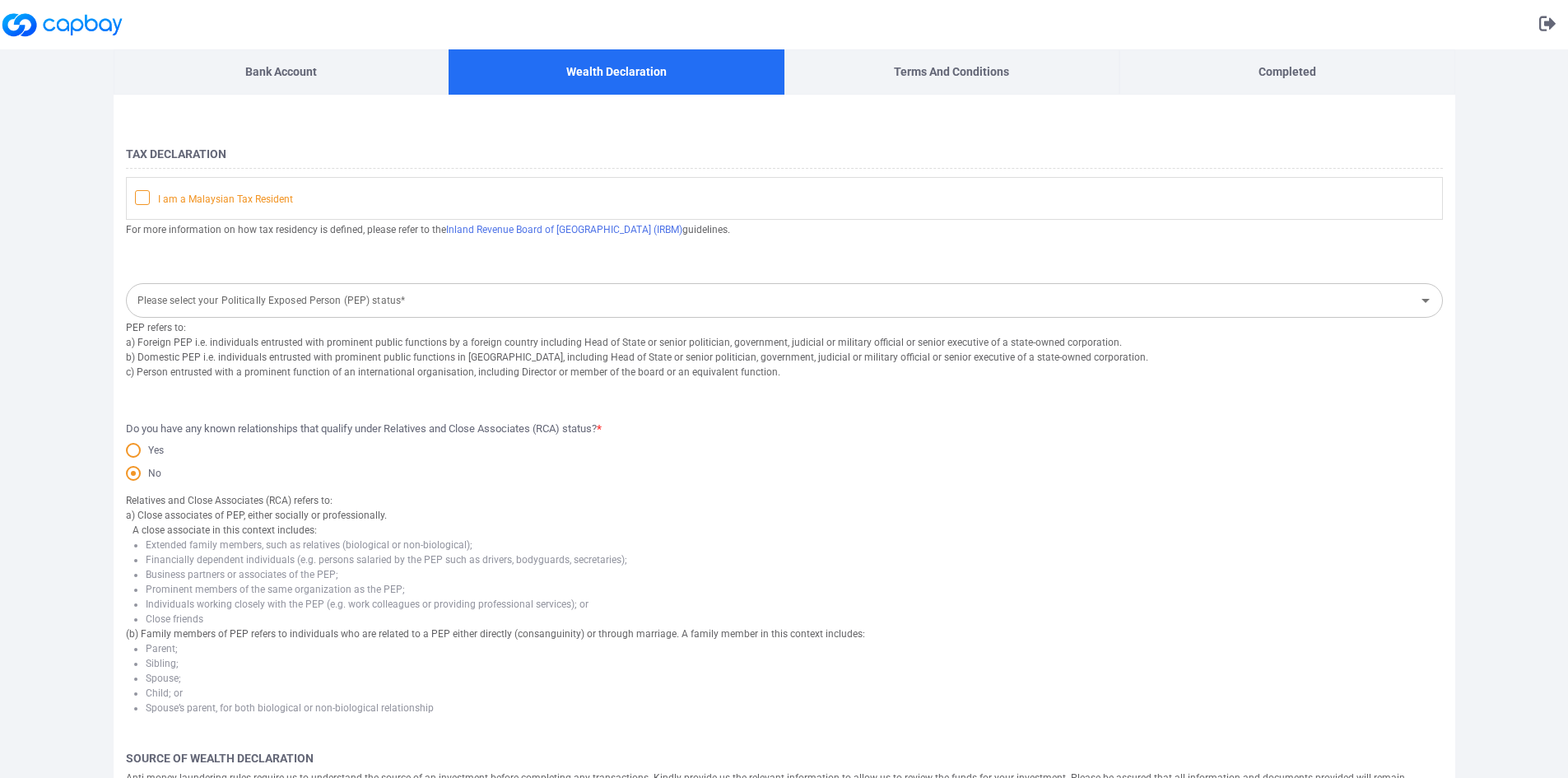
click at [141, 201] on icon at bounding box center [142, 196] width 13 height 13
click at [0, 0] on input "I am a Malaysian Tax Resident" at bounding box center [0, 0] width 0 height 0
click at [208, 294] on div "Please select your Politically Exposed Person (PEP) status* Please select your …" at bounding box center [785, 299] width 1317 height 37
click at [233, 262] on form "Tax Declaration I am a Malaysian Tax Resident For more information on how tax r…" at bounding box center [785, 605] width 1342 height 939
click at [440, 293] on input "Please select your Politically Exposed Person (PEP) status*" at bounding box center [771, 301] width 1280 height 30
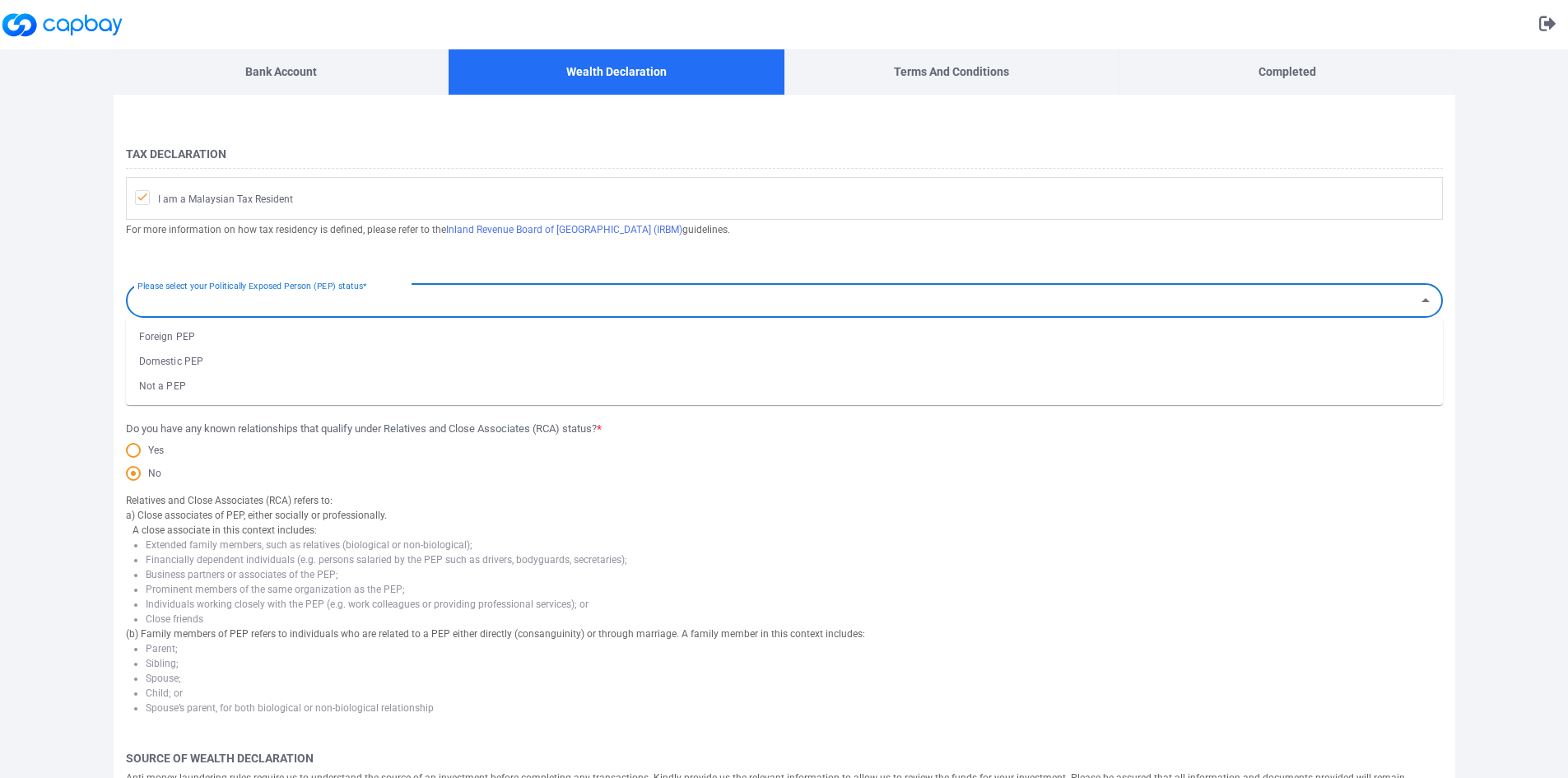
click at [218, 378] on li "Not a PEP" at bounding box center [785, 386] width 1317 height 25
type input "Not a PEP"
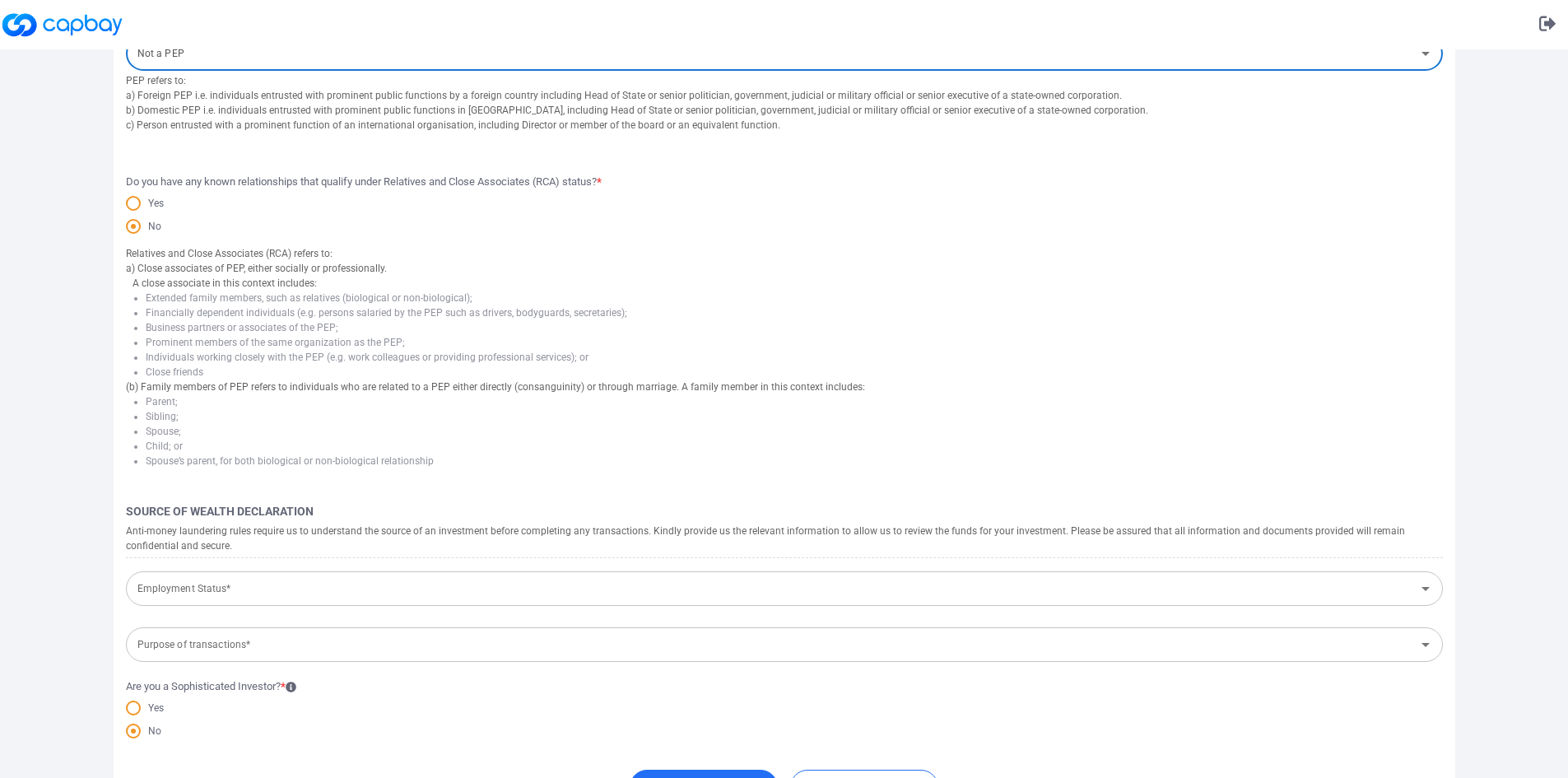
scroll to position [315, 0]
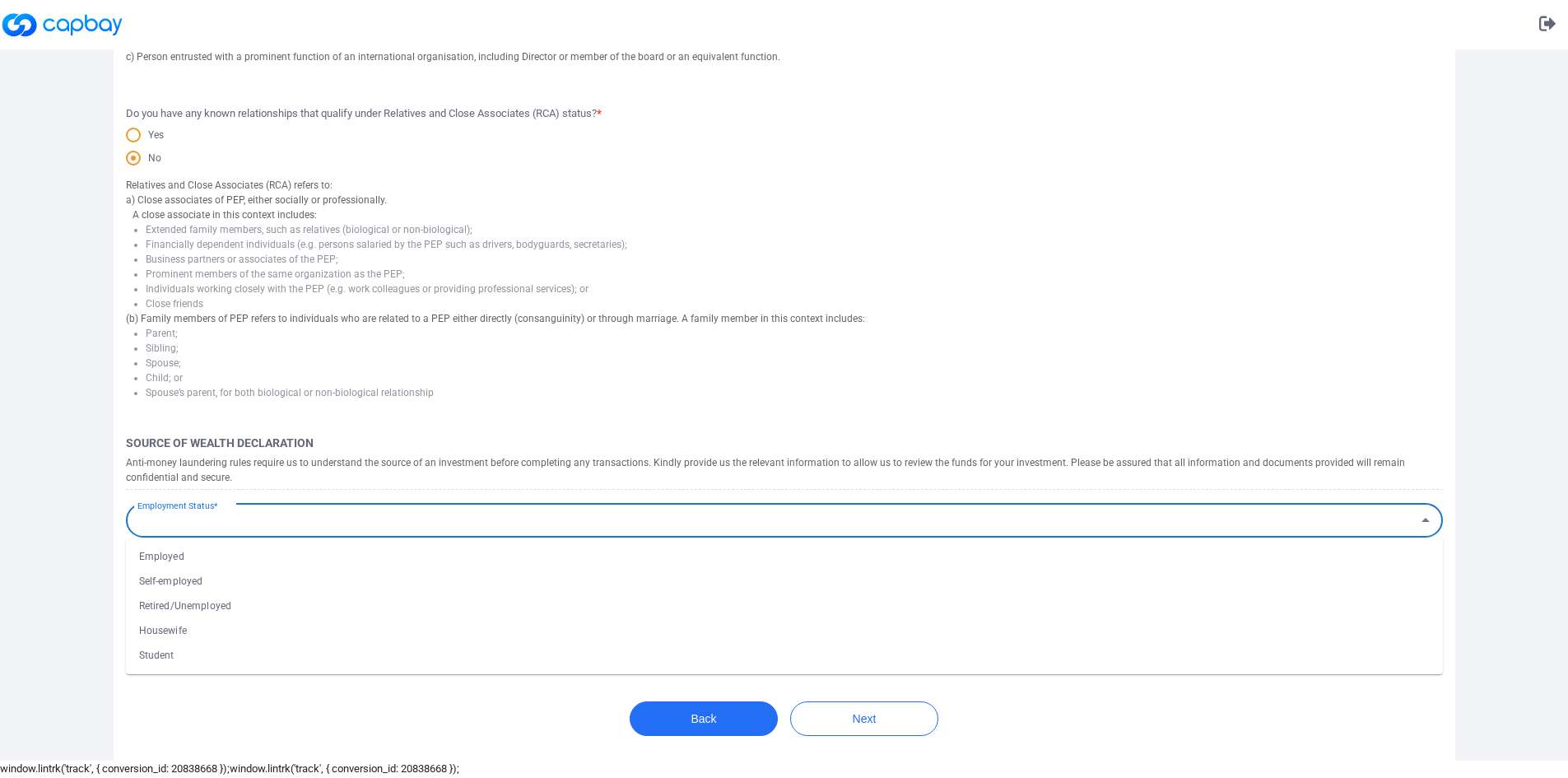
click at [179, 527] on input "Employment Status*" at bounding box center [771, 520] width 1280 height 30
click at [222, 561] on li "Employed" at bounding box center [785, 556] width 1317 height 25
type input "Employed"
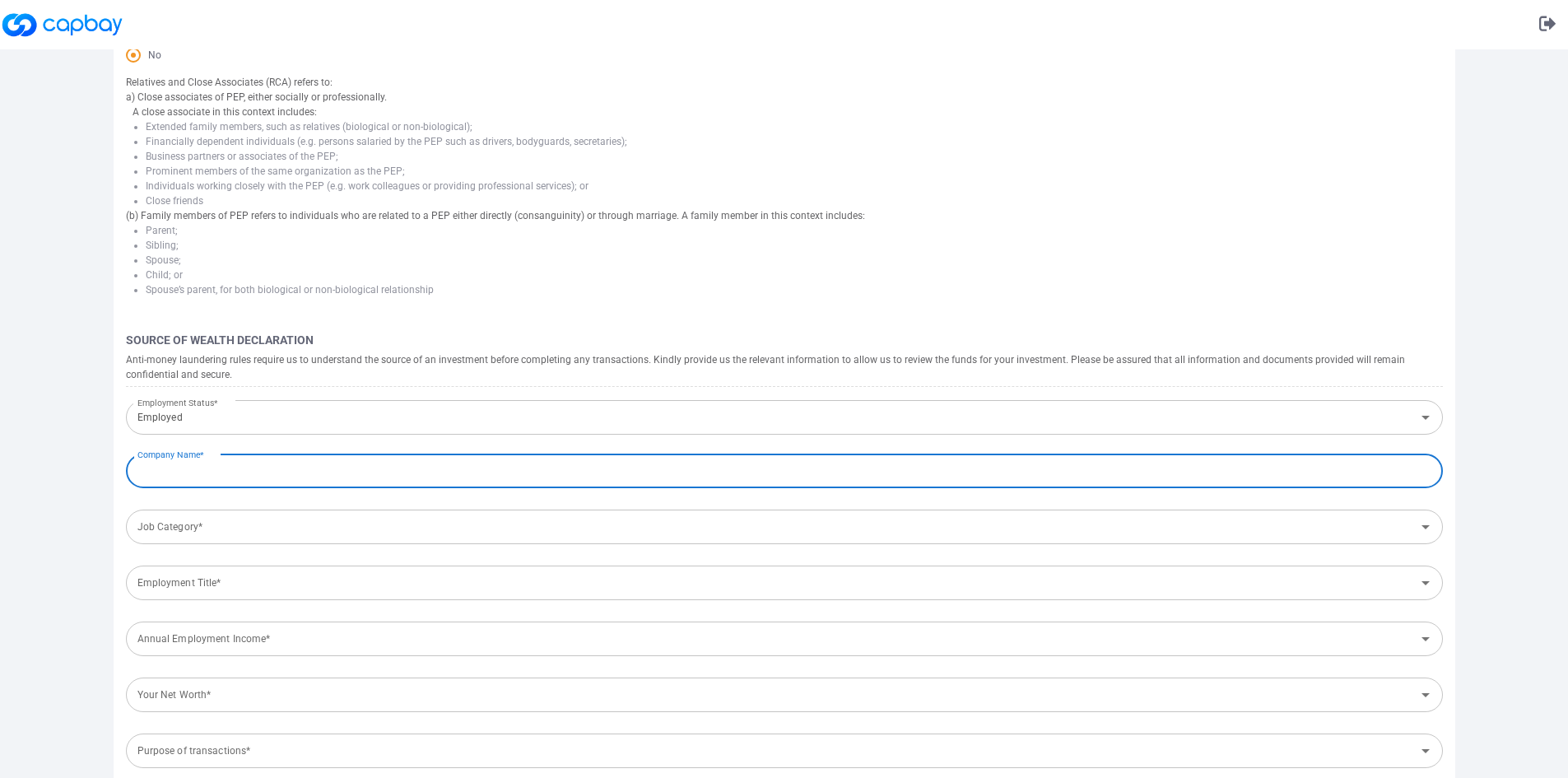
scroll to position [562, 0]
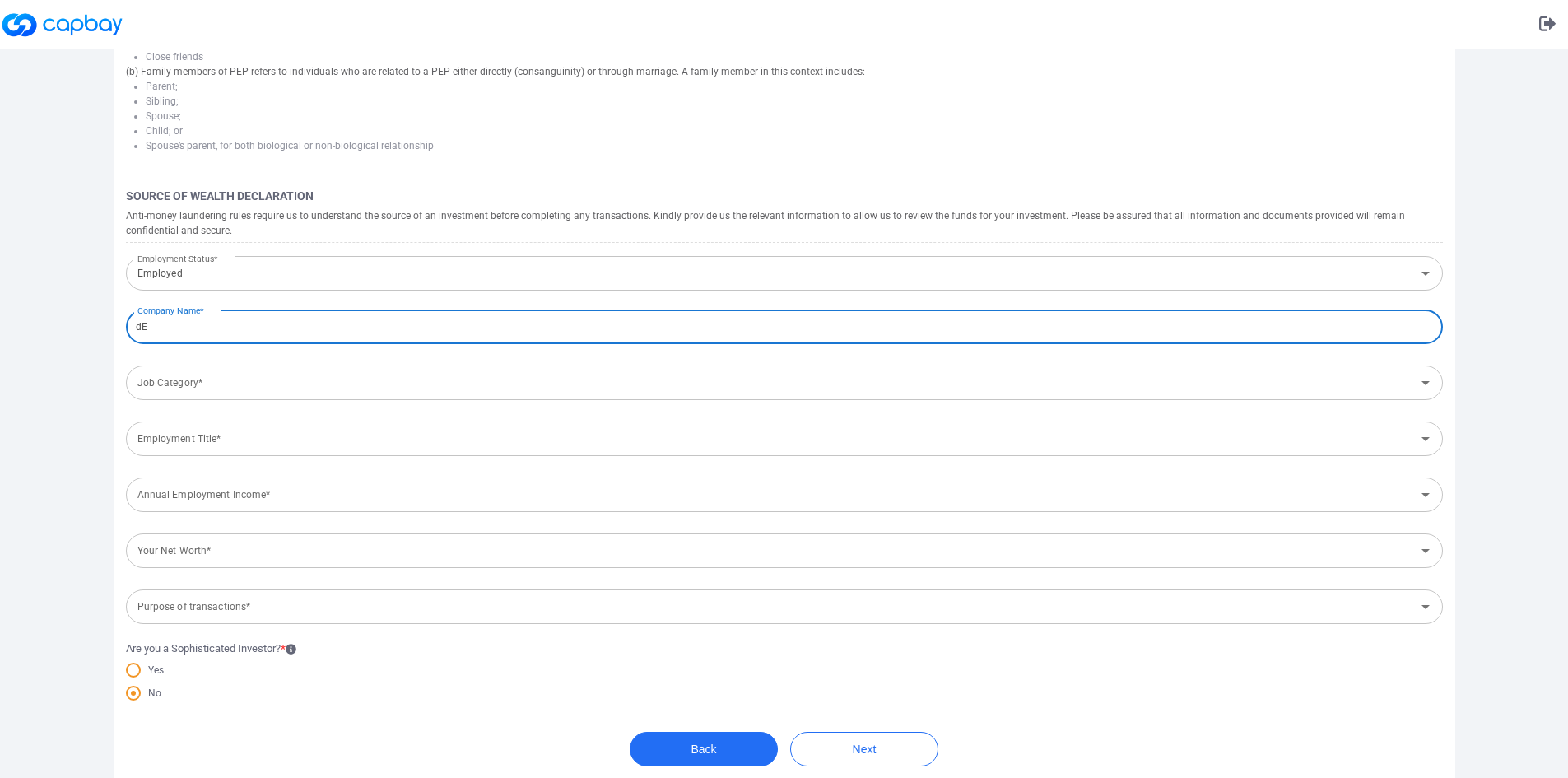
type input "d"
type input "Dell Technologies"
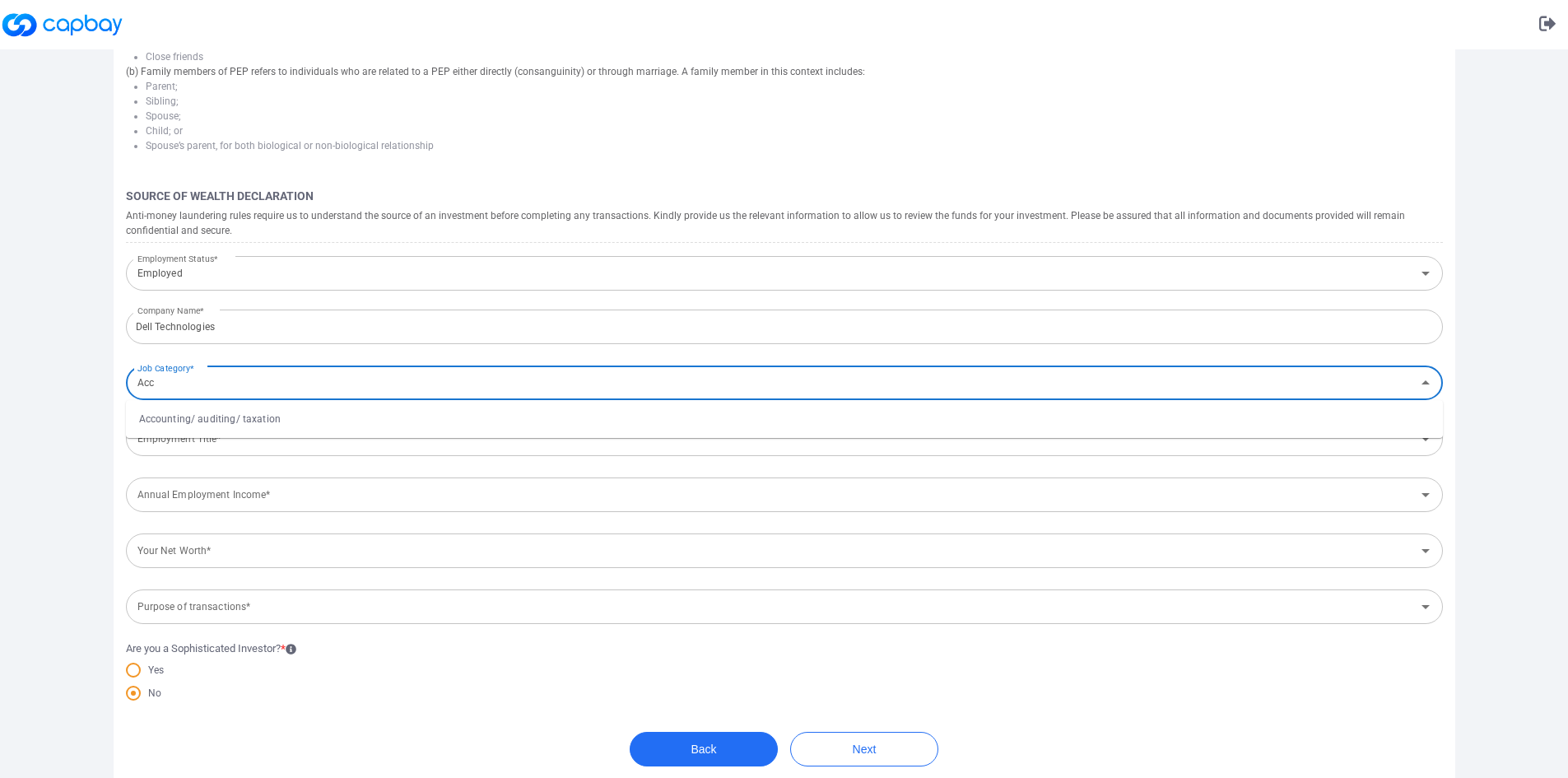
click at [222, 406] on ul "Accounting/ auditing/ taxation" at bounding box center [785, 418] width 1317 height 38
click at [222, 406] on li "Accounting/ auditing/ taxation" at bounding box center [785, 418] width 1317 height 25
type input "Accounting/ auditing/ taxation"
click at [208, 437] on input "Employment Title*" at bounding box center [771, 439] width 1280 height 30
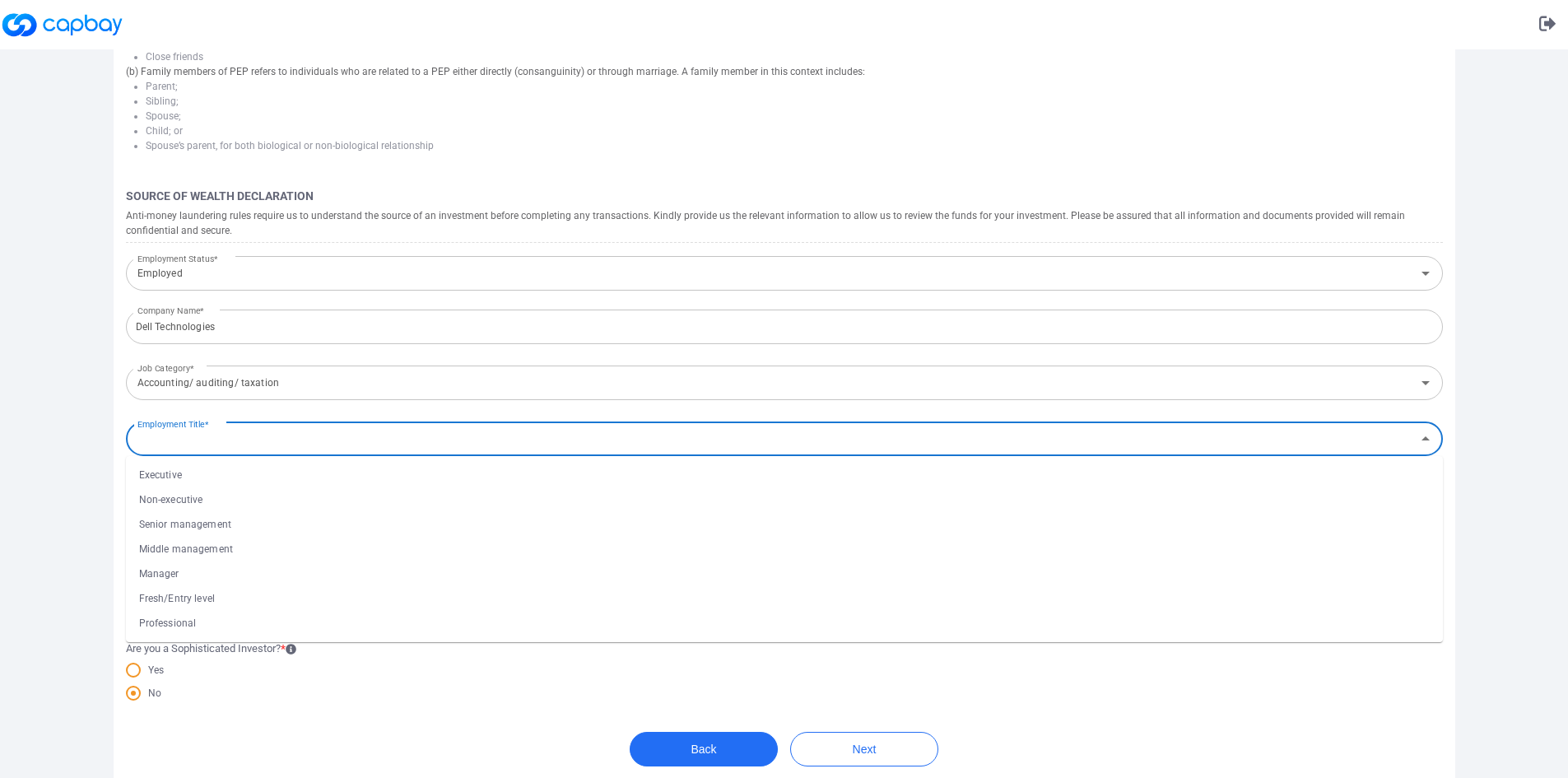
click at [212, 598] on li "Fresh/Entry level" at bounding box center [785, 598] width 1317 height 25
type input "Fresh/Entry level"
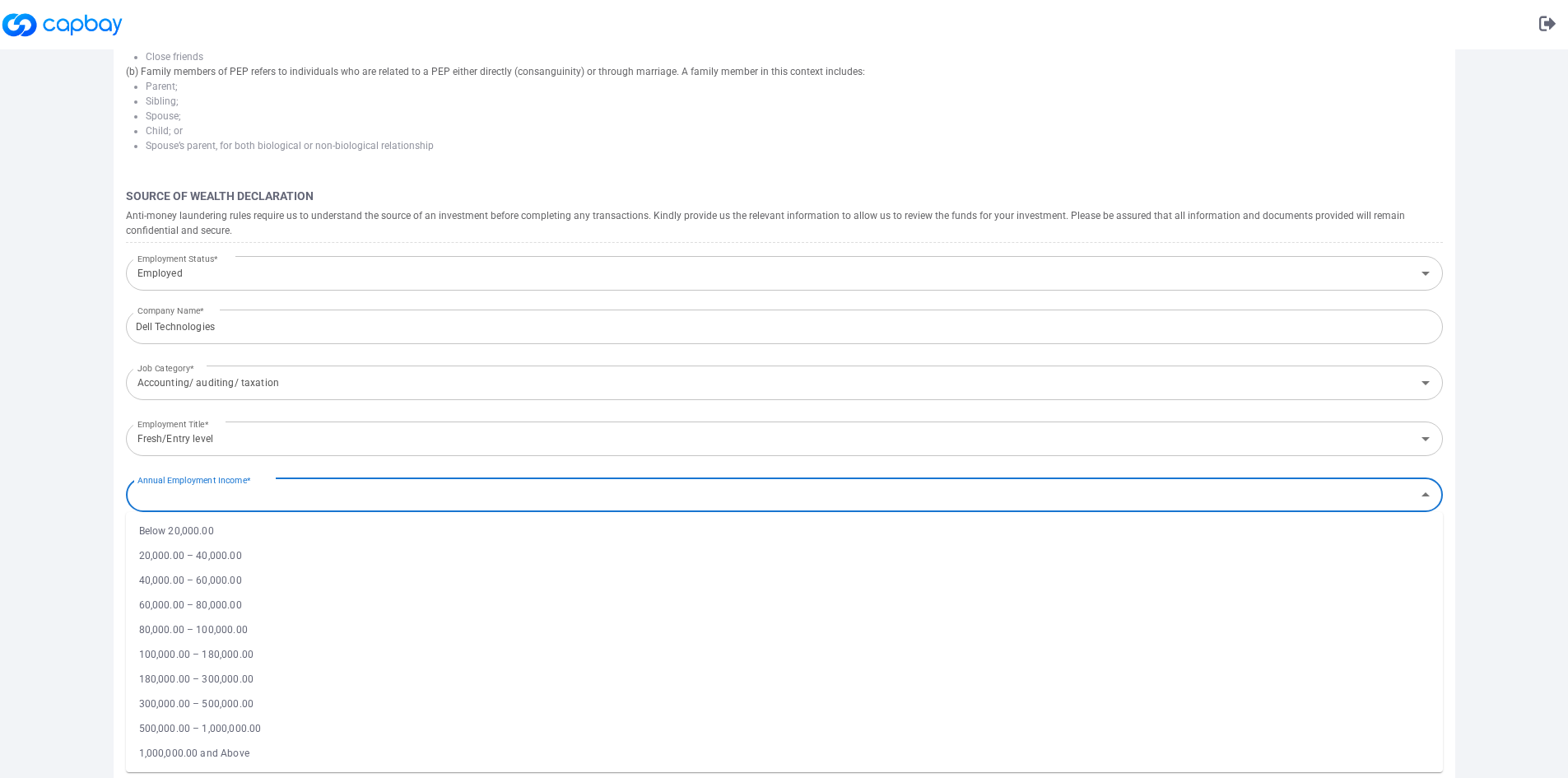
click at [235, 493] on div "Annual Employment Income* Annual Employment Income*" at bounding box center [785, 492] width 1317 height 37
click at [196, 598] on li "60,000.00 – 80,000.00" at bounding box center [785, 604] width 1317 height 25
type input "60,000.00 – 80,000.00"
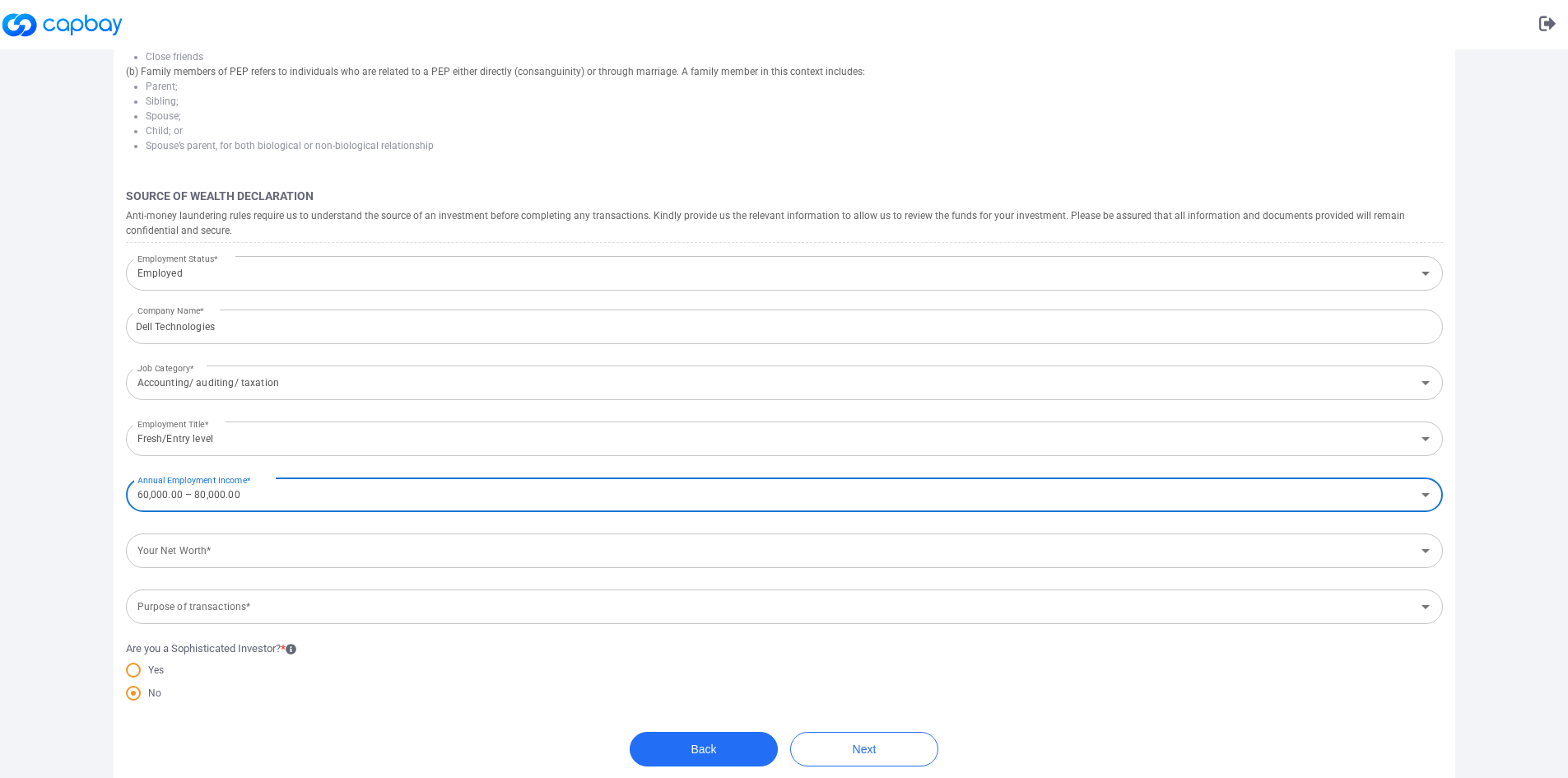
click at [221, 568] on span "Company Name* Dell Technologies Company Name* Job Category* Accounting/ auditin…" at bounding box center [785, 445] width 1317 height 277
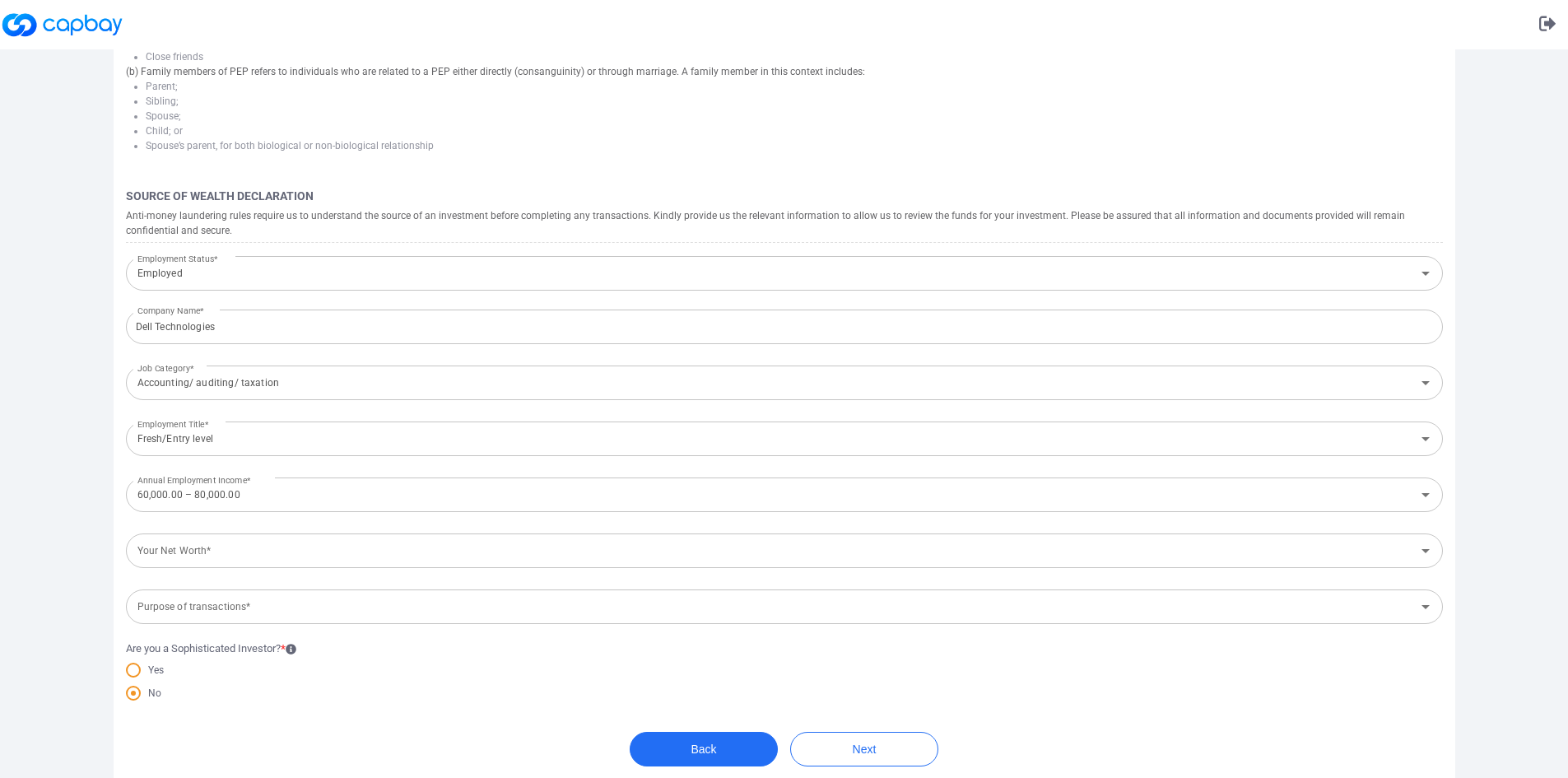
click at [233, 555] on input "Your Net Worth*" at bounding box center [771, 551] width 1280 height 30
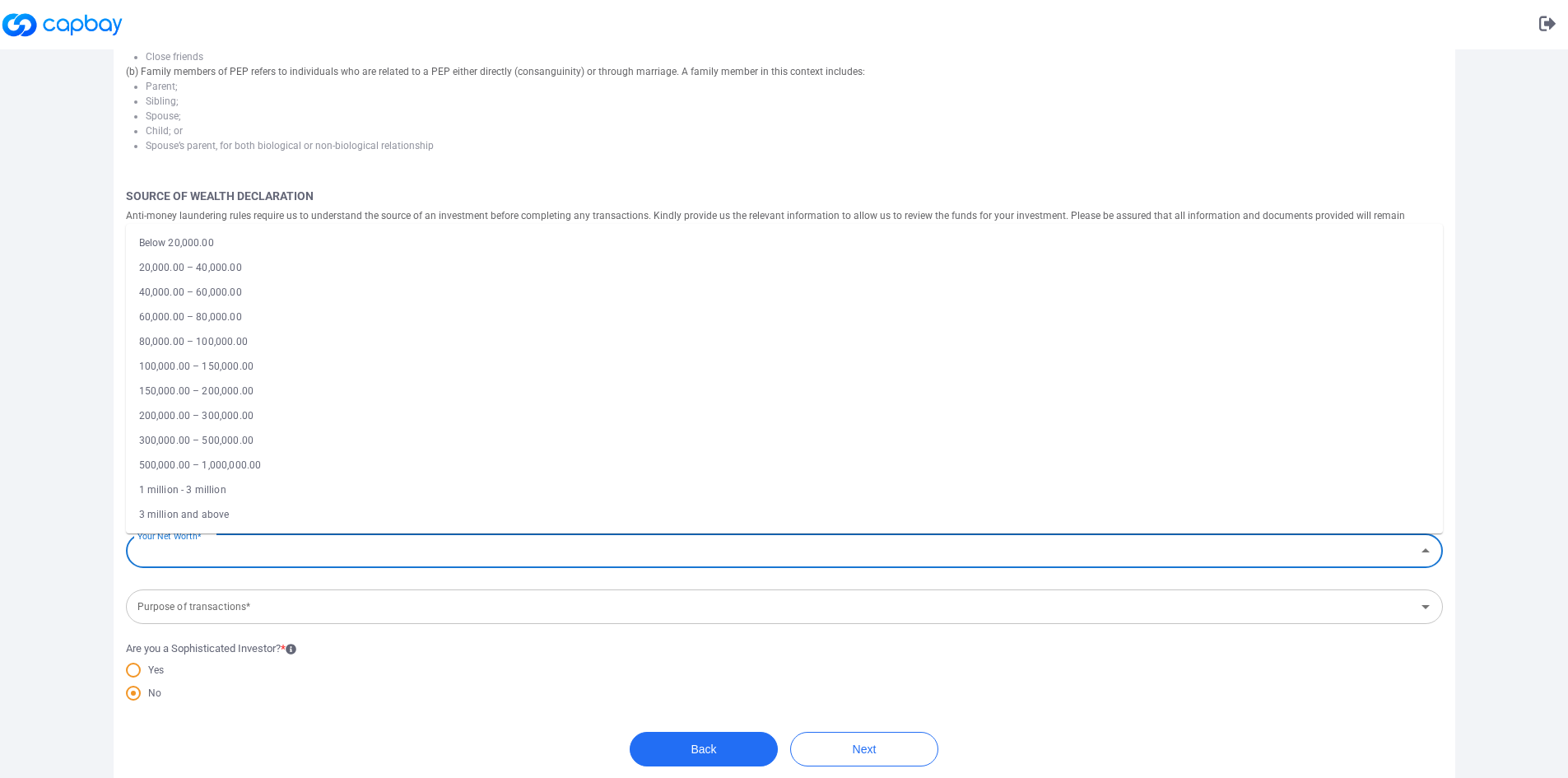
click at [240, 269] on li "20,000.00 – 40,000.00" at bounding box center [785, 268] width 1317 height 25
type input "20,000.00 – 40,000.00"
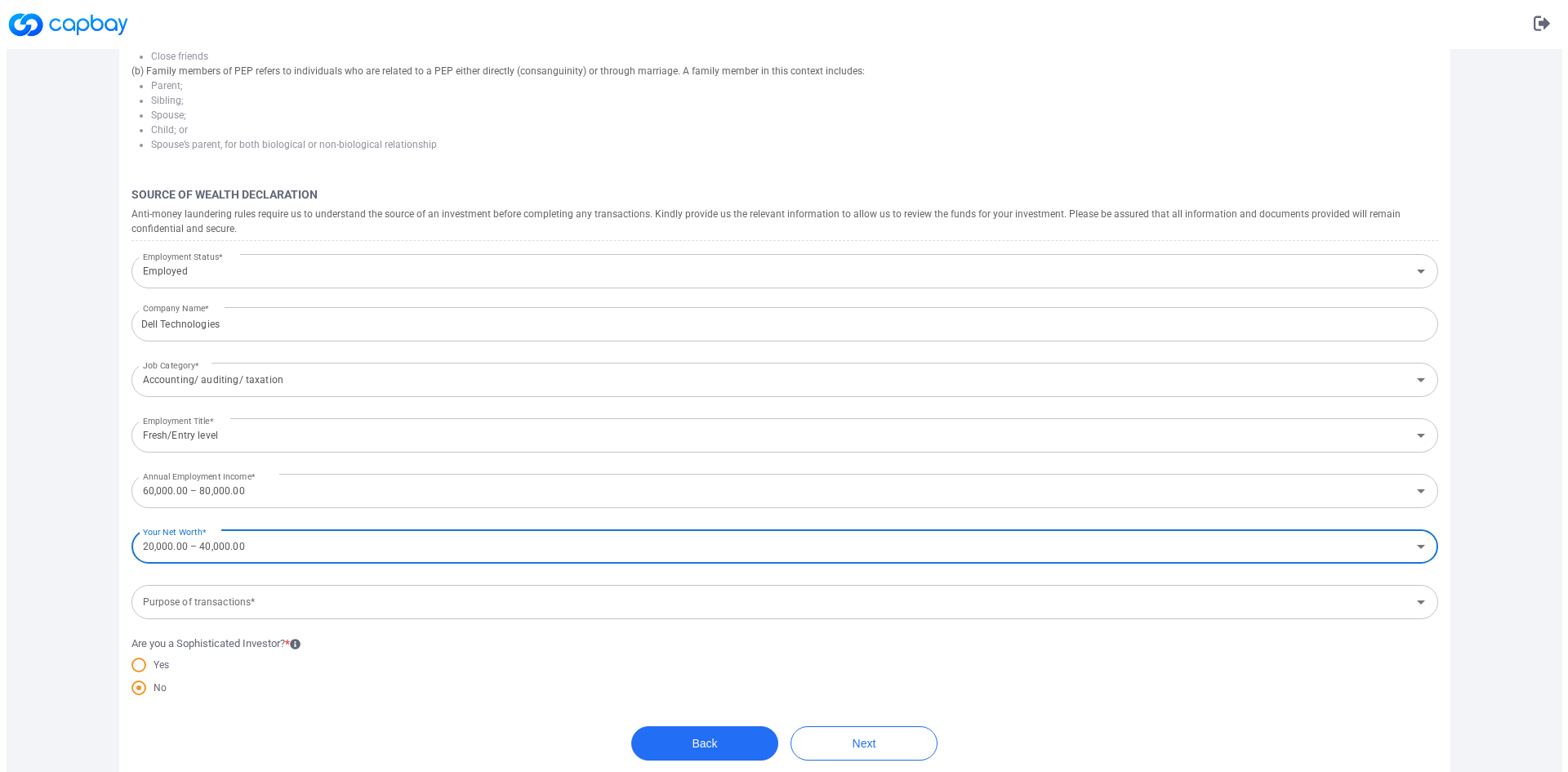
scroll to position [587, 0]
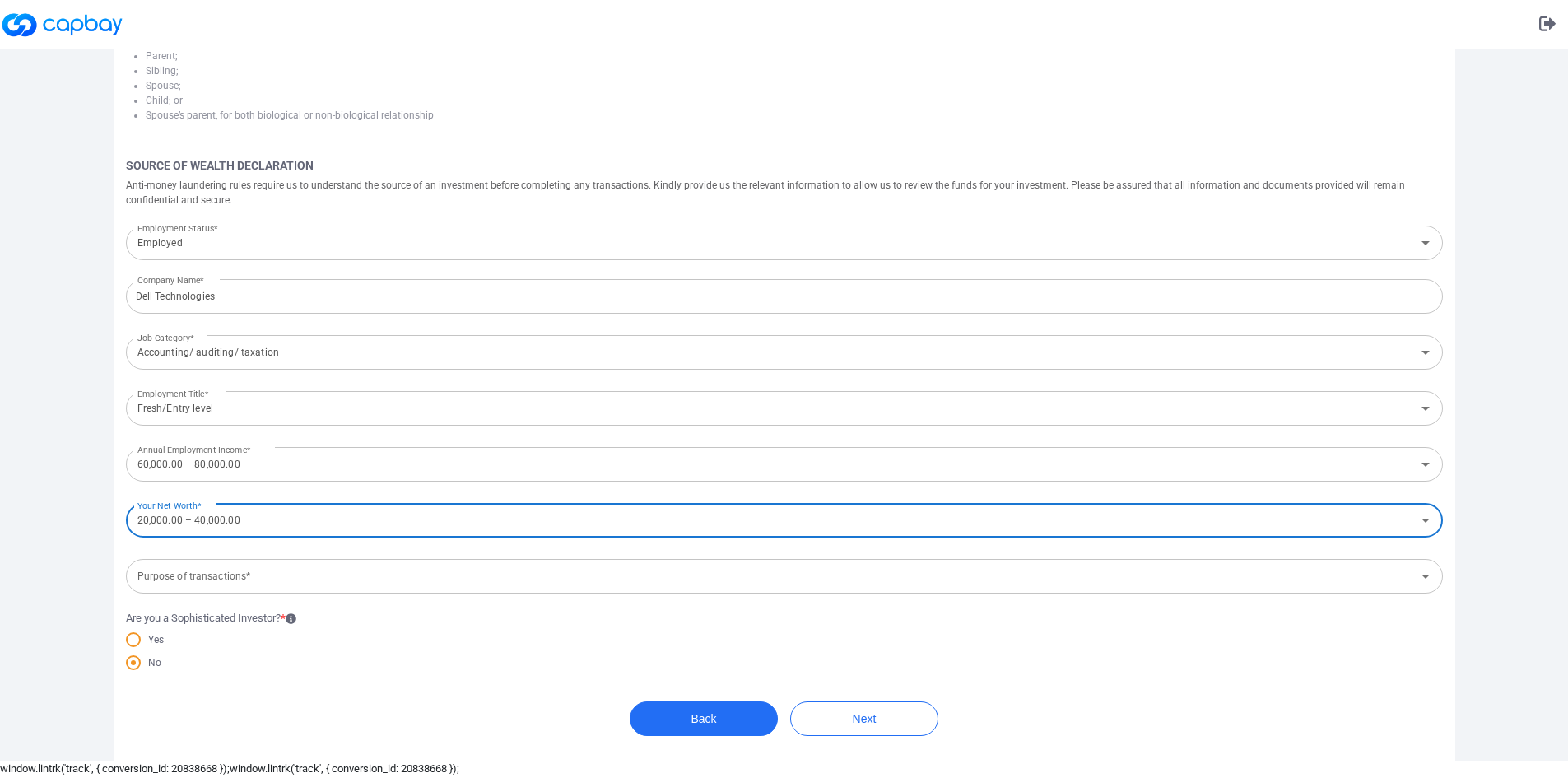
click at [185, 580] on input "Purpose of transactions*" at bounding box center [771, 576] width 1280 height 30
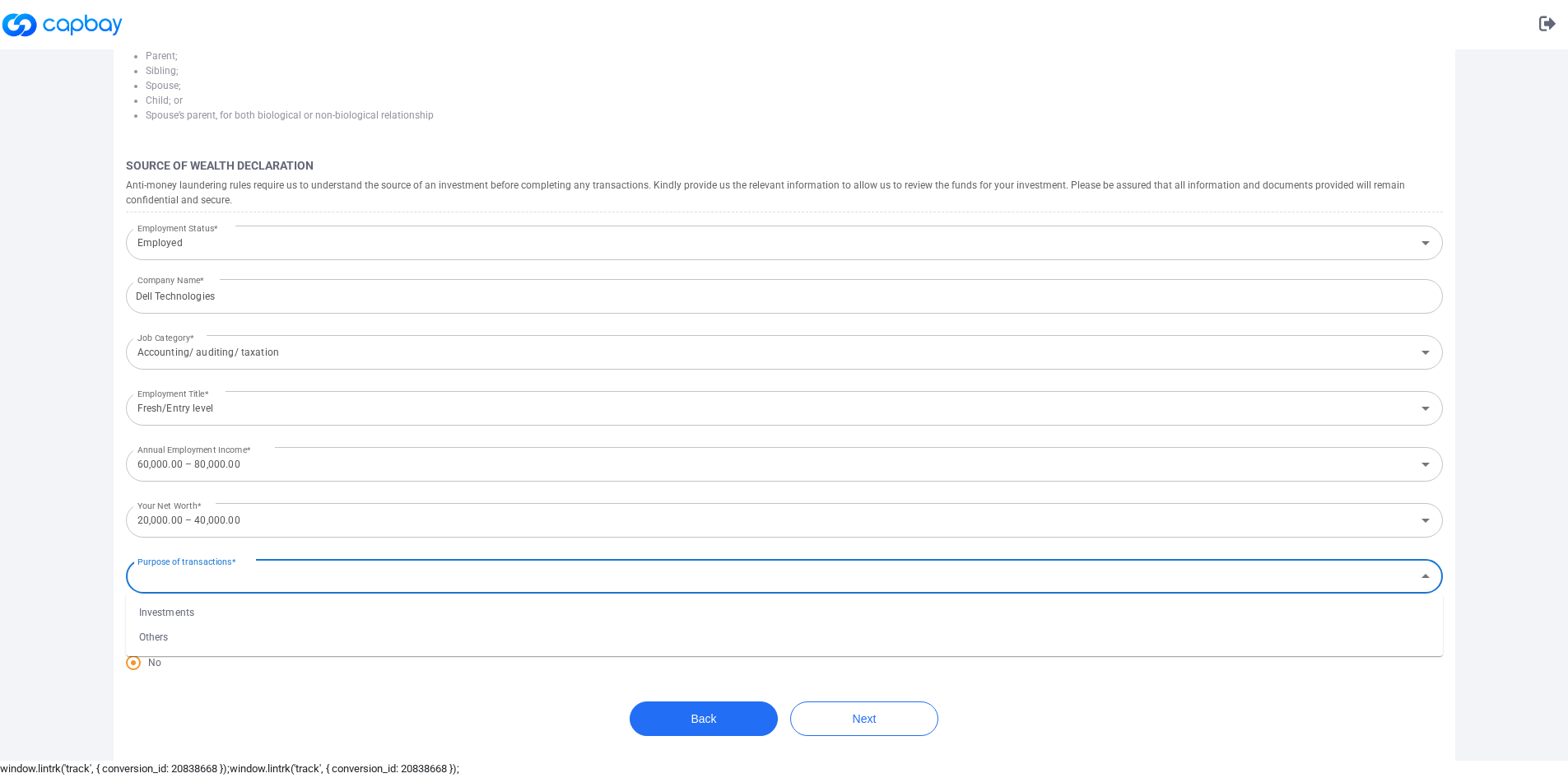
click at [183, 617] on li "Investments" at bounding box center [785, 612] width 1317 height 25
type input "Investments"
click at [883, 709] on button "Next" at bounding box center [865, 718] width 148 height 34
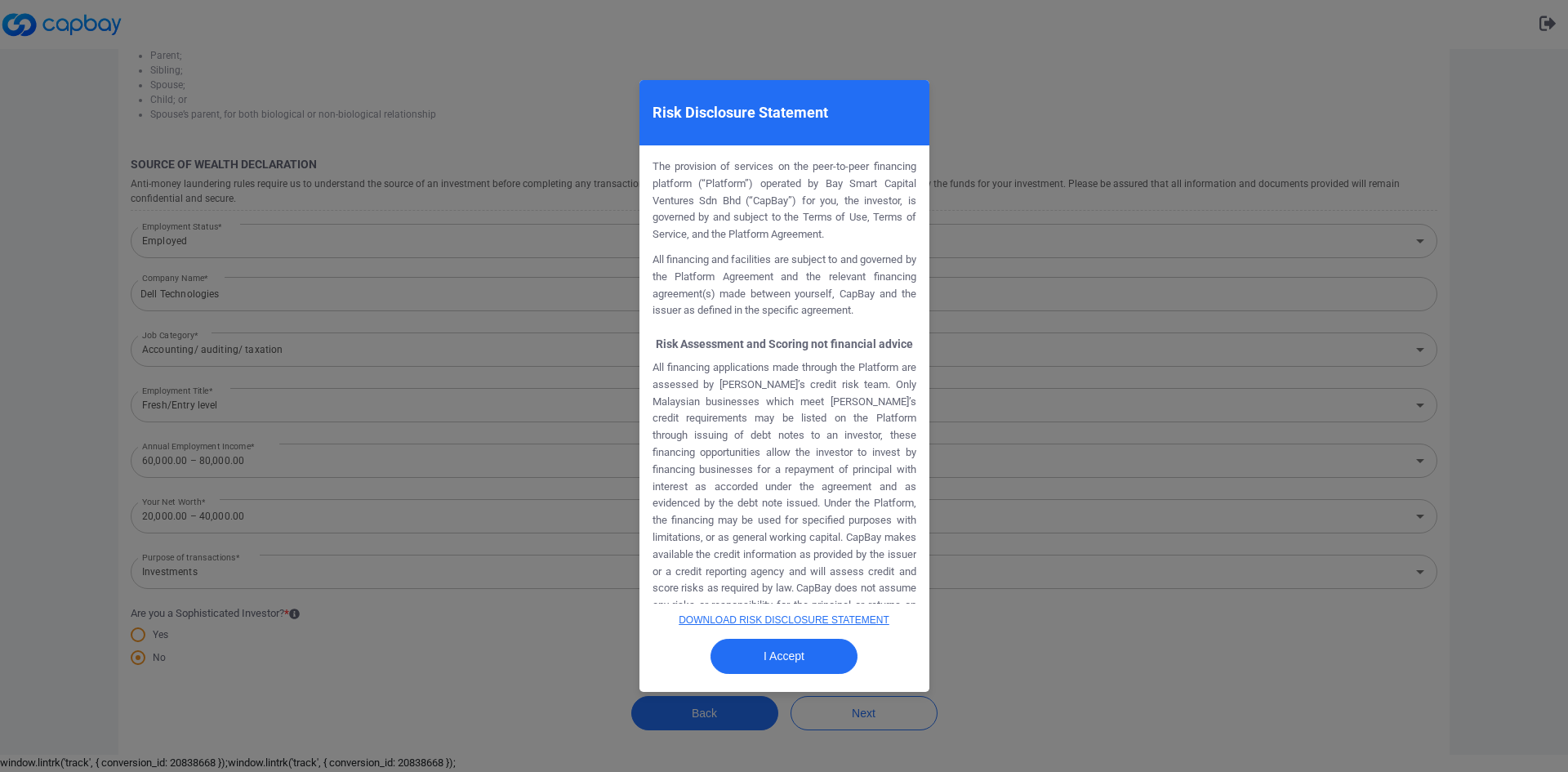
scroll to position [571, 0]
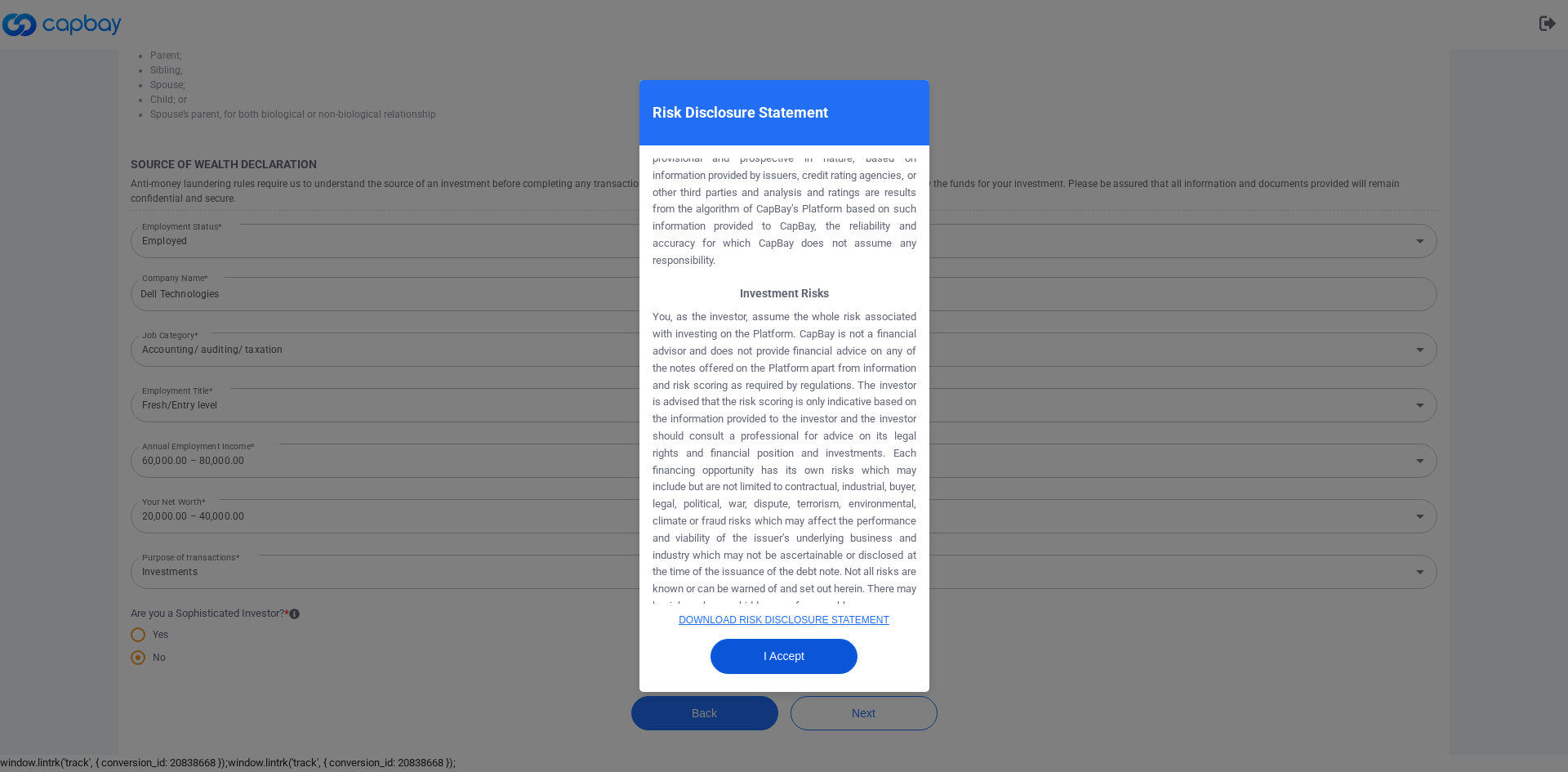
click at [757, 655] on button "I Accept" at bounding box center [784, 655] width 147 height 35
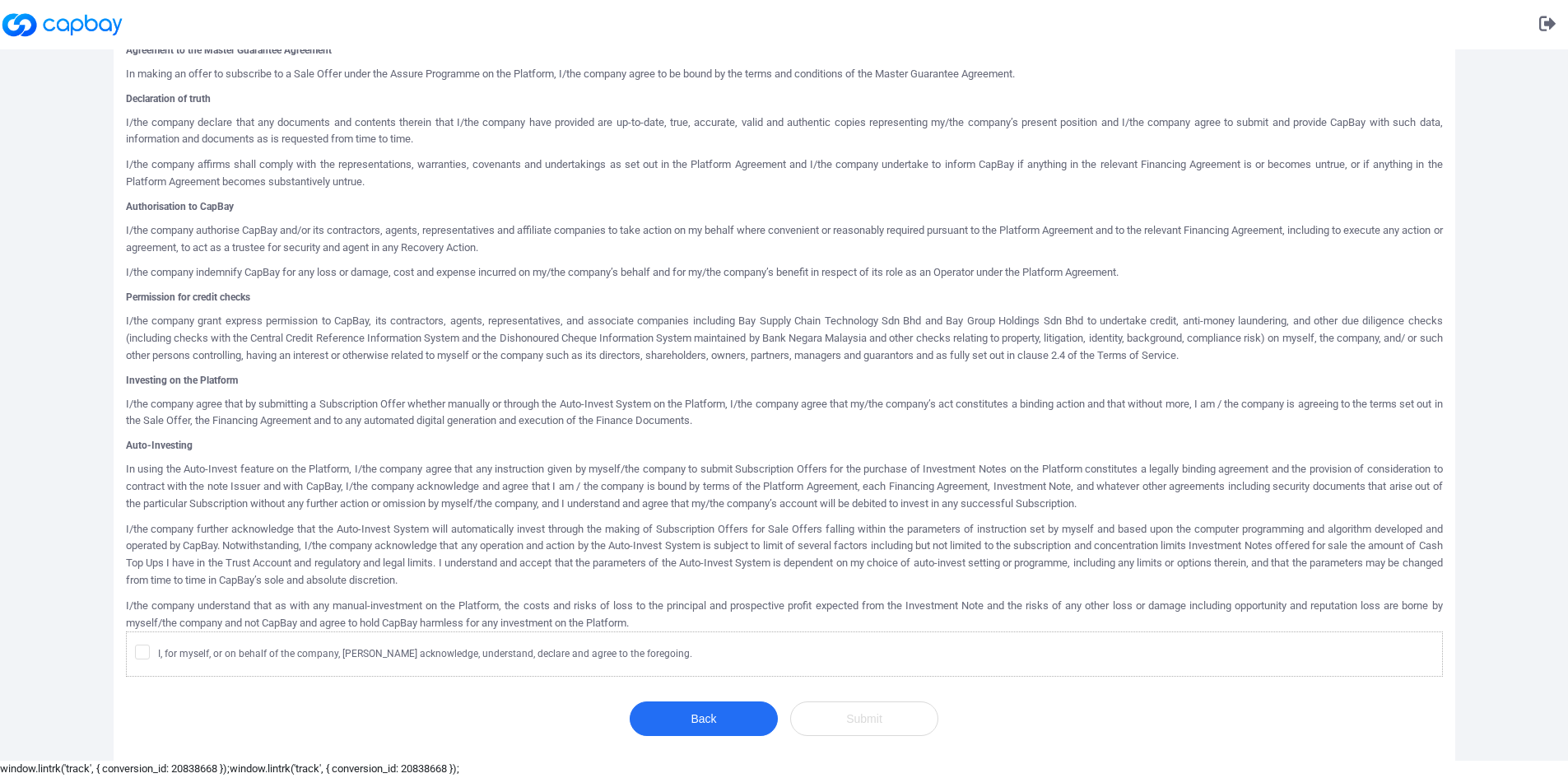
scroll to position [590, 0]
click at [285, 664] on div "I, for myself, or on behalf of the company, [PERSON_NAME] acknowledge, understa…" at bounding box center [793, 656] width 1316 height 23
click at [327, 651] on span "I, for myself, or on behalf of the company, [PERSON_NAME] acknowledge, understa…" at bounding box center [413, 652] width 557 height 16
click at [0, 0] on input "I, for myself, or on behalf of the company, [PERSON_NAME] acknowledge, understa…" at bounding box center [0, 0] width 0 height 0
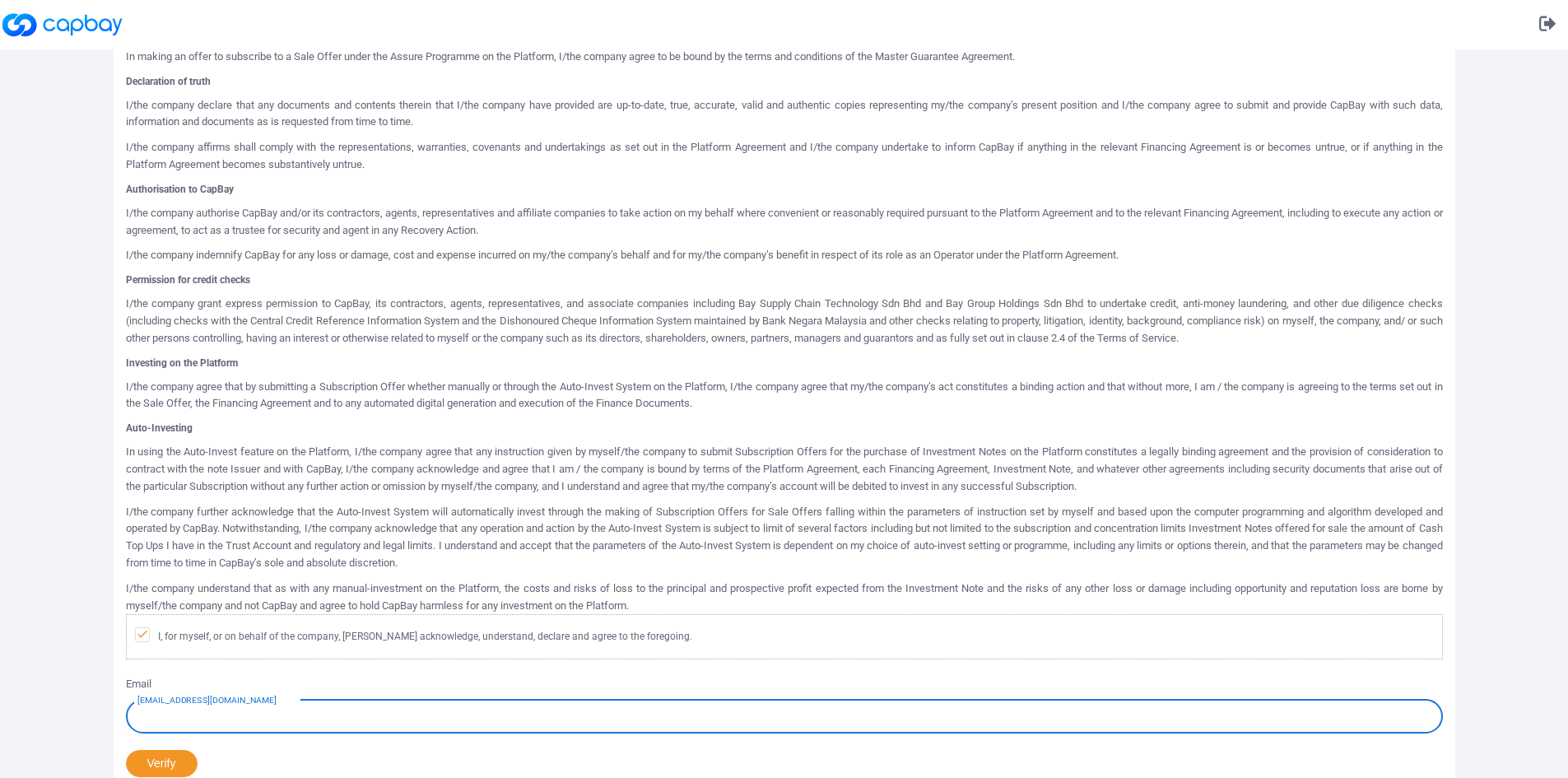
scroll to position [708, 0]
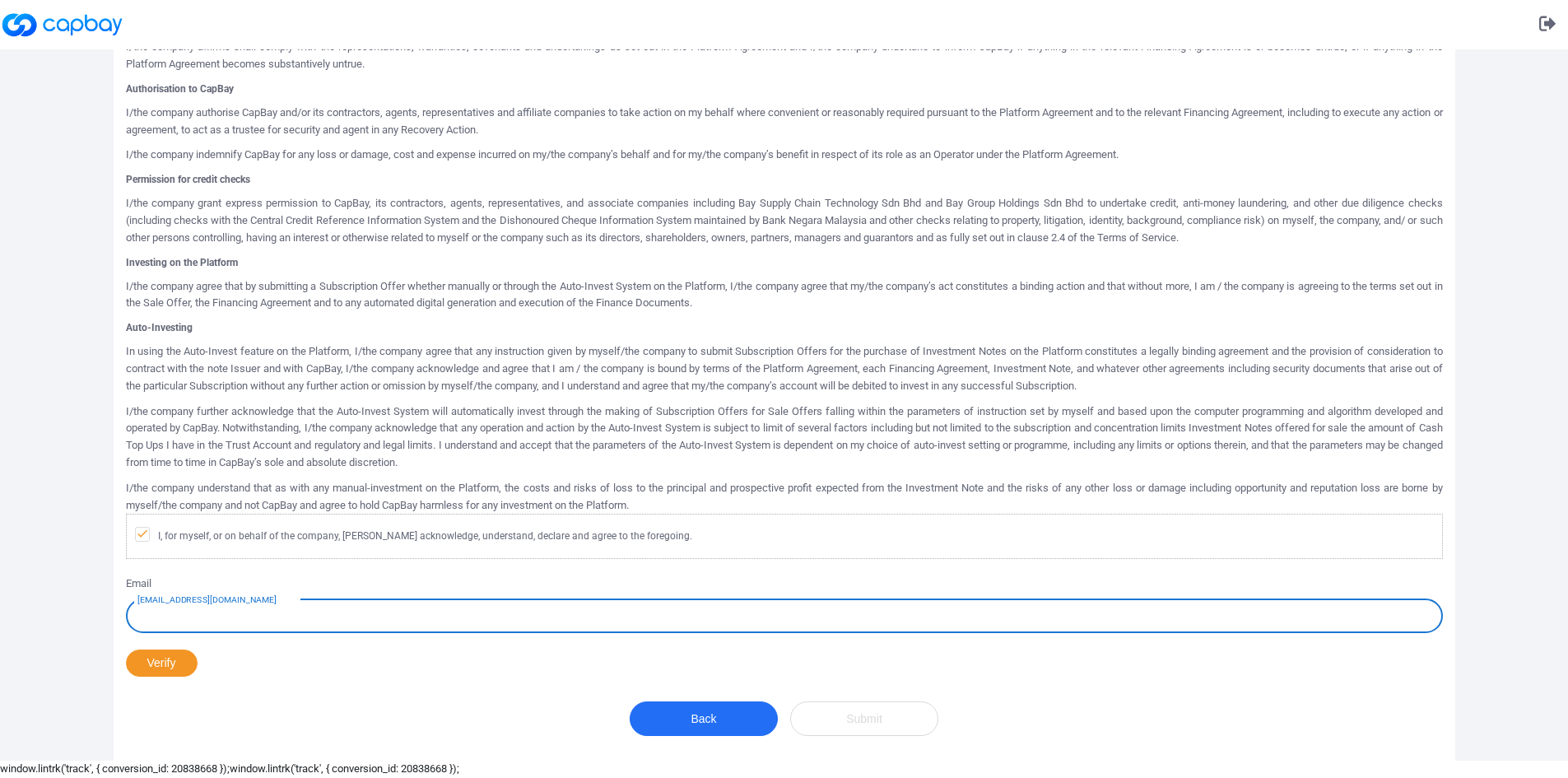
click at [264, 623] on input "[EMAIL_ADDRESS][DOMAIN_NAME]" at bounding box center [785, 615] width 1317 height 34
type input "[EMAIL_ADDRESS][DOMAIN_NAME]"
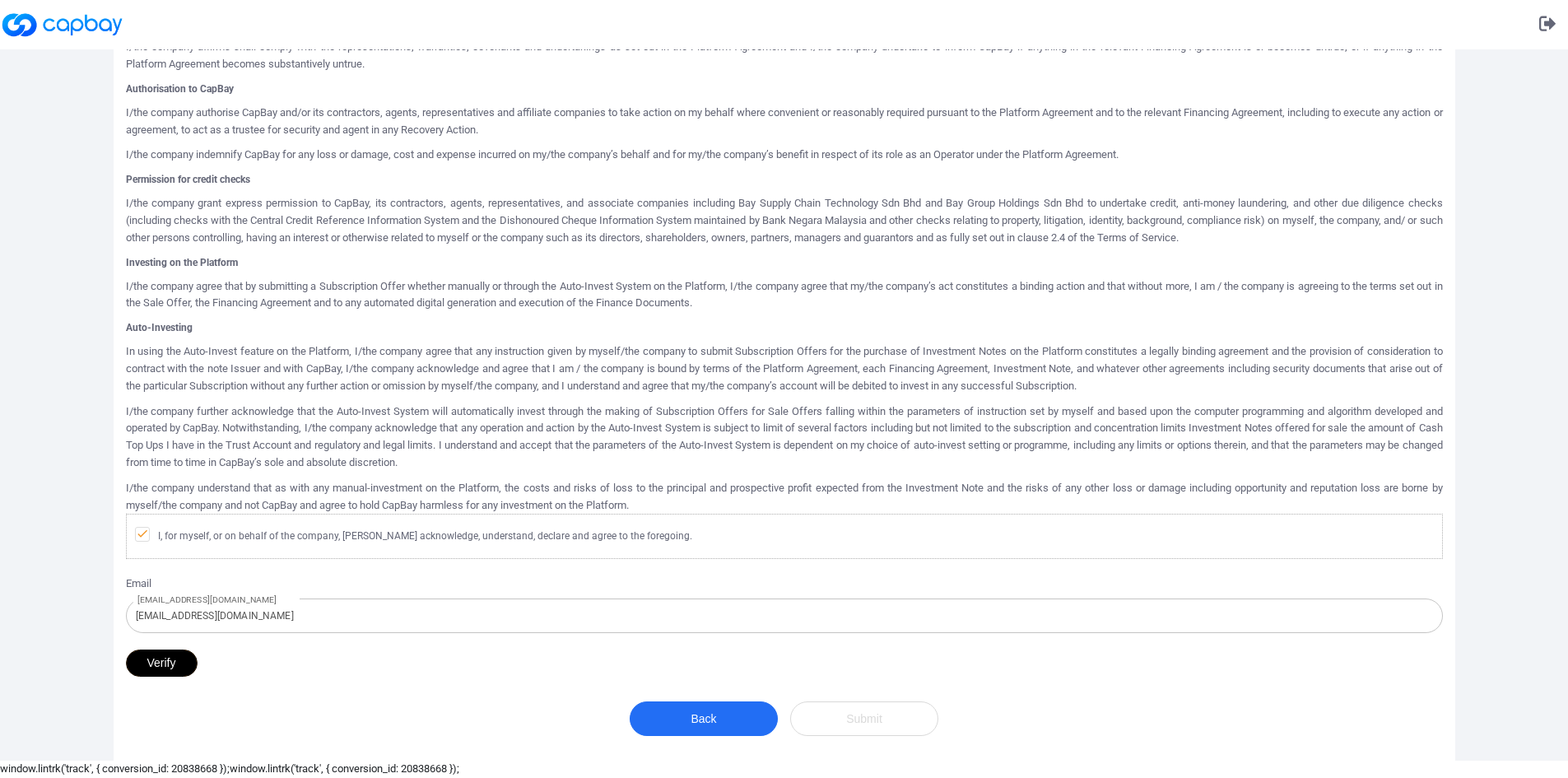
click at [179, 660] on button "Verify" at bounding box center [161, 662] width 71 height 28
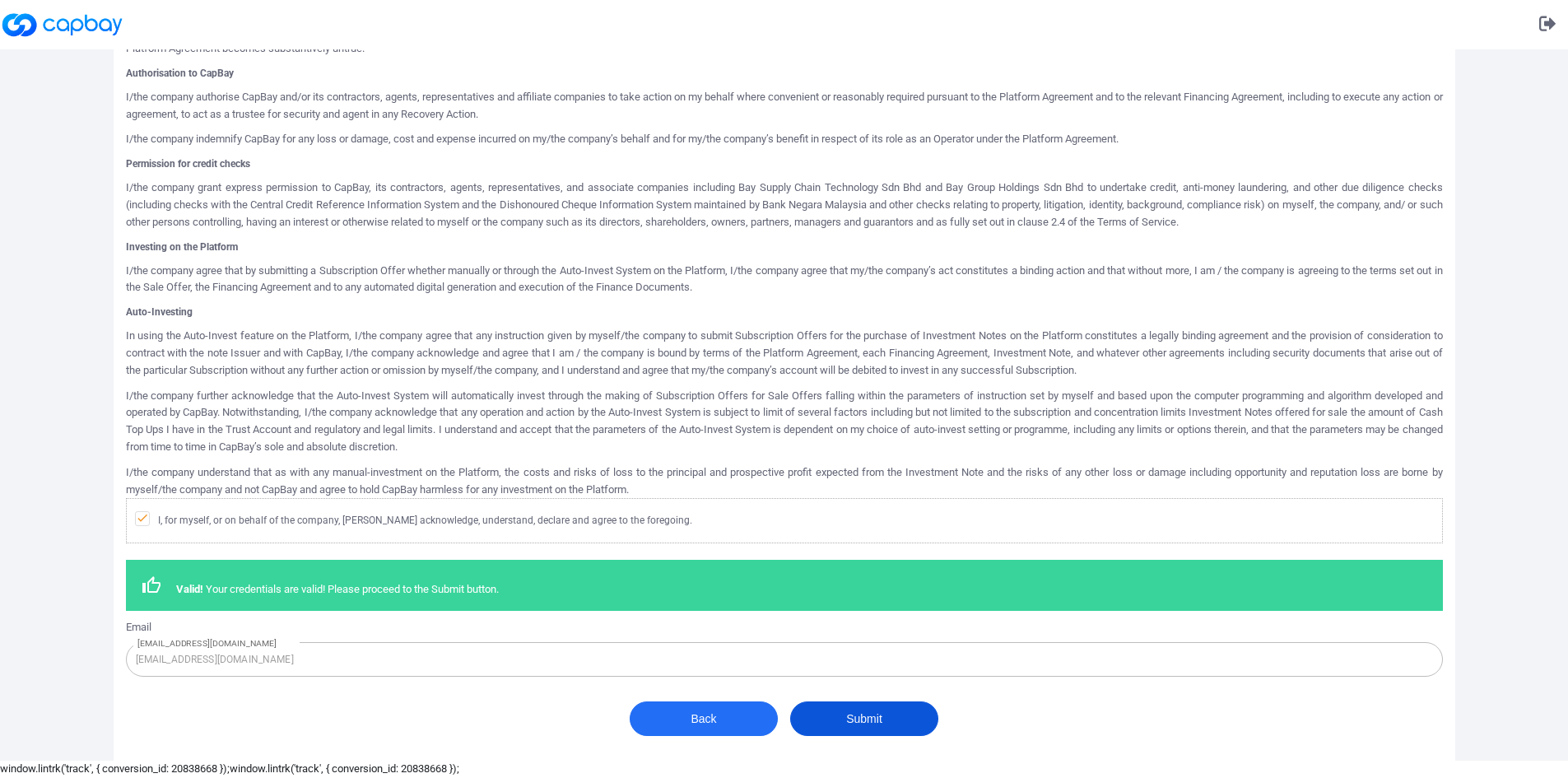
click at [865, 735] on button "Submit" at bounding box center [865, 718] width 148 height 34
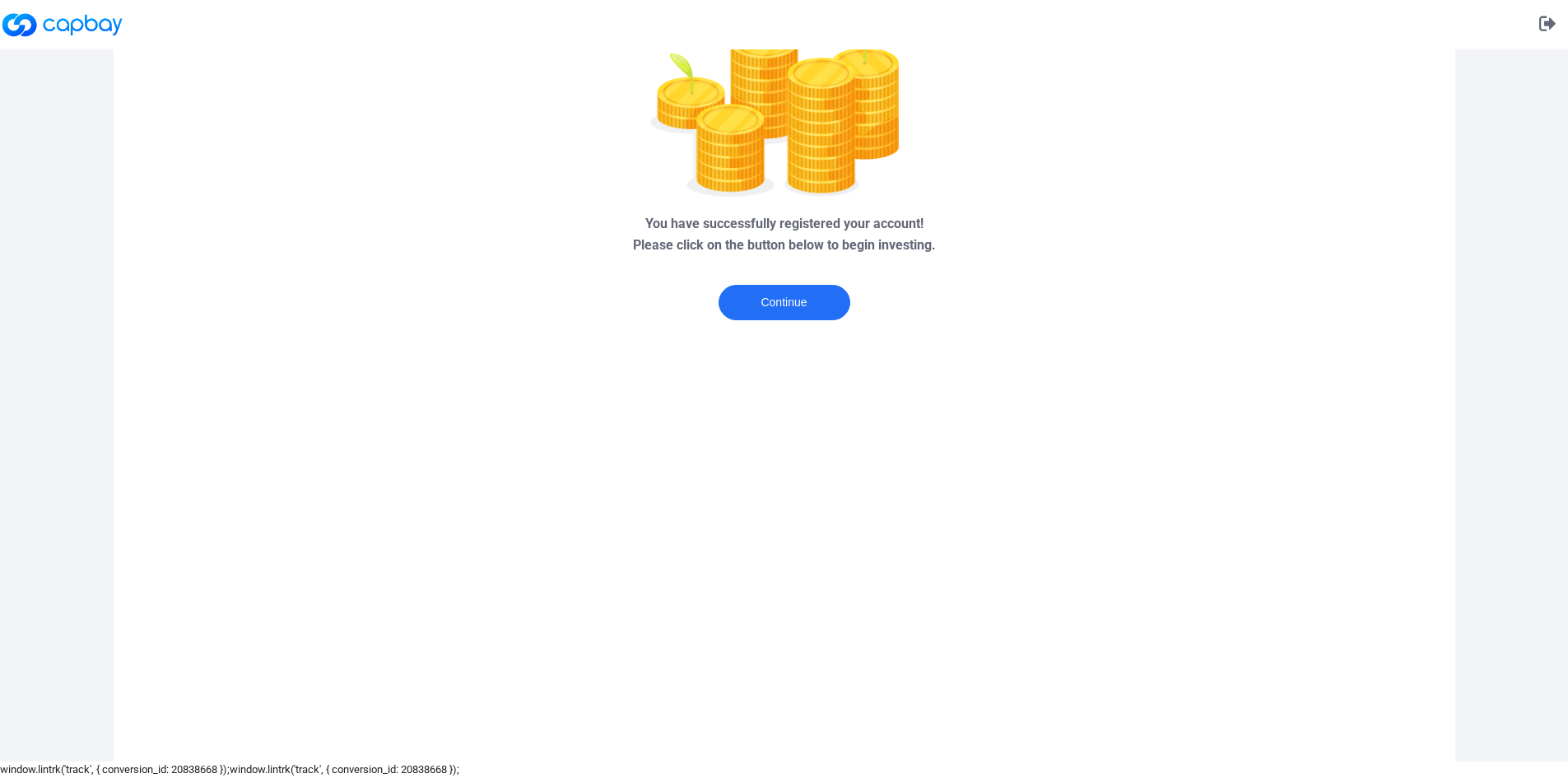
scroll to position [0, 0]
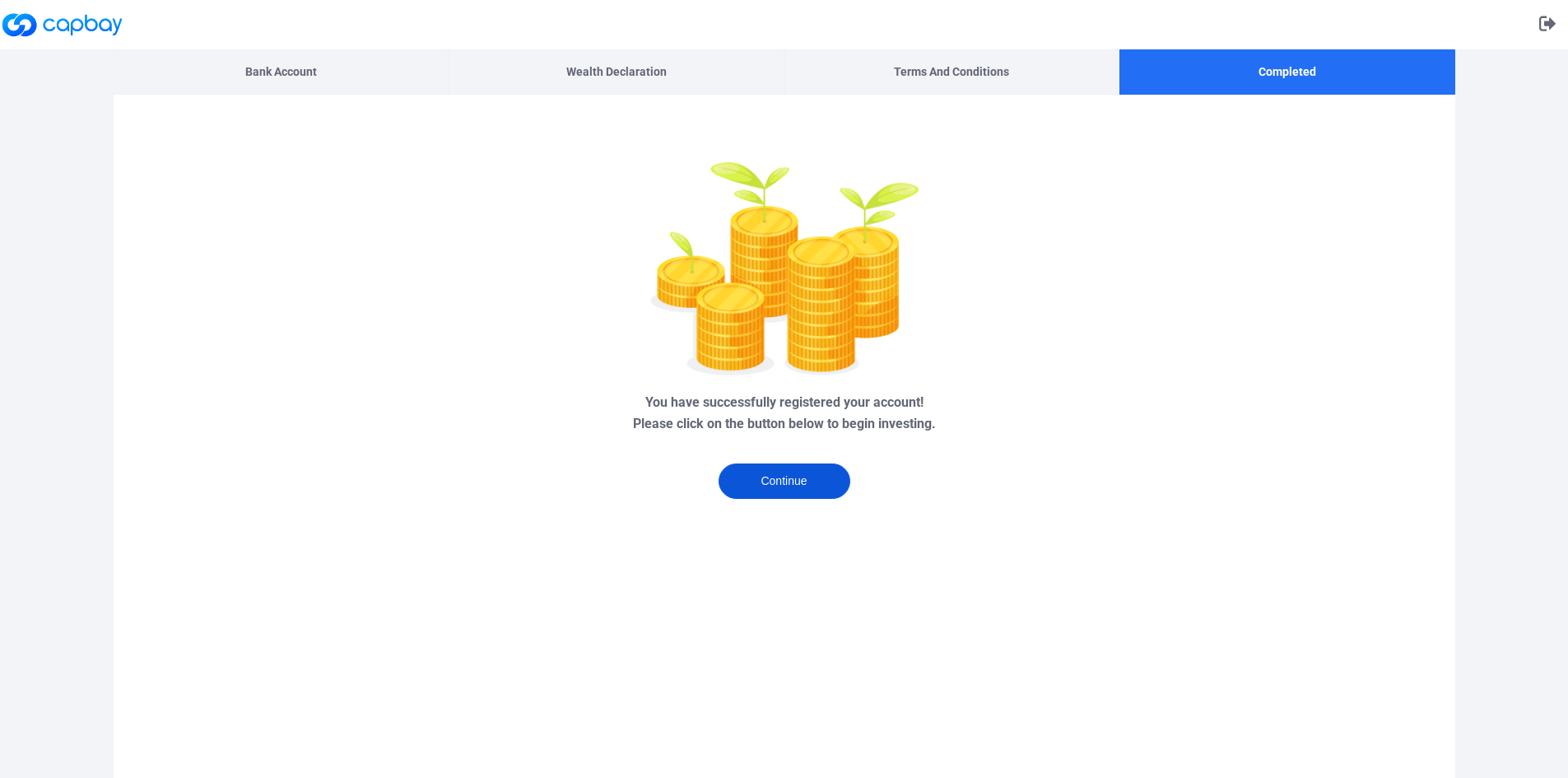
click at [756, 481] on button "Continue" at bounding box center [784, 480] width 132 height 35
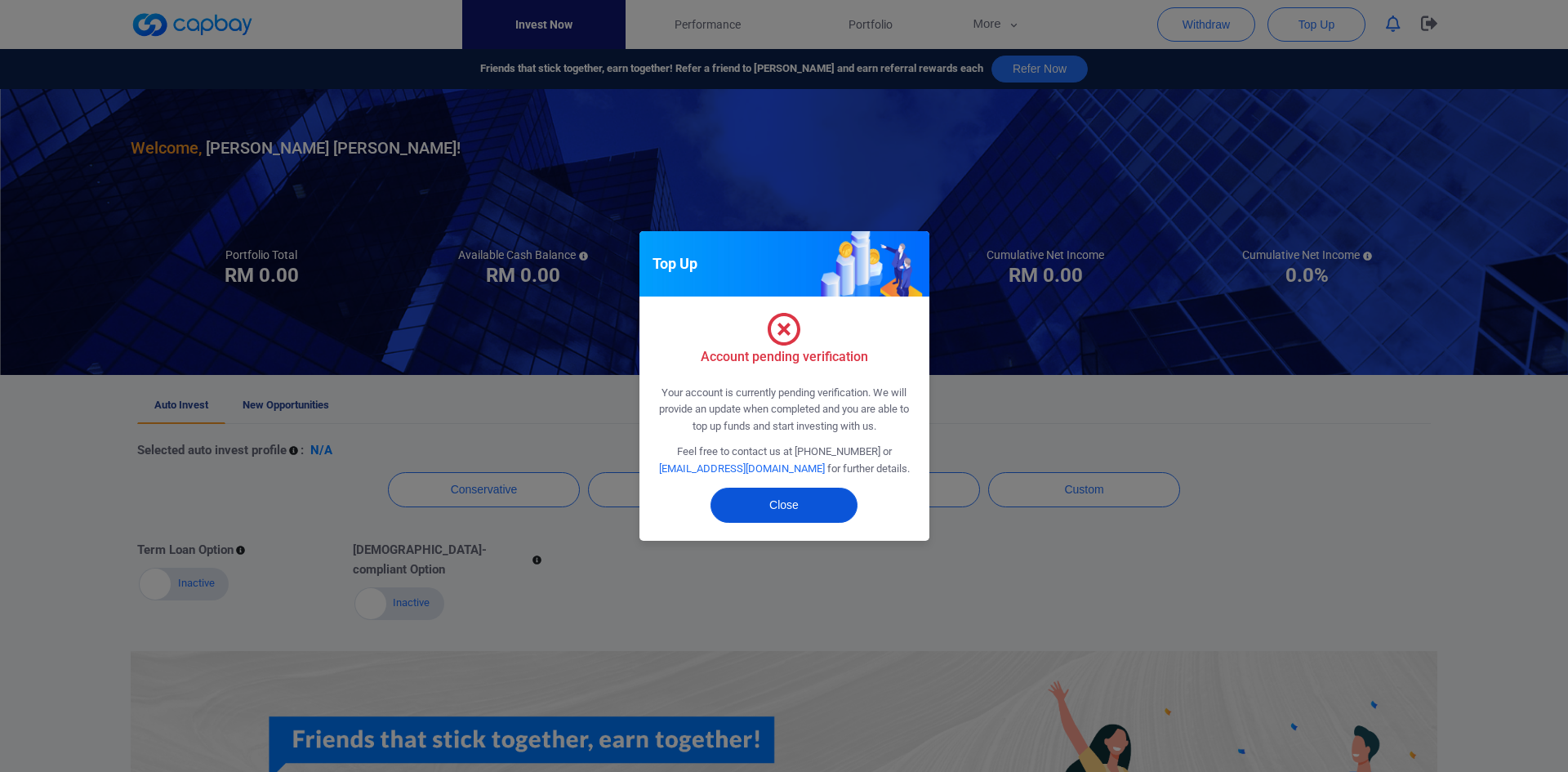
click at [753, 515] on button "Close" at bounding box center [784, 505] width 147 height 35
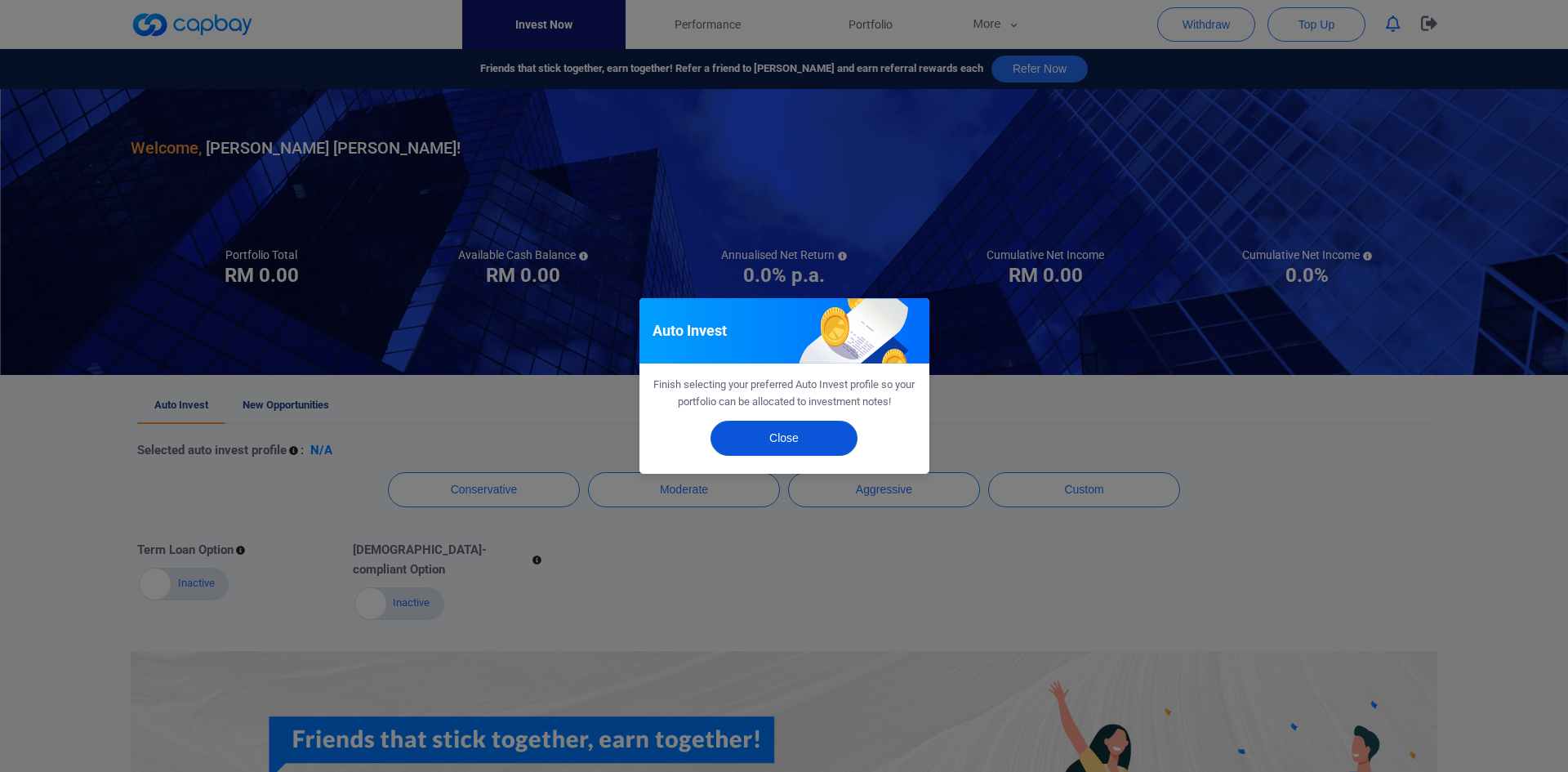
click at [738, 440] on button "Close" at bounding box center [784, 438] width 147 height 35
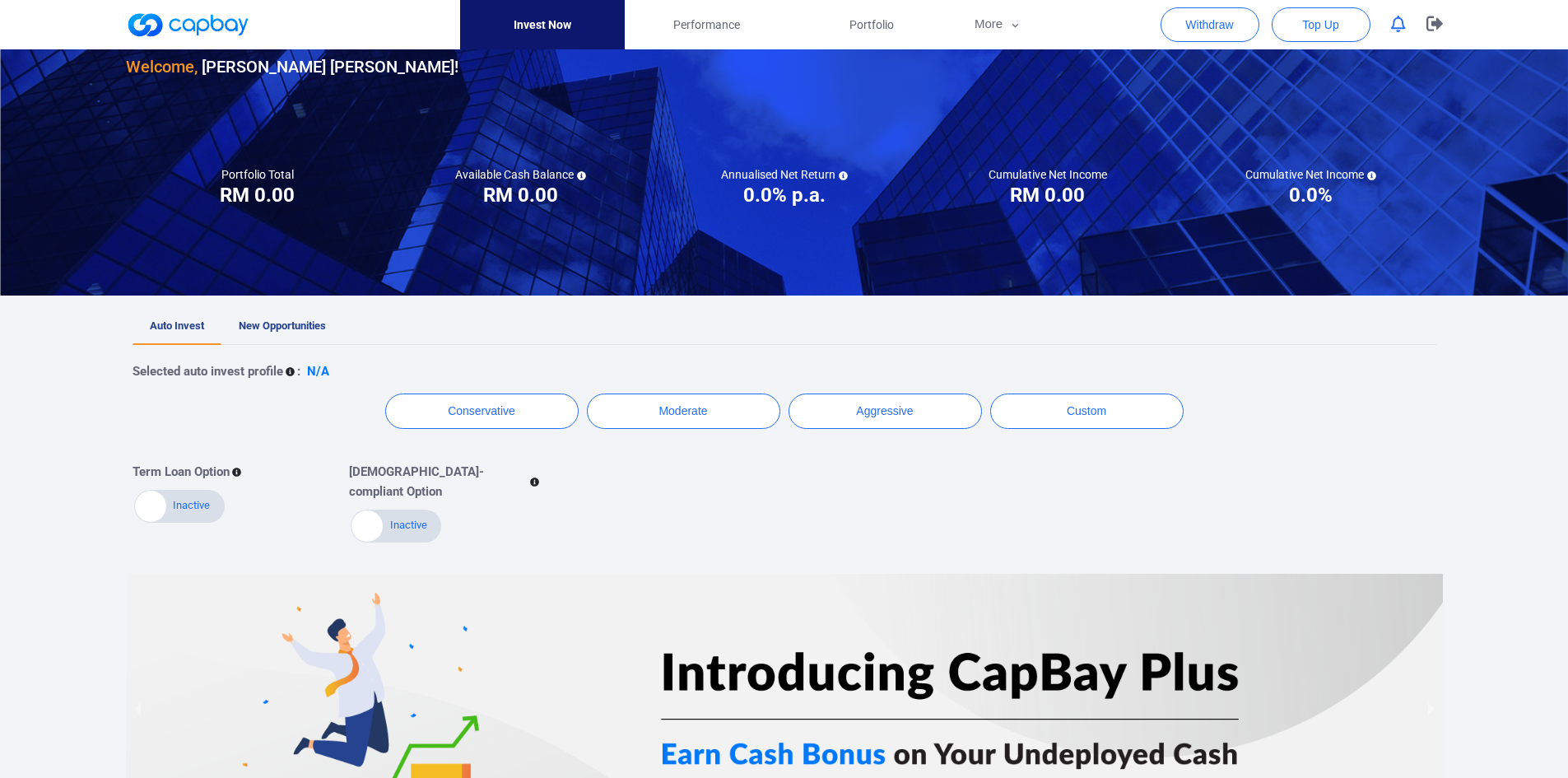
scroll to position [245, 0]
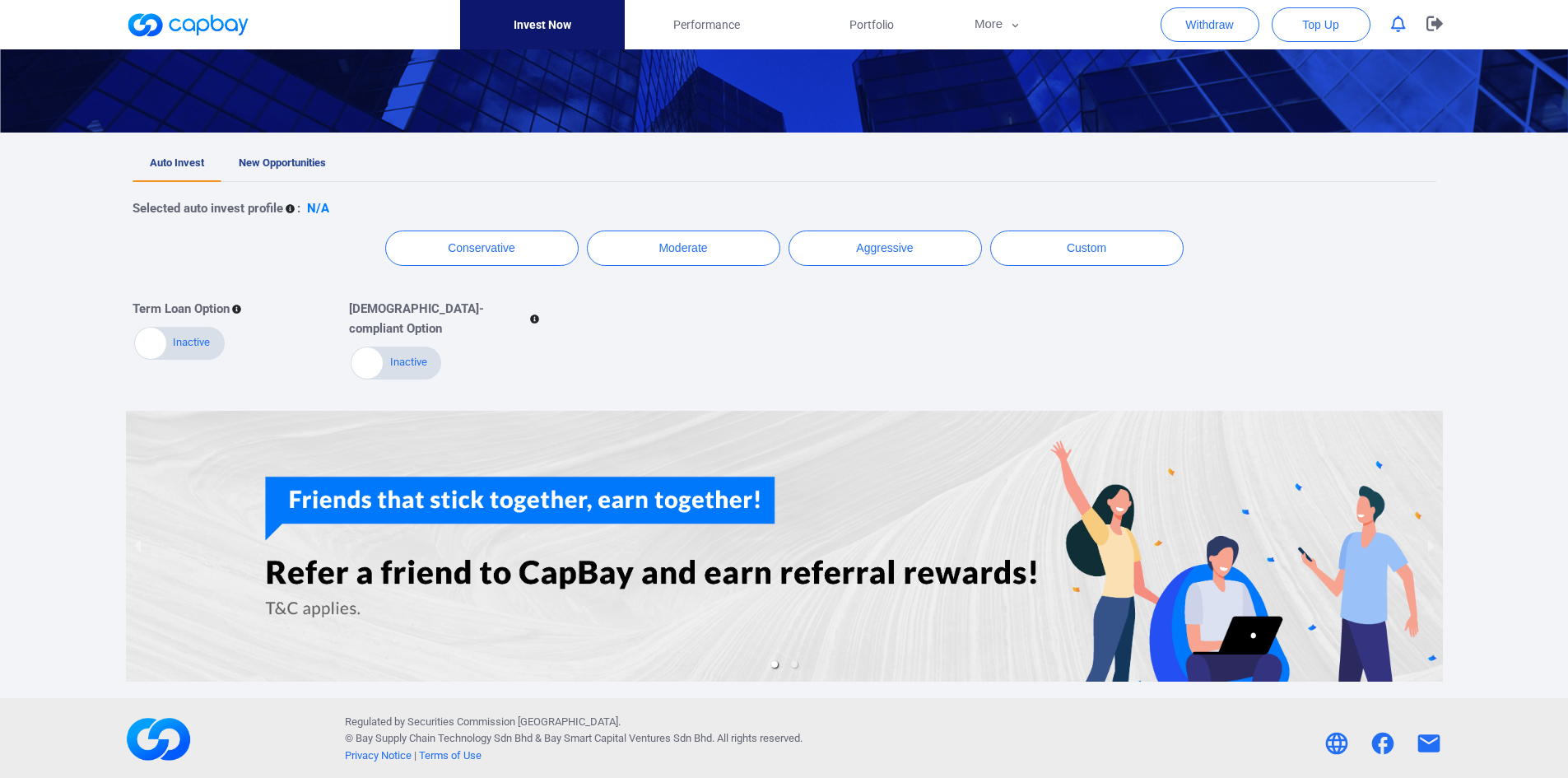
click at [825, 266] on div "Selected auto invest profile : N/A Conservative Moderate Aggressive Custom Term…" at bounding box center [785, 282] width 1304 height 199
click at [834, 251] on button "Aggressive" at bounding box center [886, 248] width 194 height 35
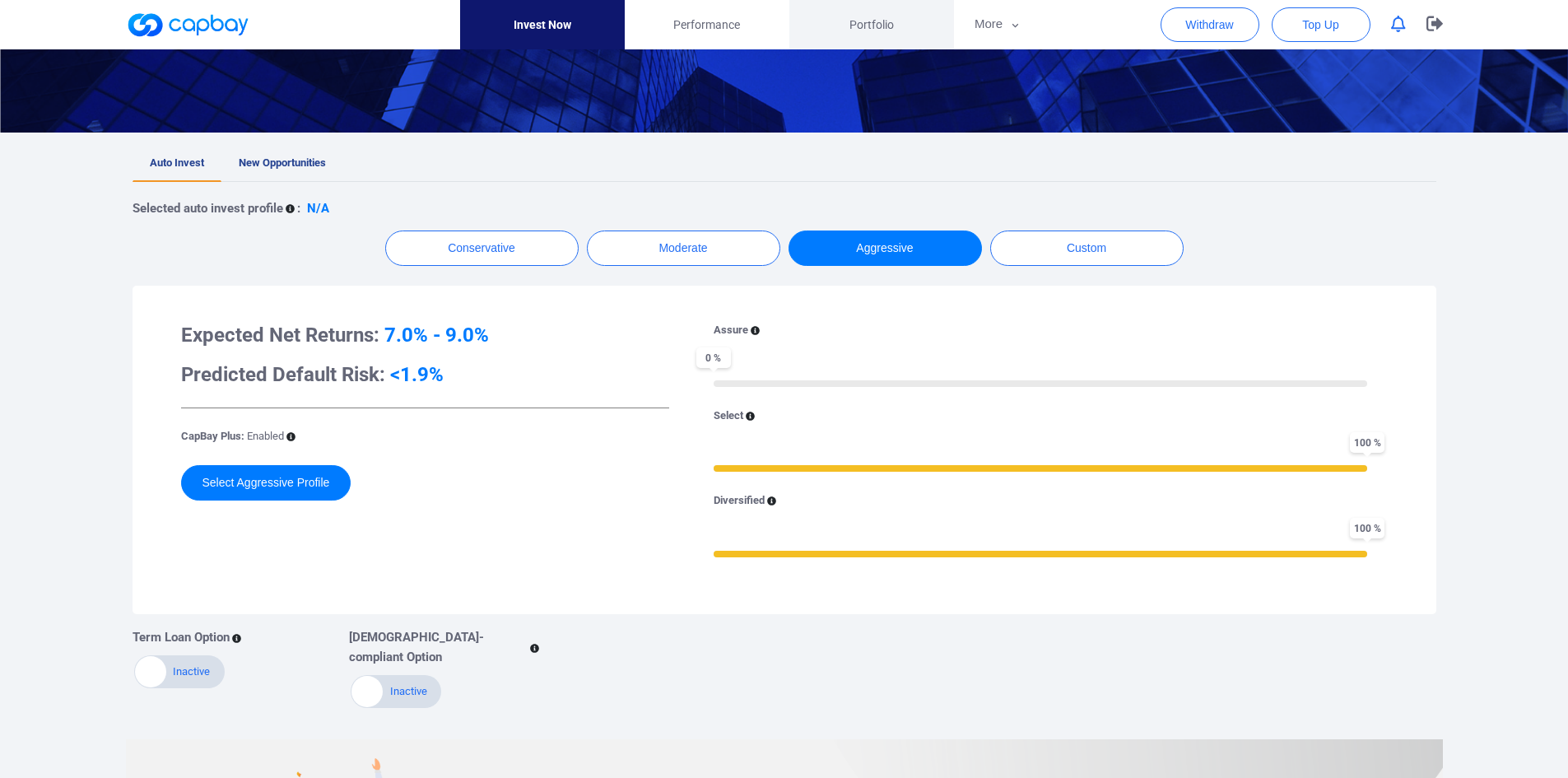
click at [866, 25] on span "Portfolio" at bounding box center [871, 24] width 45 height 18
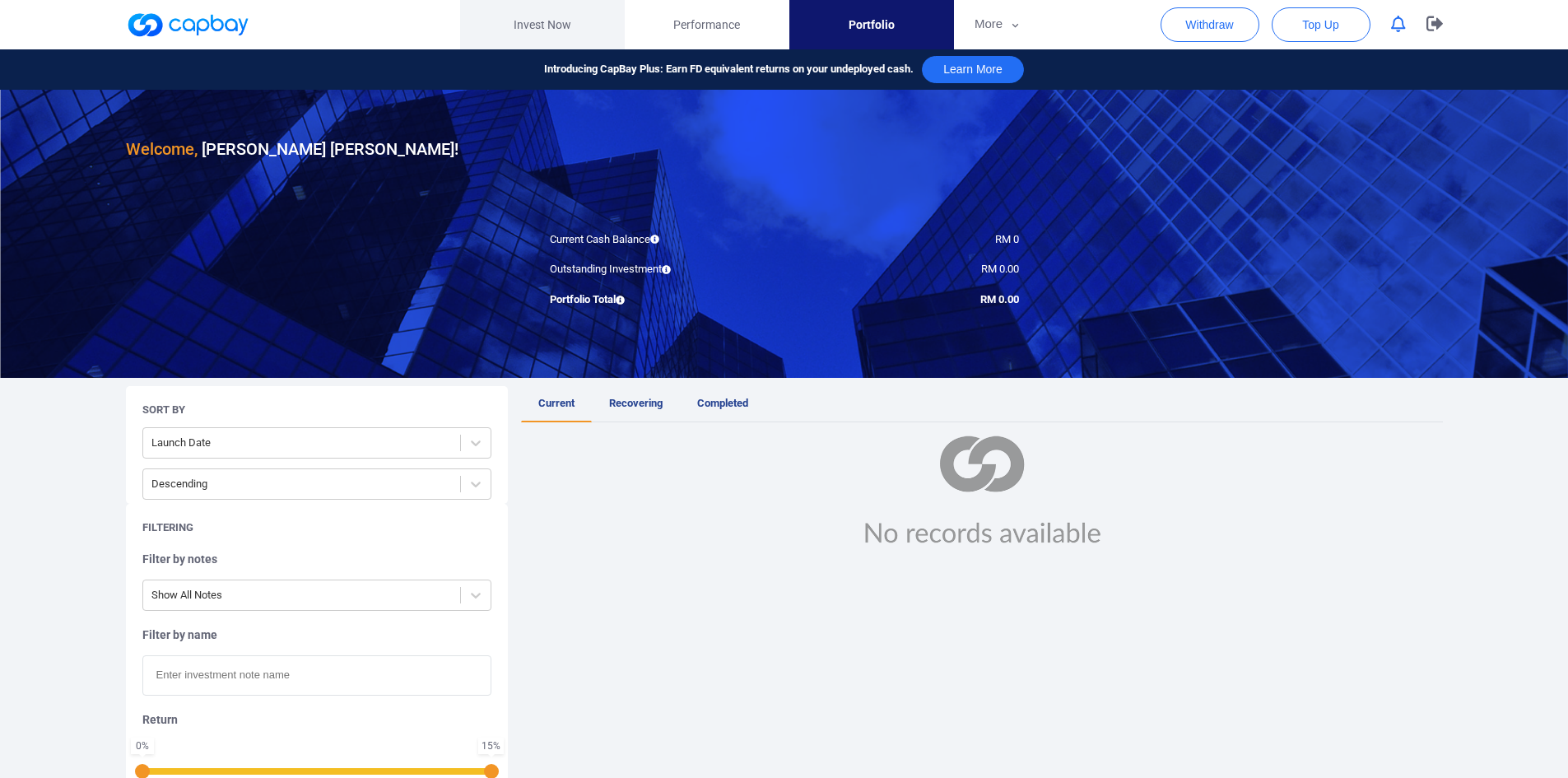
click at [554, 21] on link "Invest Now" at bounding box center [542, 25] width 164 height 49
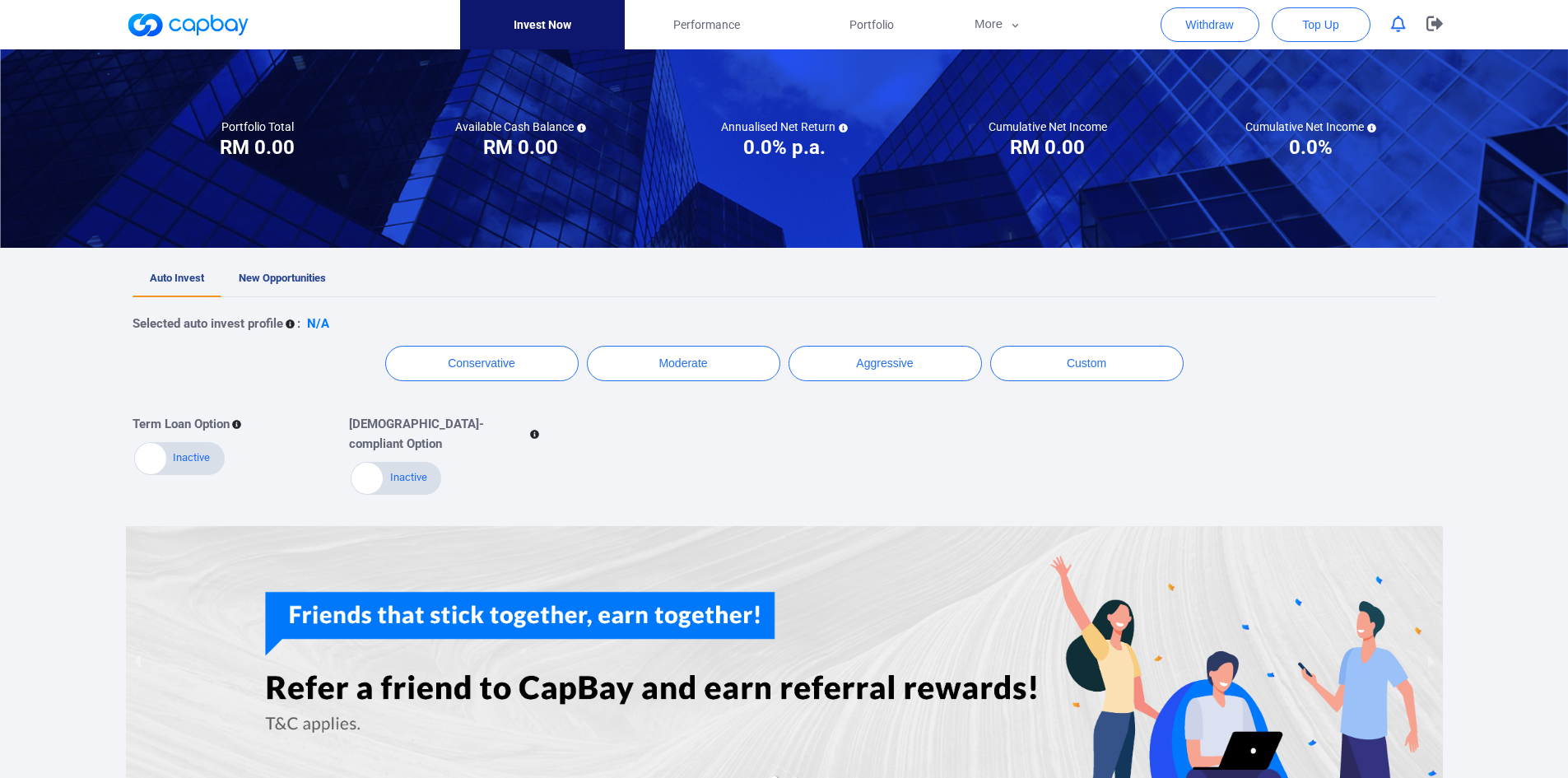
scroll to position [245, 0]
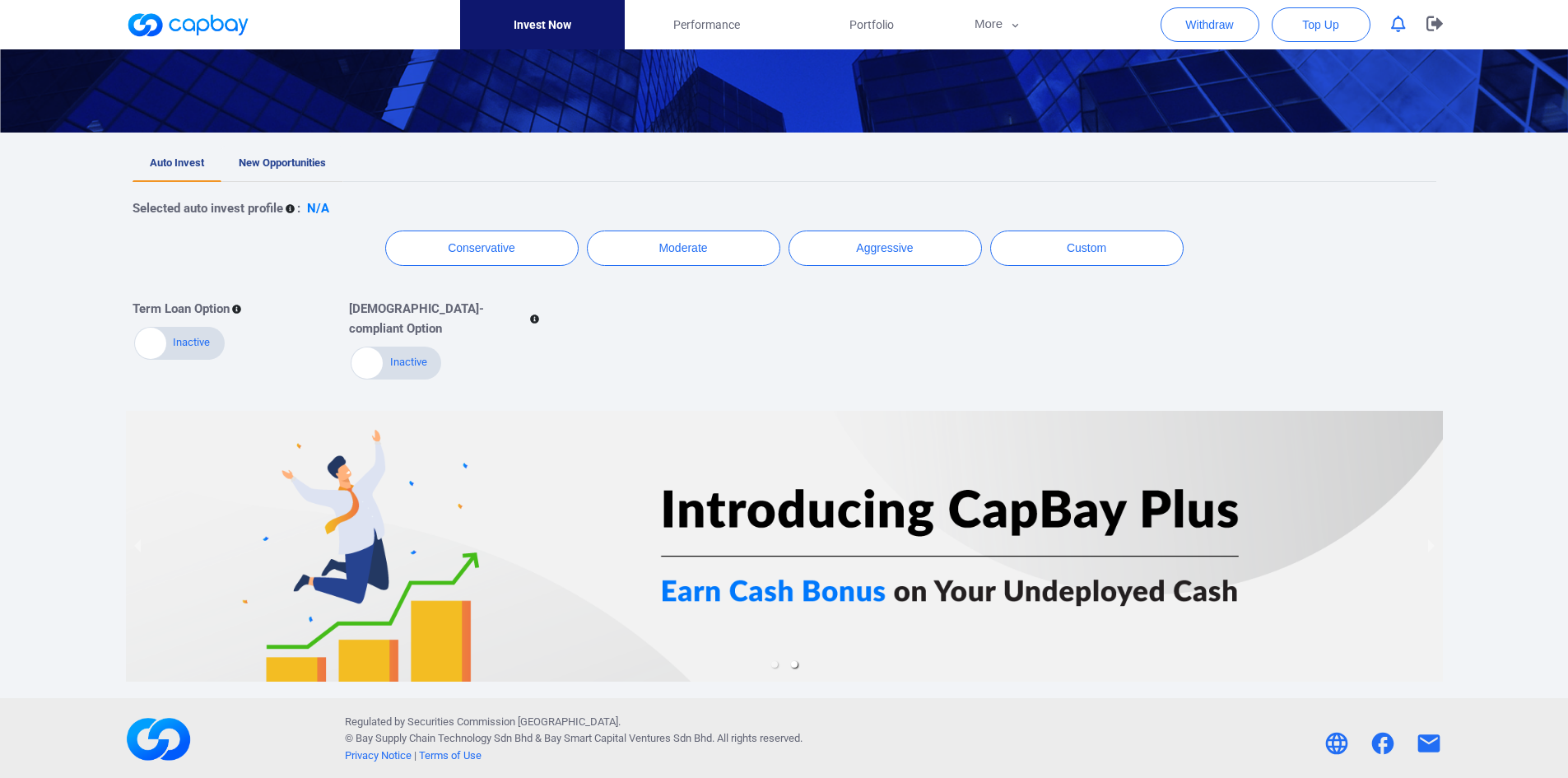
click at [289, 177] on link "New Opportunities" at bounding box center [282, 164] width 121 height 36
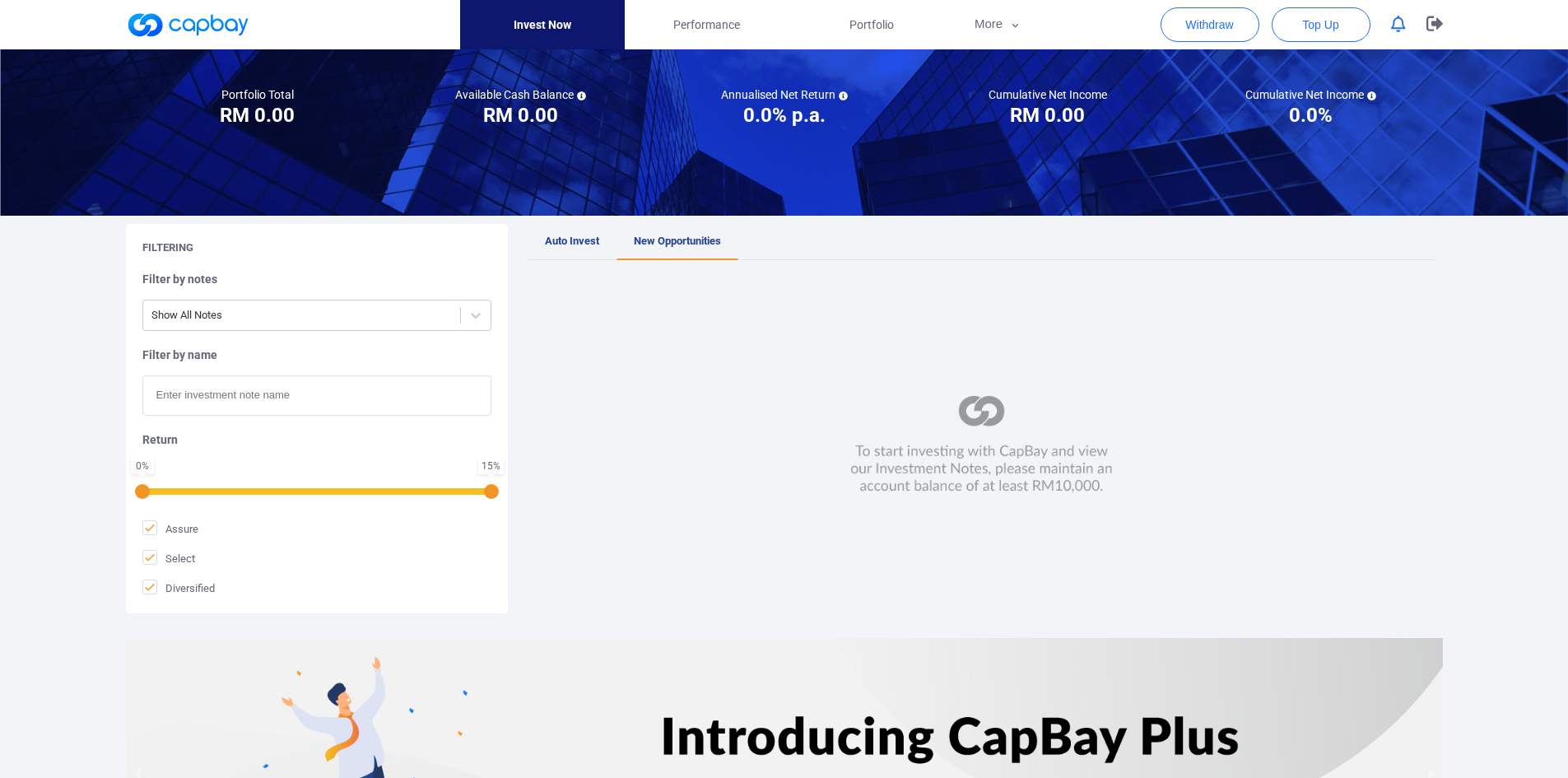
scroll to position [247, 0]
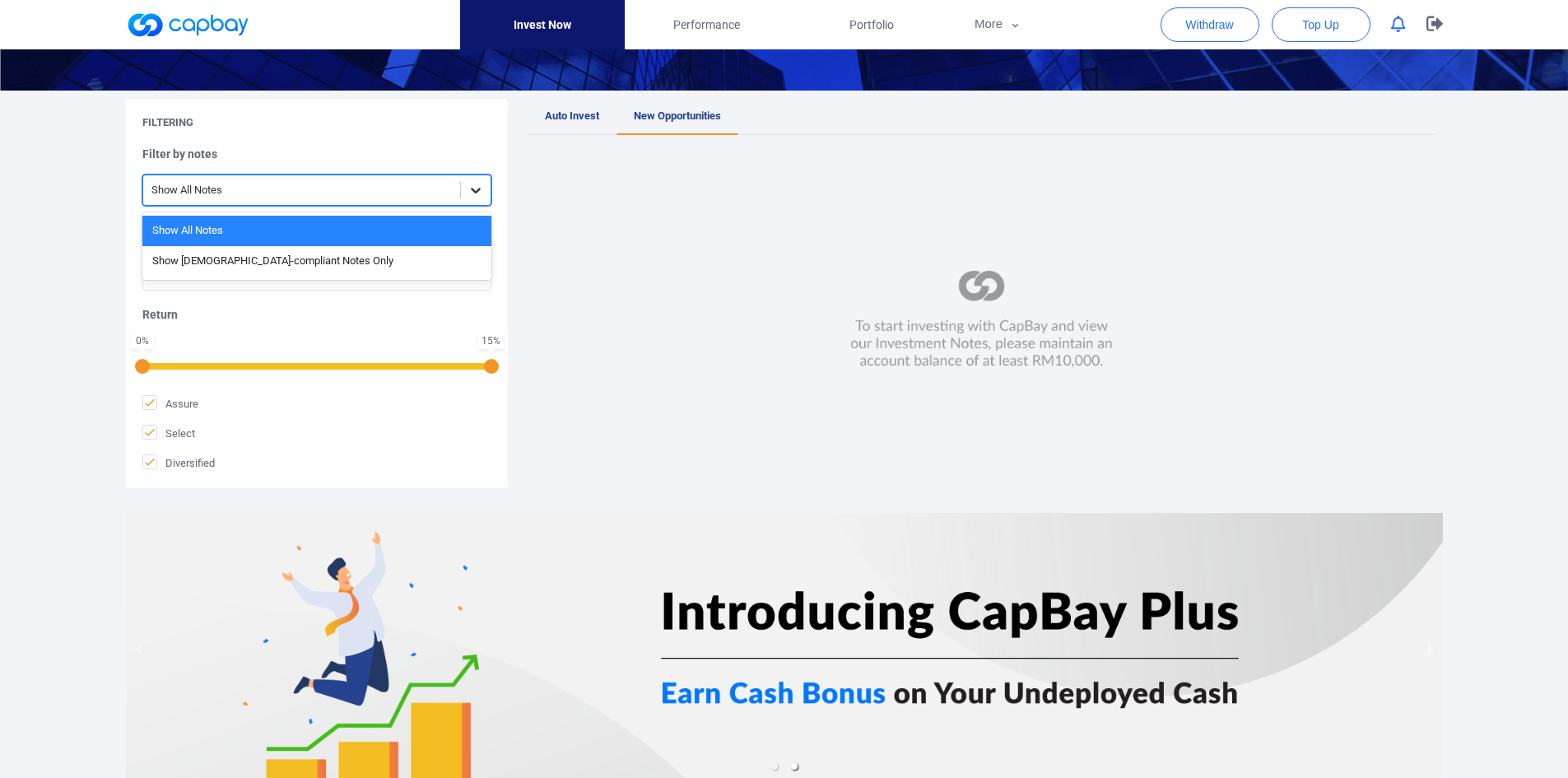
click at [466, 193] on div at bounding box center [476, 190] width 29 height 29
click at [605, 255] on div at bounding box center [981, 320] width 908 height 337
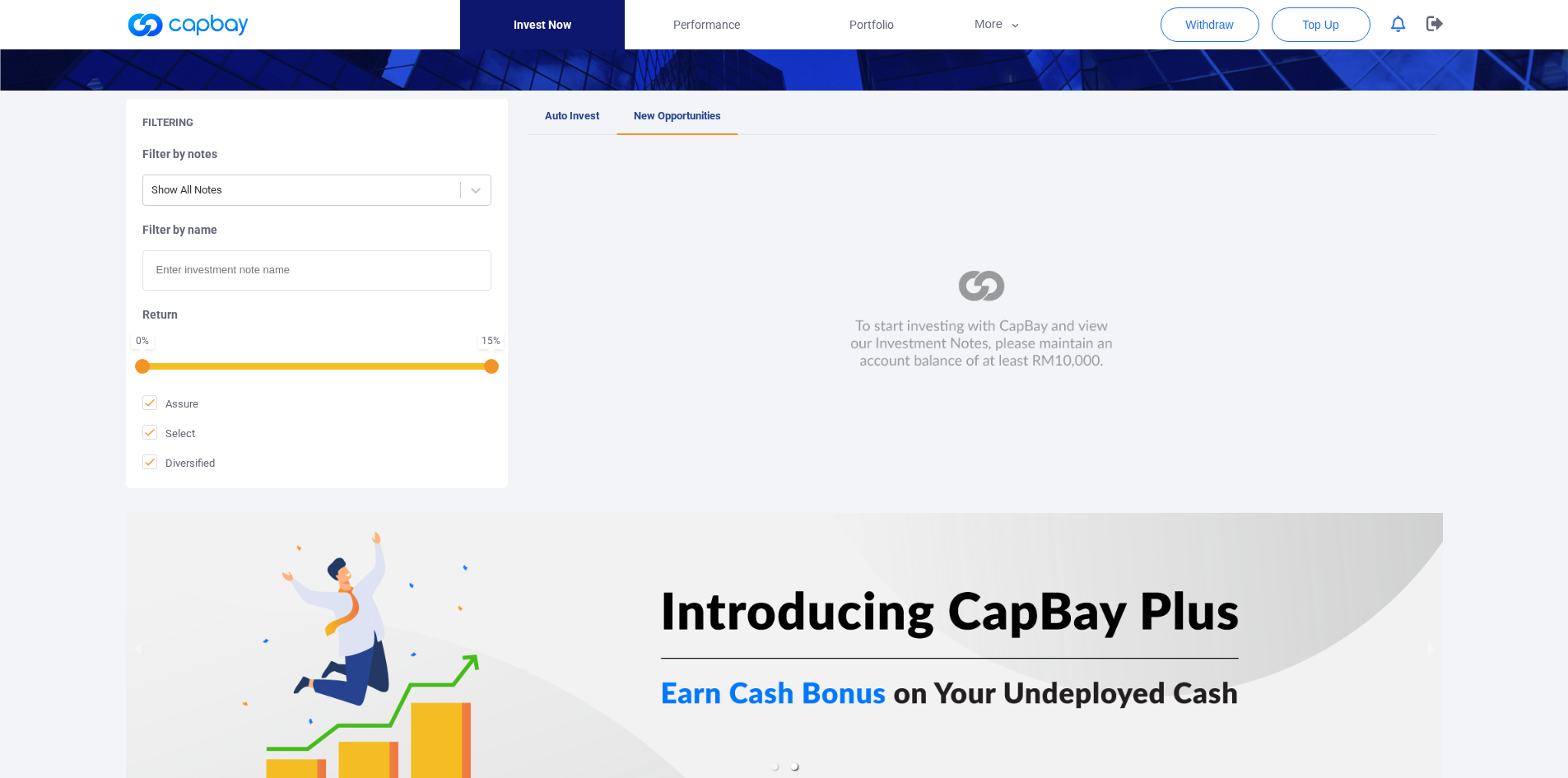
click at [306, 277] on input "text" at bounding box center [317, 270] width 349 height 40
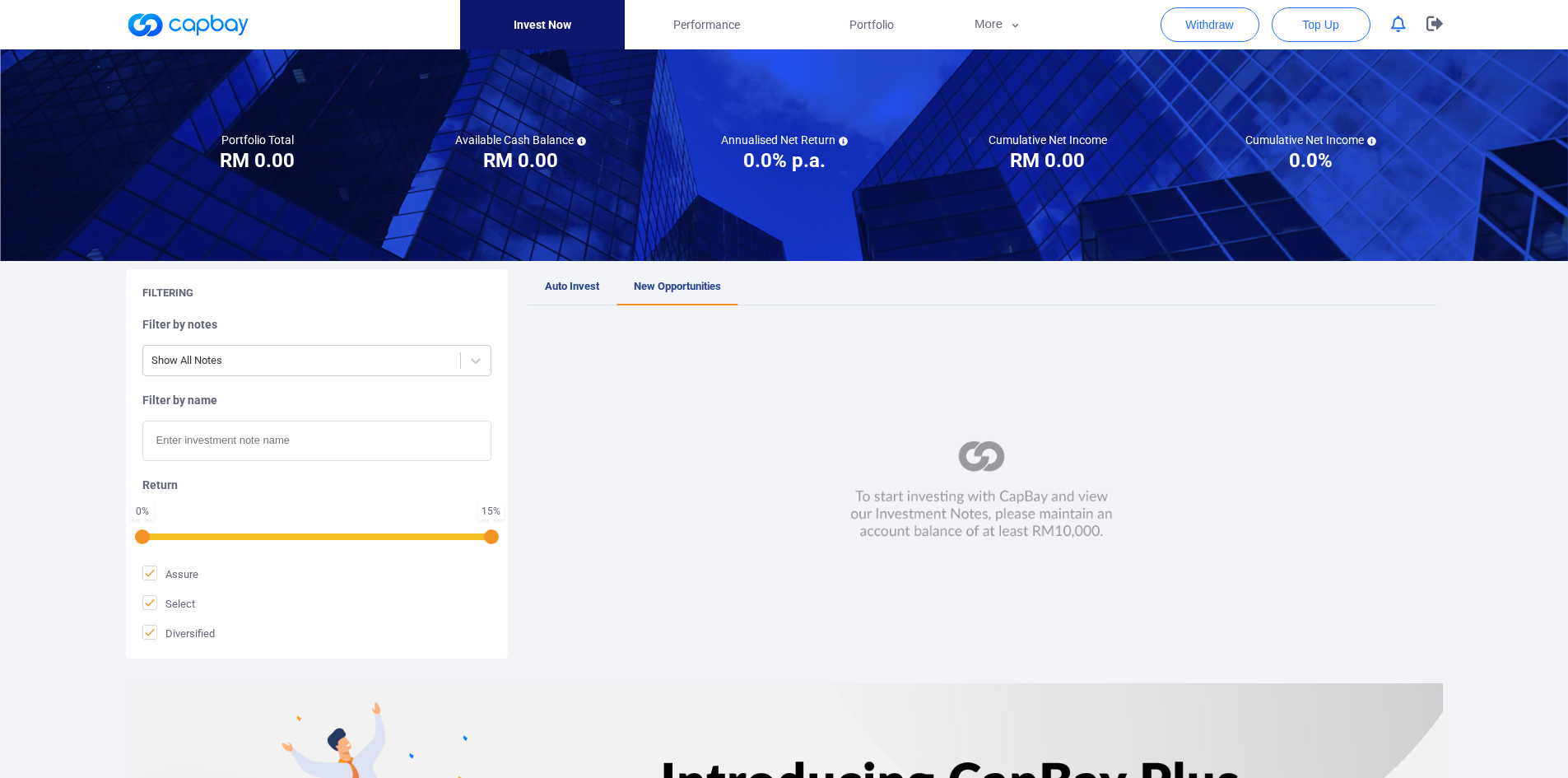
scroll to position [0, 0]
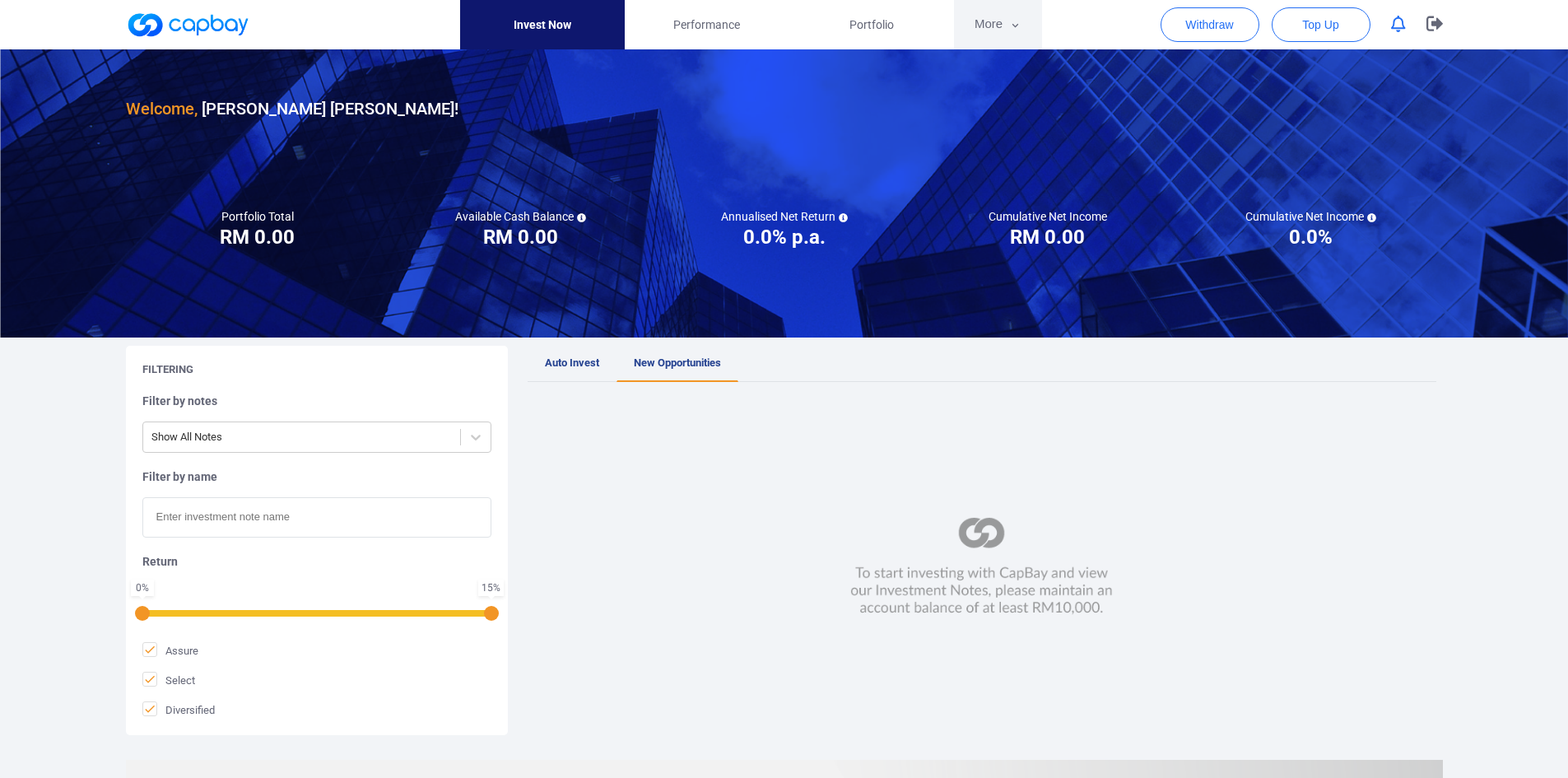
click at [966, 17] on button "More" at bounding box center [998, 25] width 88 height 49
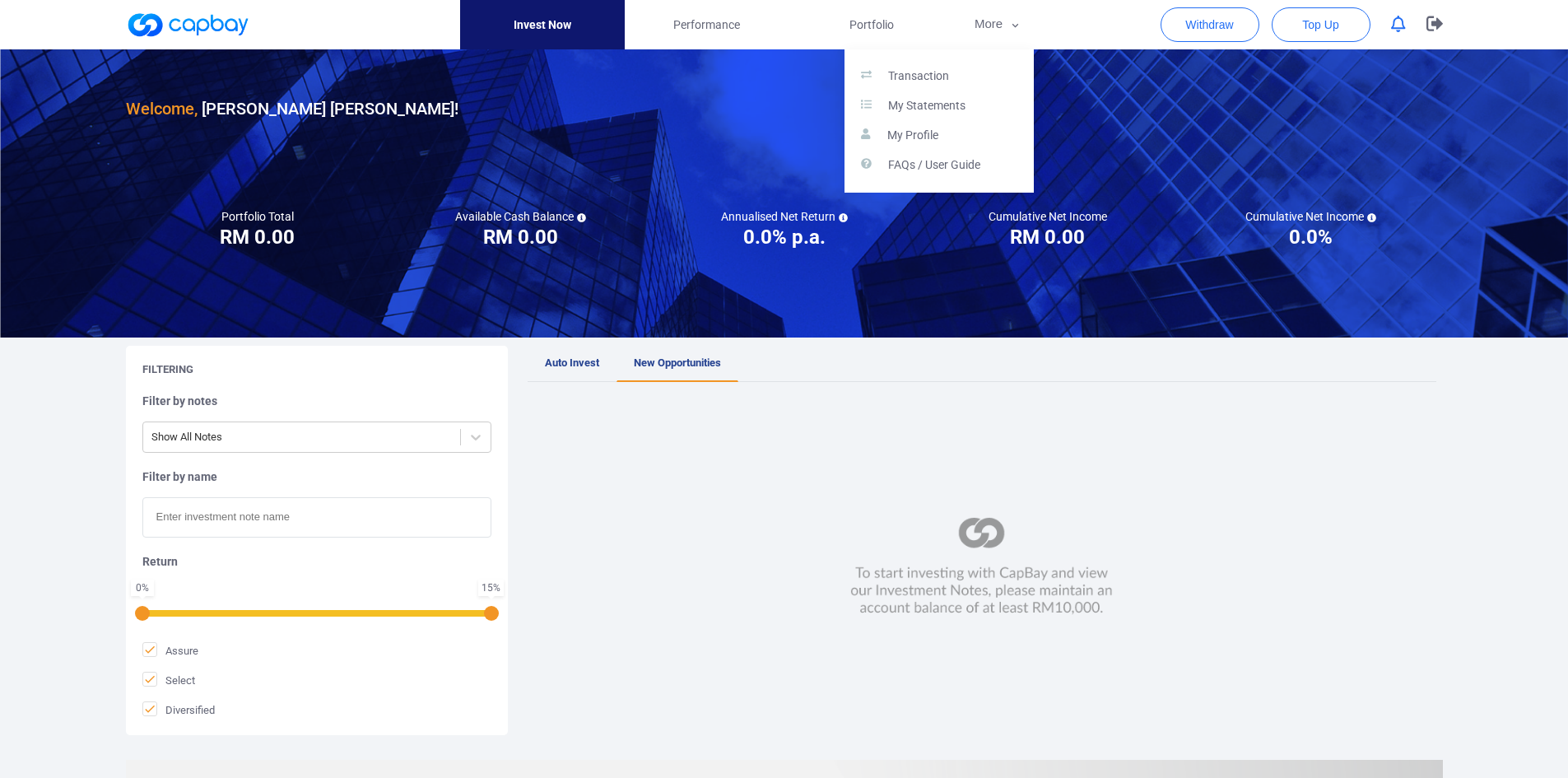
click at [591, 418] on button "button" at bounding box center [784, 389] width 1568 height 778
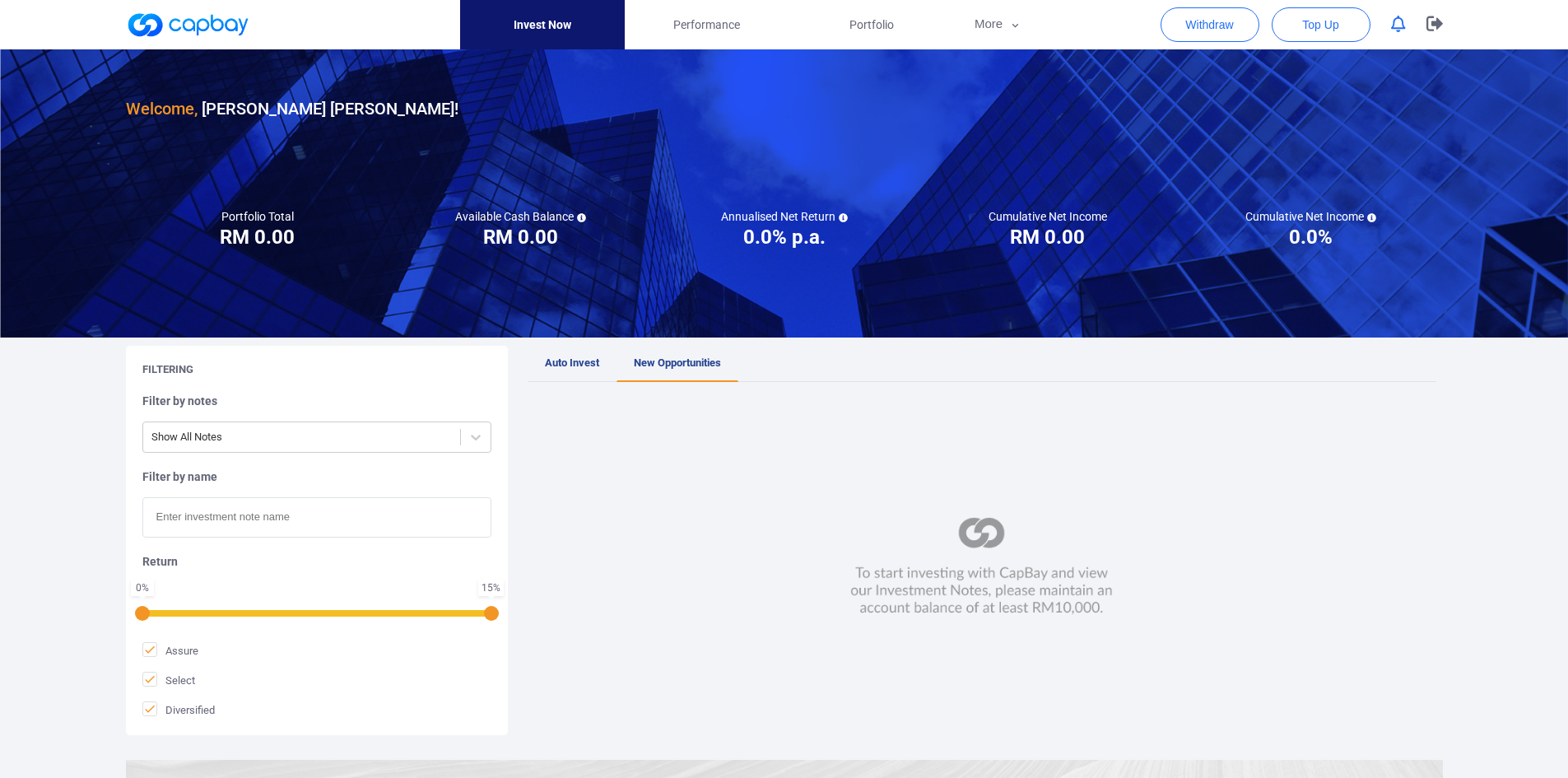
click at [161, 24] on link at bounding box center [188, 25] width 123 height 27
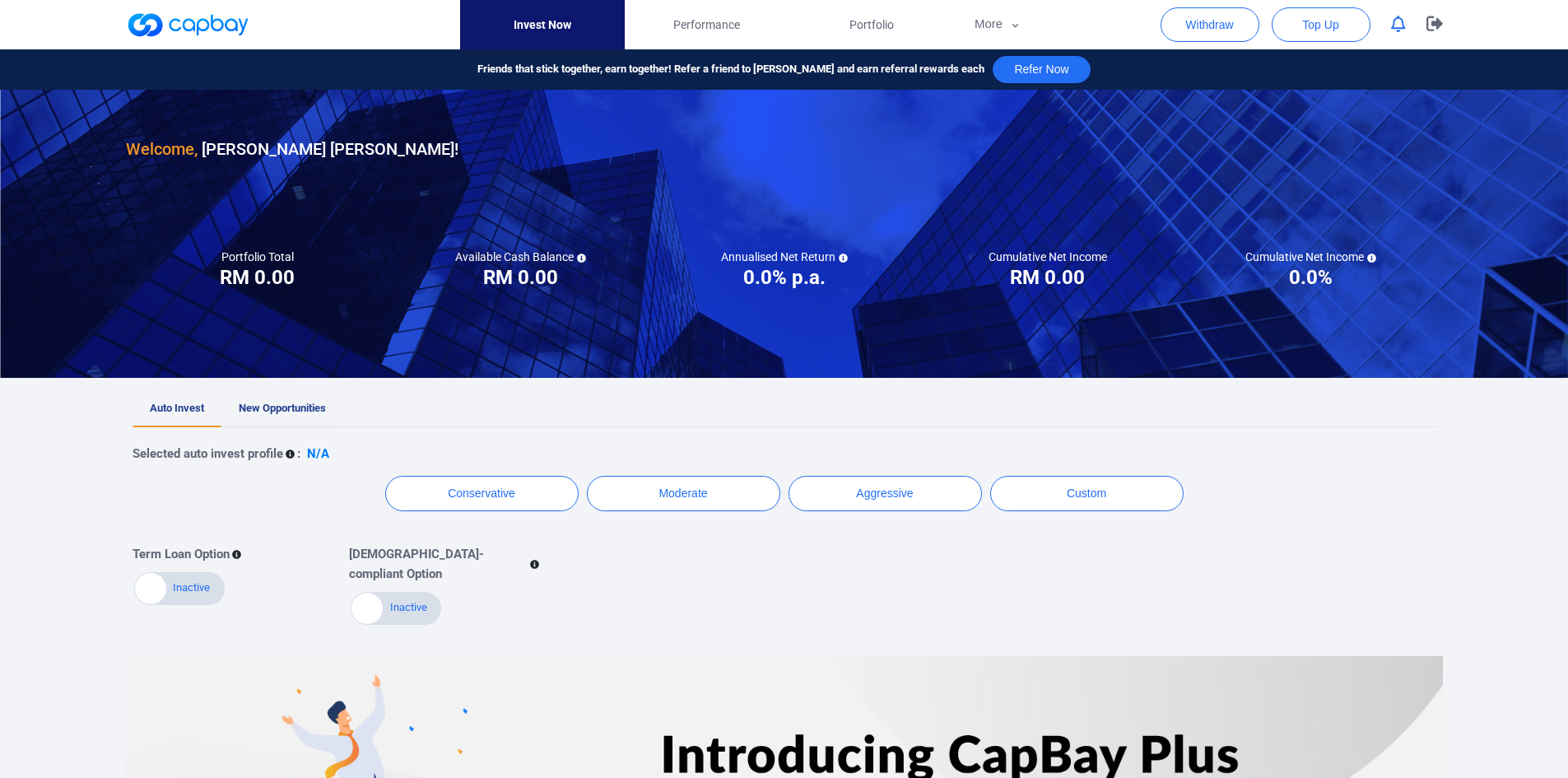
click at [294, 400] on link "New Opportunities" at bounding box center [282, 409] width 121 height 36
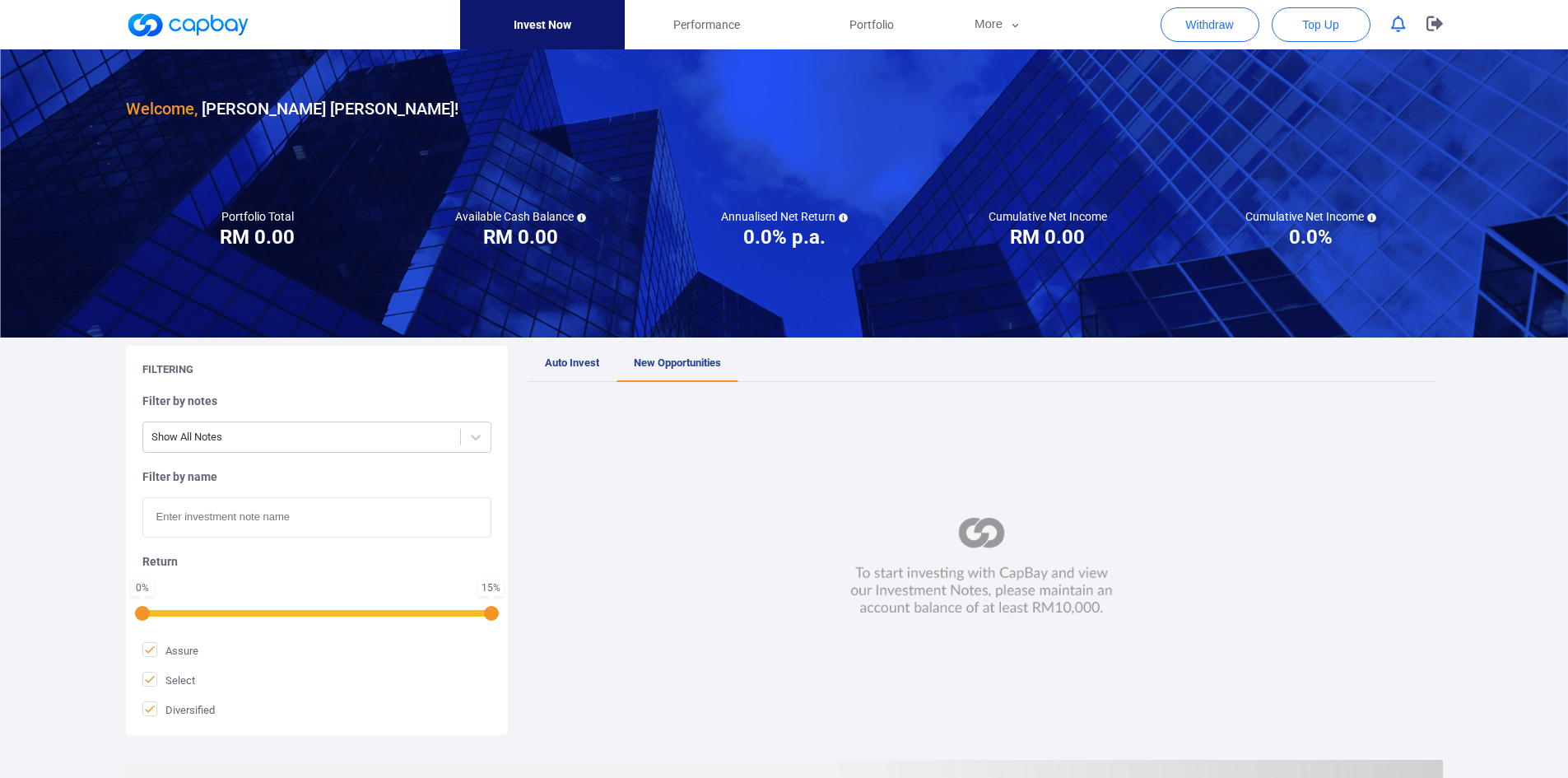
click at [425, 521] on input "text" at bounding box center [317, 517] width 349 height 40
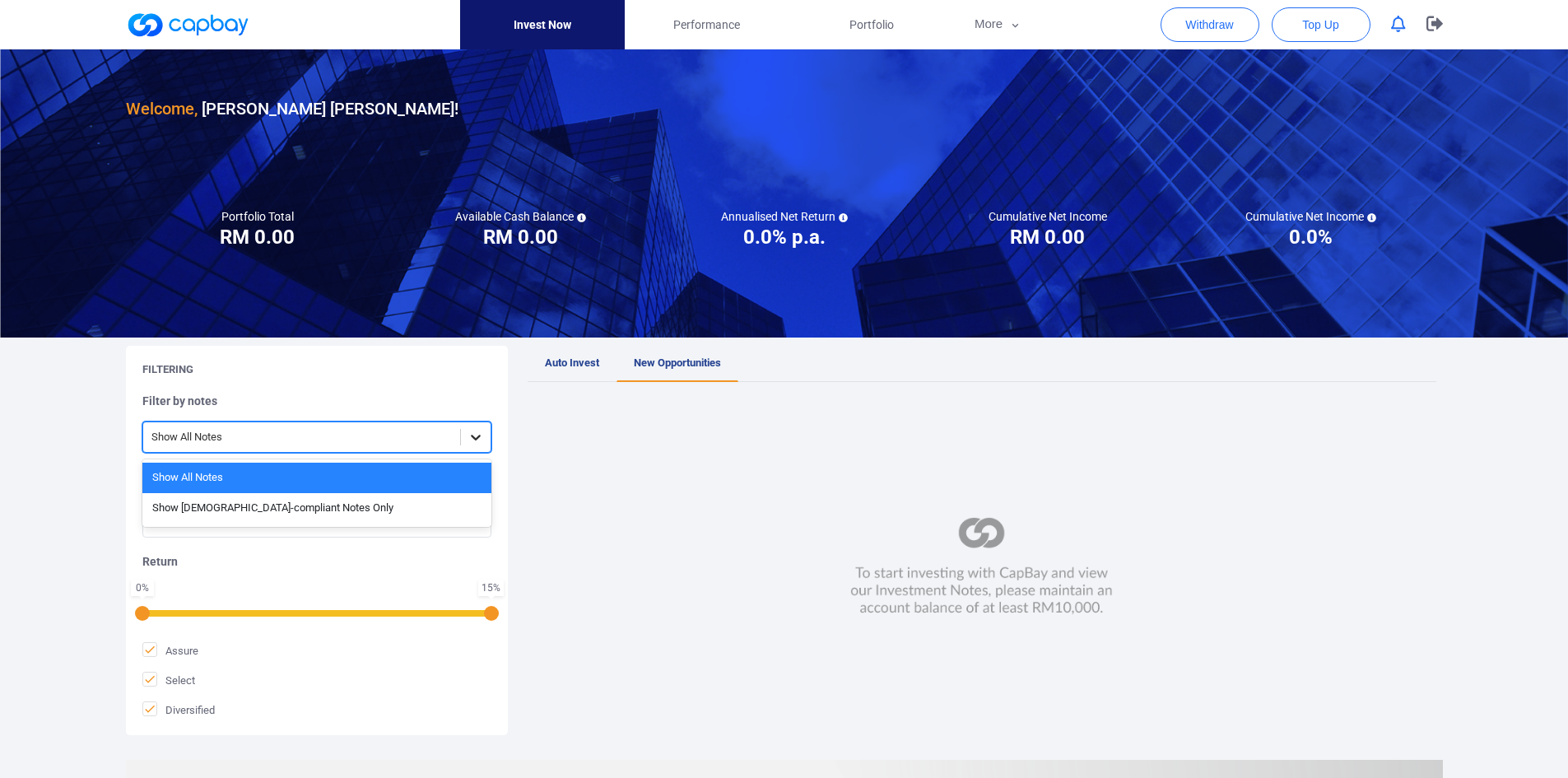
click at [468, 439] on icon at bounding box center [476, 436] width 16 height 16
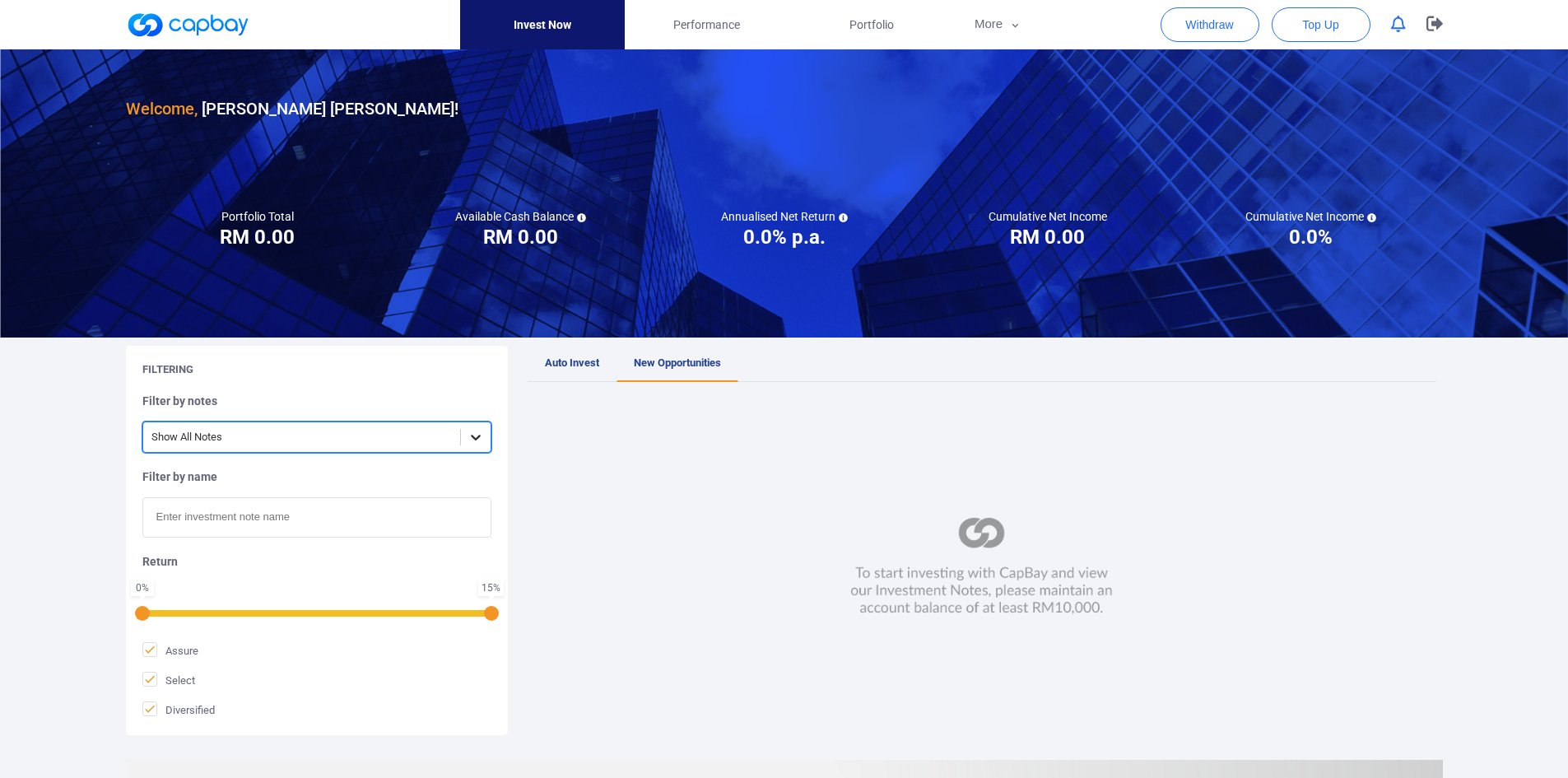
click at [468, 439] on icon at bounding box center [476, 436] width 16 height 16
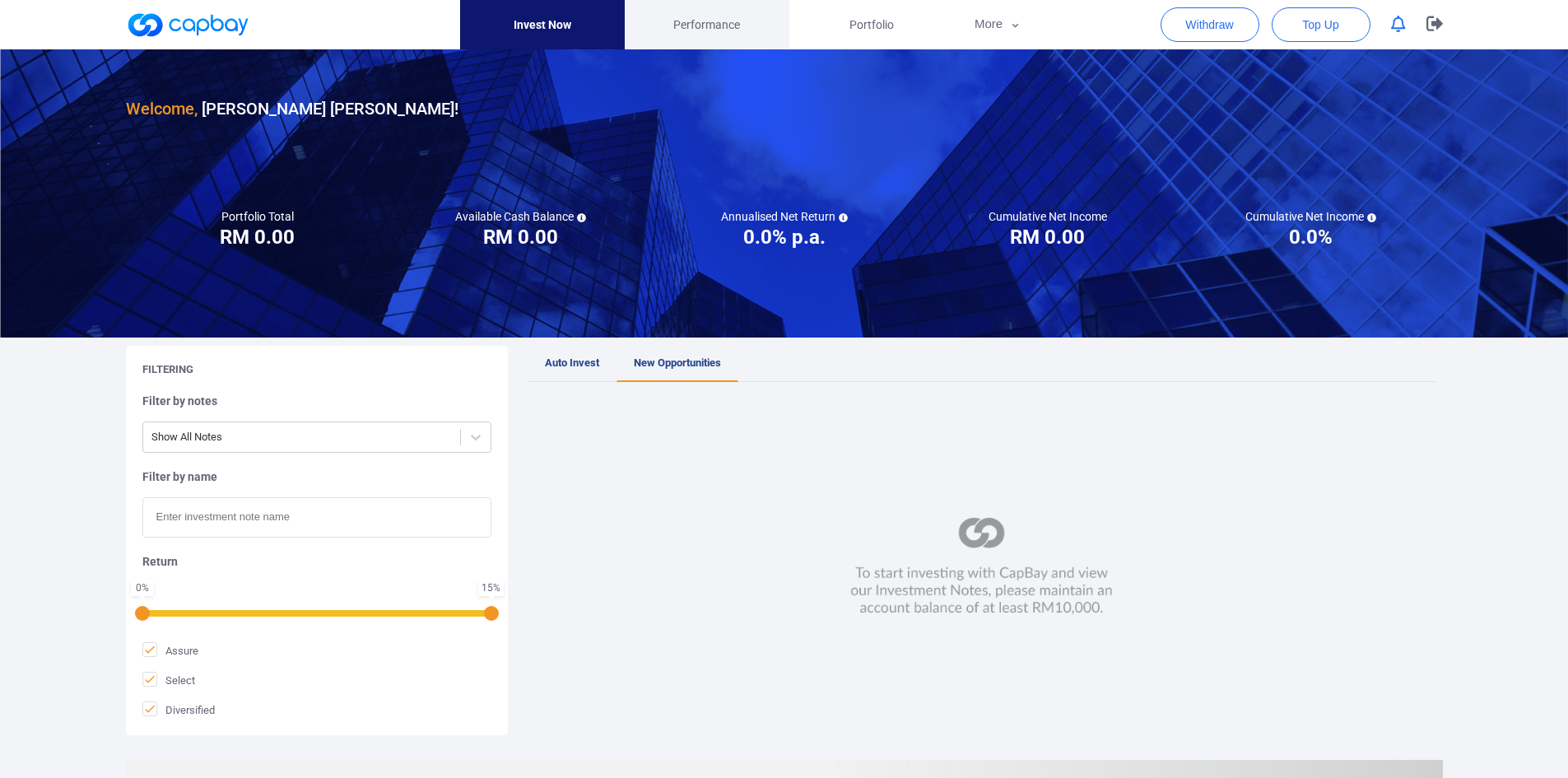
click at [696, 42] on link "Performance" at bounding box center [706, 25] width 164 height 49
